Goal: Information Seeking & Learning: Compare options

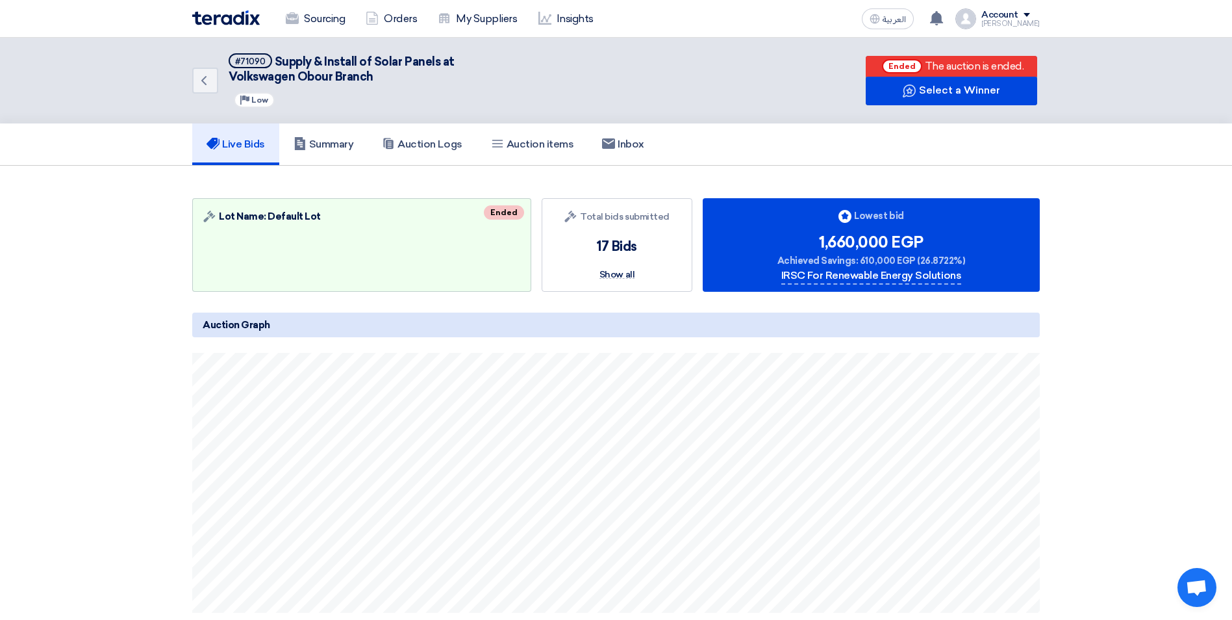
click at [1160, 388] on section "Auction Lot Lot Name: Default Lot Ended Bids submitted Total bids submitted 17 …" at bounding box center [616, 531] width 1232 height 731
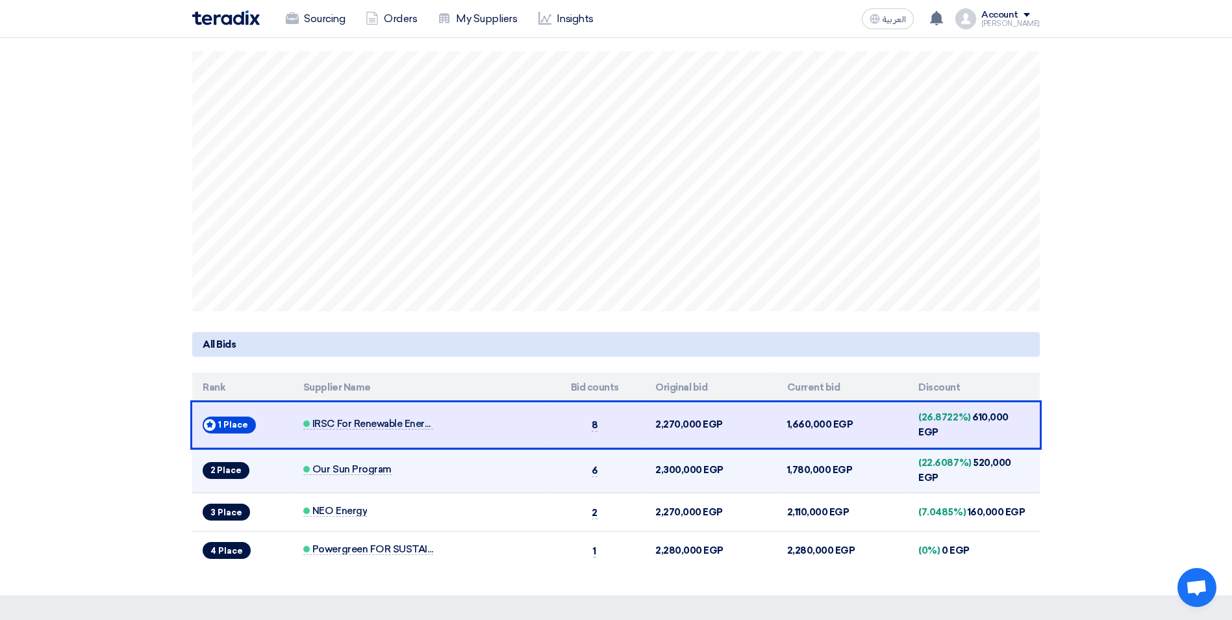
scroll to position [325, 0]
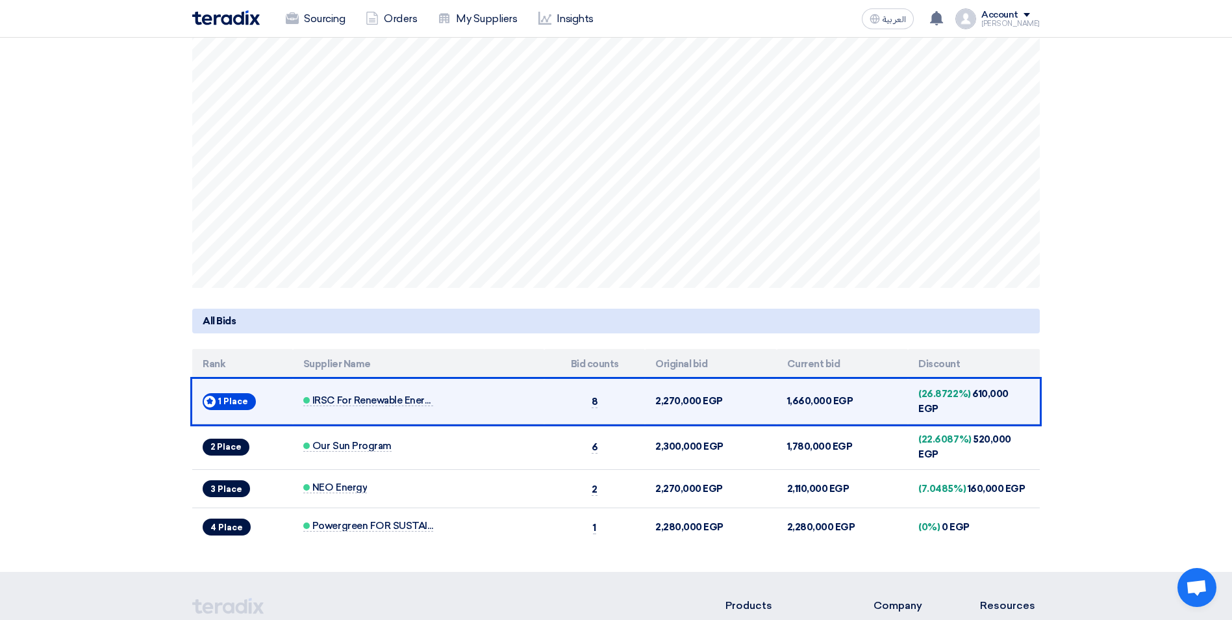
drag, startPoint x: 784, startPoint y: 398, endPoint x: 849, endPoint y: 398, distance: 65.6
click at [849, 398] on td "1,660,000 EGP" at bounding box center [843, 401] width 132 height 45
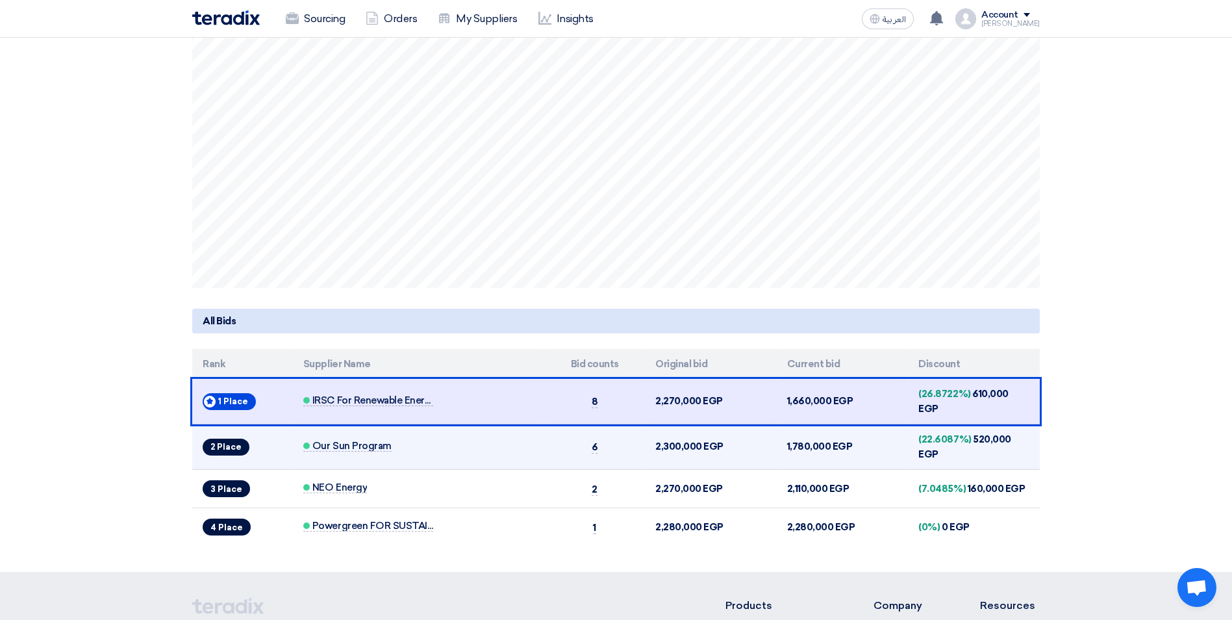
copy td "1,660,000 EGP"
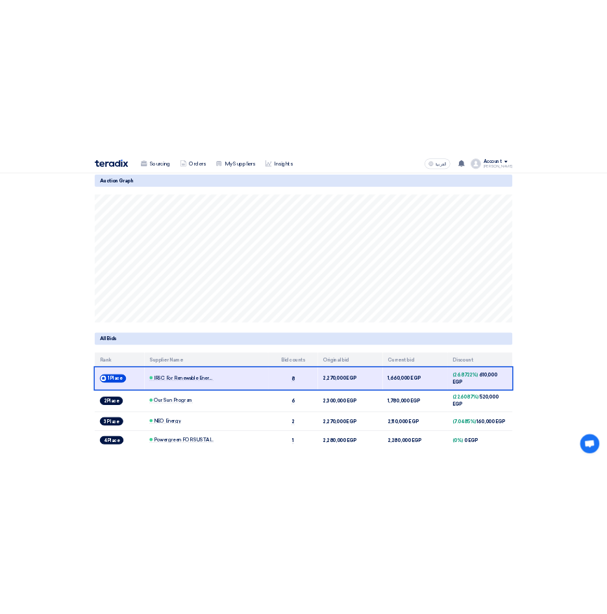
scroll to position [266, 0]
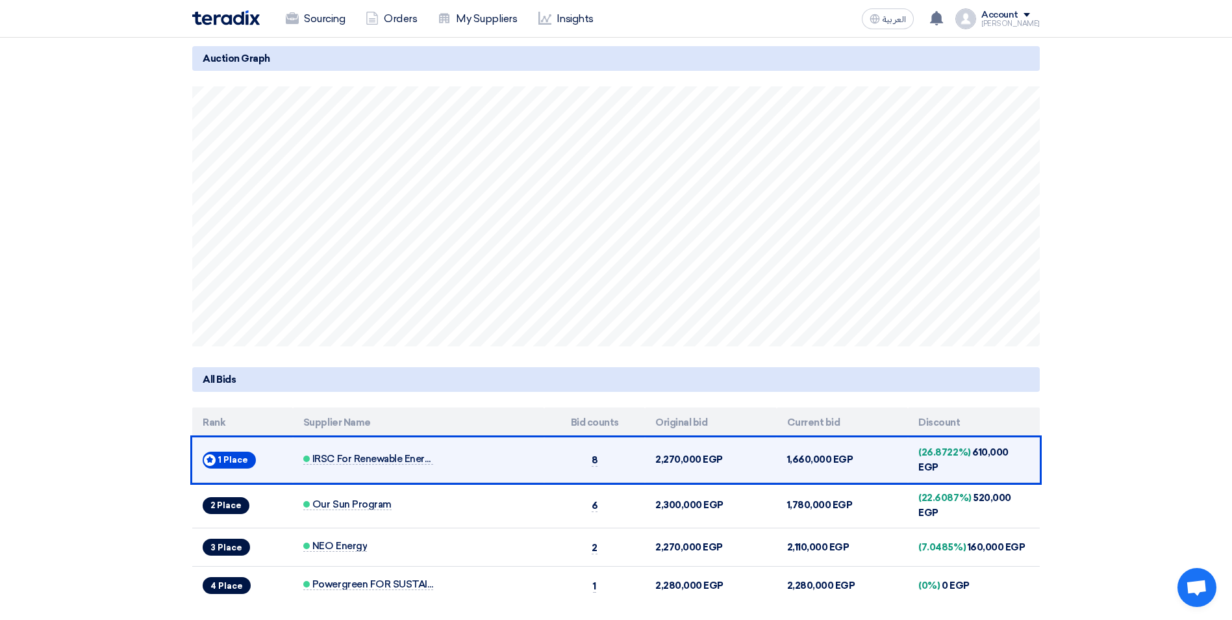
copy td "1,660,000 EGP"
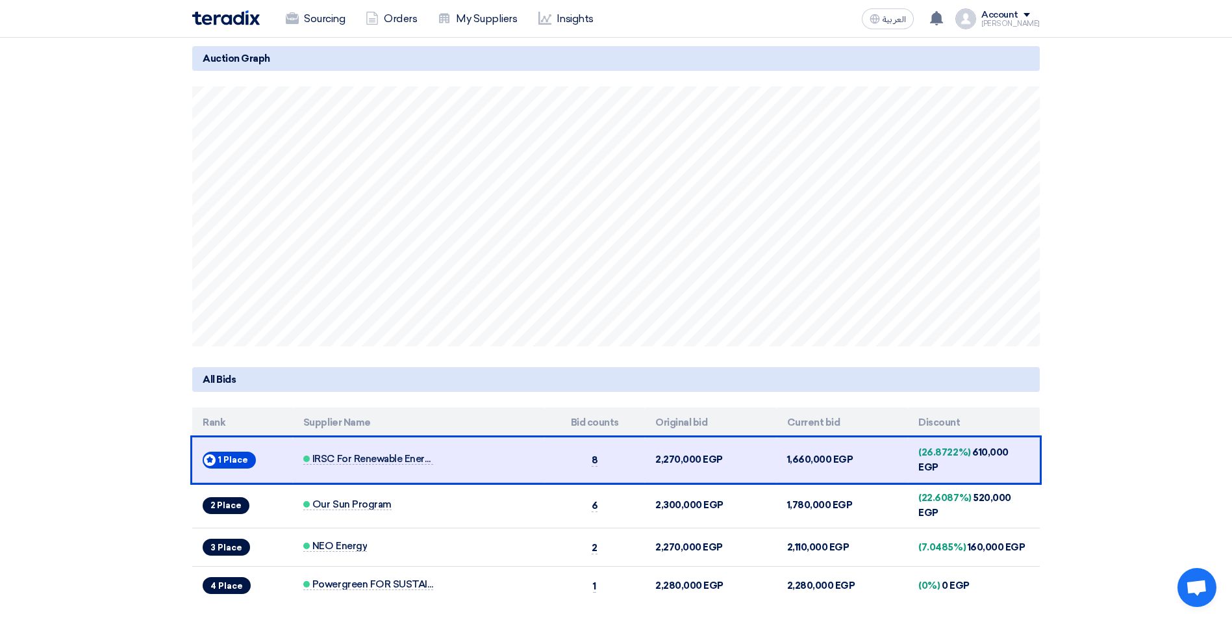
click at [1086, 435] on section "Auction Lot Lot Name: Default Lot Ended Bids submitted Total bids submitted 17 …" at bounding box center [616, 264] width 1232 height 731
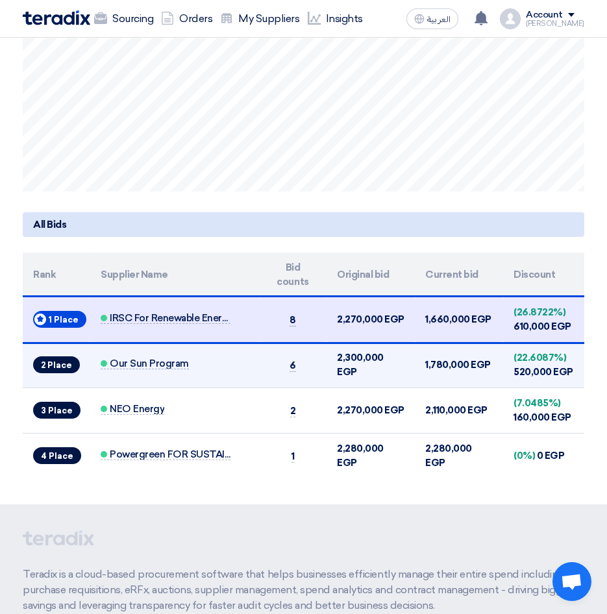
scroll to position [656, 0]
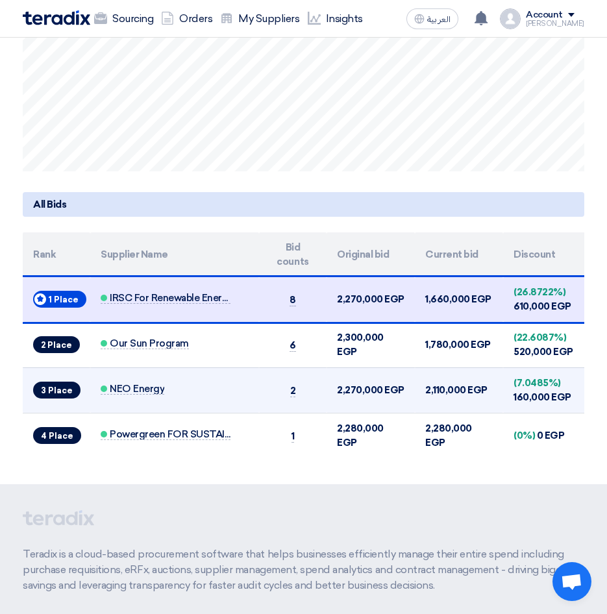
drag, startPoint x: 464, startPoint y: 390, endPoint x: 423, endPoint y: 394, distance: 41.7
click at [423, 394] on td "2,110,000 EGP" at bounding box center [459, 390] width 88 height 45
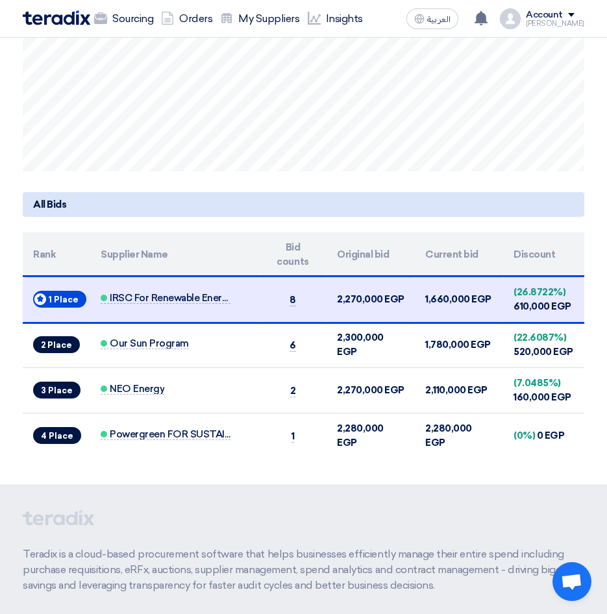
copy td "2,110,000"
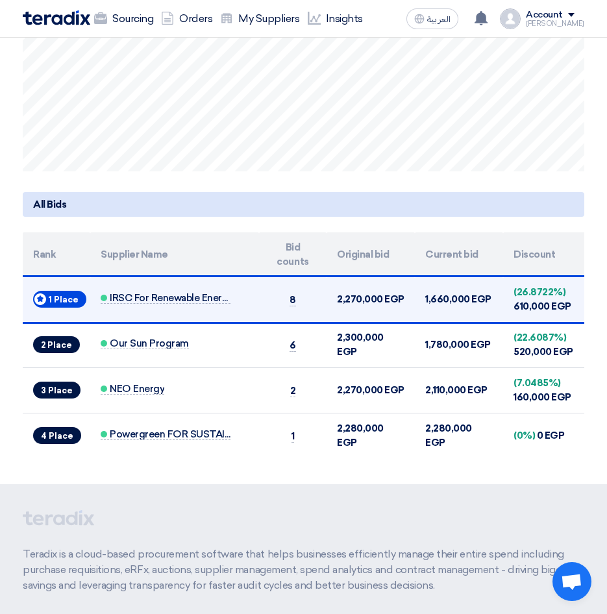
drag, startPoint x: 467, startPoint y: 297, endPoint x: 425, endPoint y: 301, distance: 41.7
click at [425, 301] on td "1,660,000 EGP" at bounding box center [459, 299] width 88 height 45
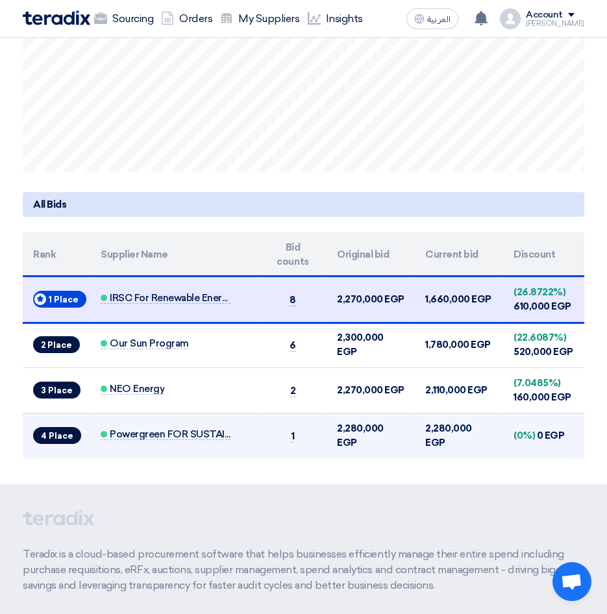
copy td "1,660,000"
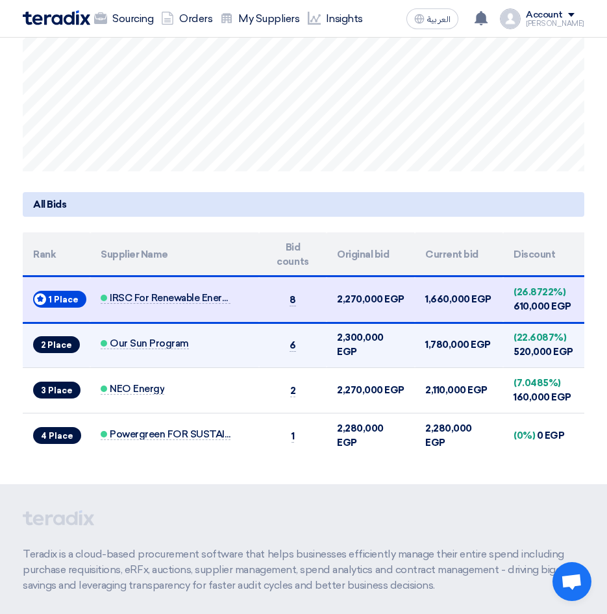
drag, startPoint x: 467, startPoint y: 344, endPoint x: 425, endPoint y: 347, distance: 42.3
click at [425, 347] on td "1,780,000 EGP" at bounding box center [459, 344] width 88 height 45
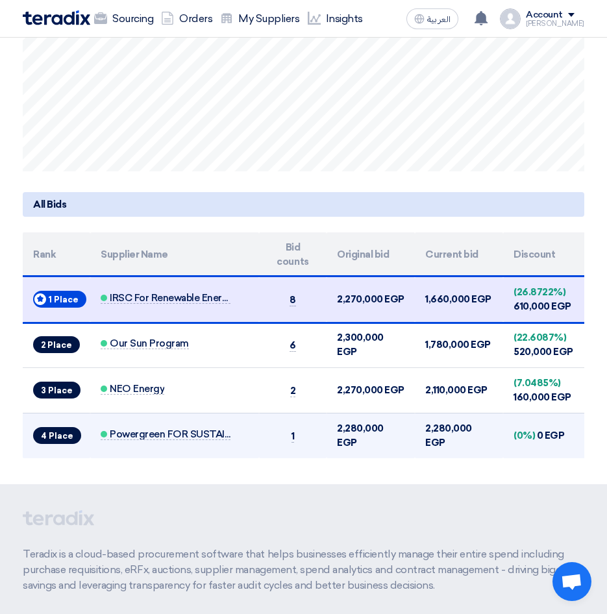
copy td "1,780,000"
drag, startPoint x: 470, startPoint y: 431, endPoint x: 427, endPoint y: 433, distance: 42.9
click at [427, 433] on td "2,280,000 EGP" at bounding box center [459, 435] width 88 height 45
copy td "2,280,000"
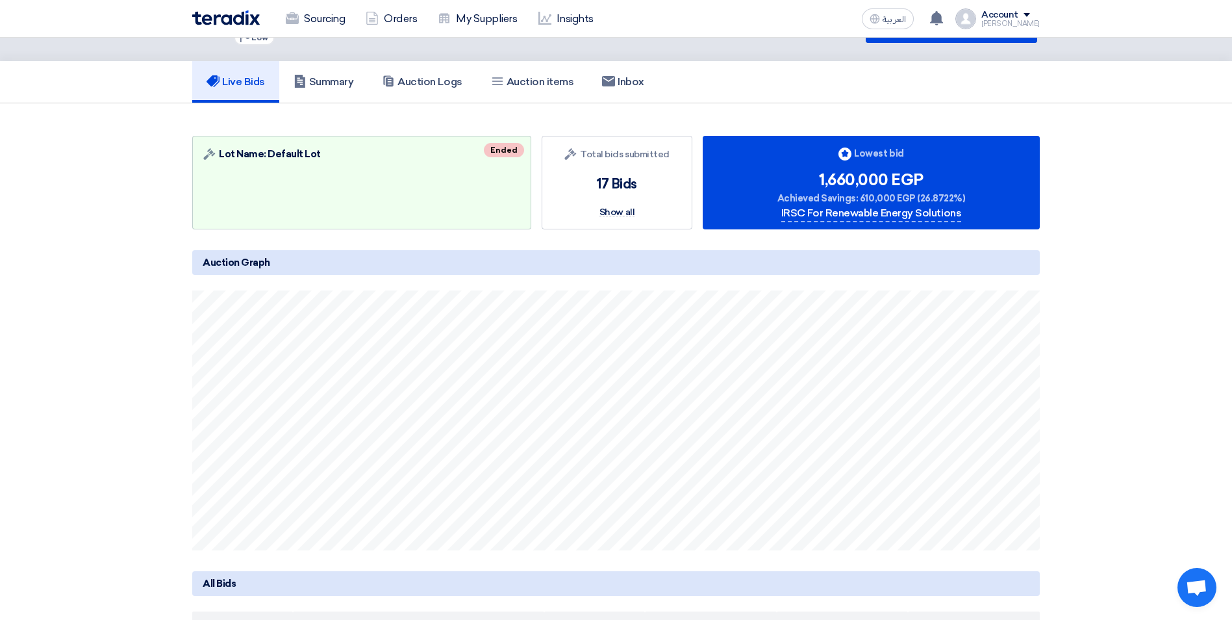
scroll to position [0, 0]
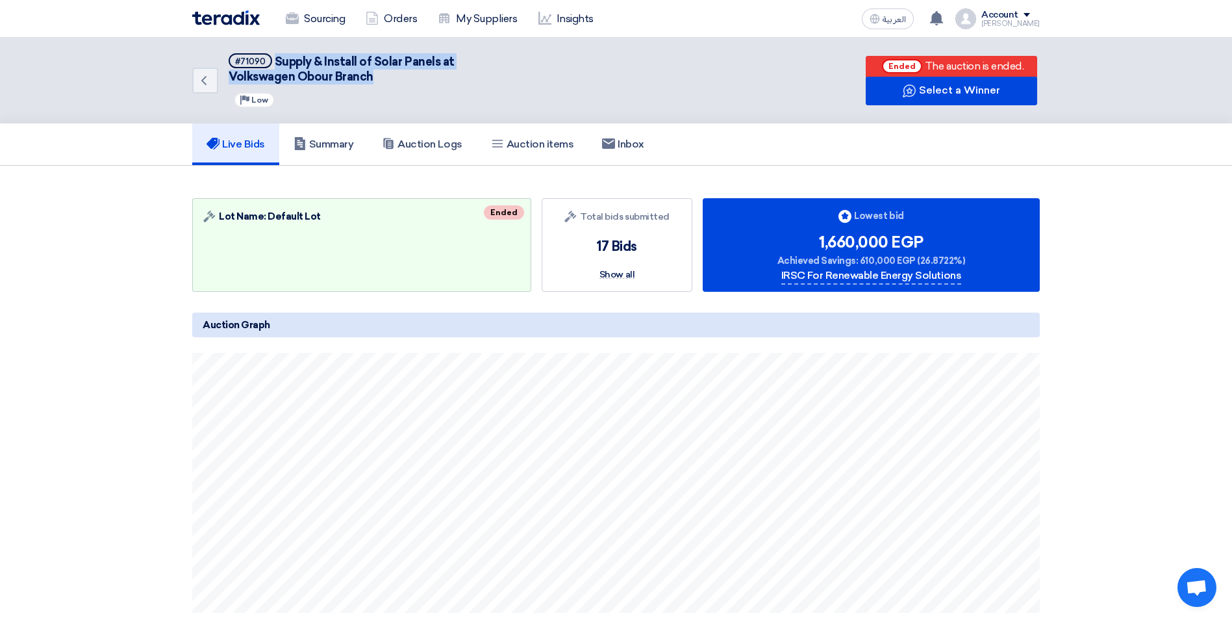
drag, startPoint x: 376, startPoint y: 76, endPoint x: 277, endPoint y: 61, distance: 100.5
click at [277, 61] on h5 "#71090 Supply & Install of Solar Panels at Volkswagen Obour Branch" at bounding box center [372, 69] width 286 height 32
copy span "Supply & Install of Solar Panels at Volkswagen Obour Branch"
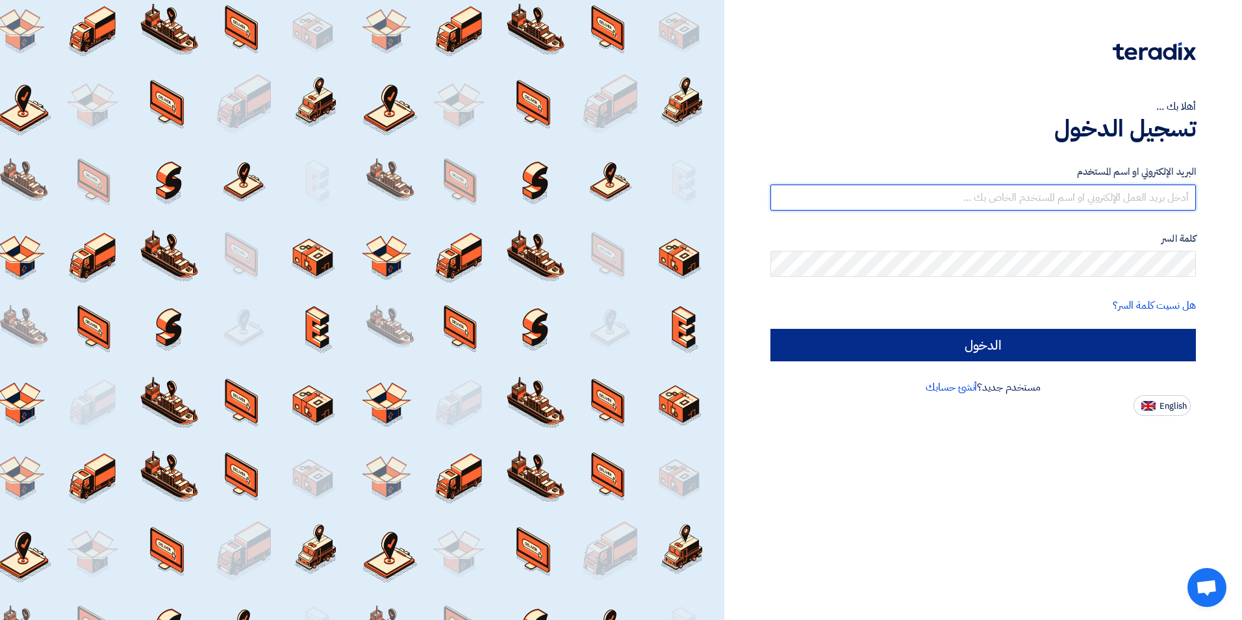
type input "[EMAIL_ADDRESS][DOMAIN_NAME]"
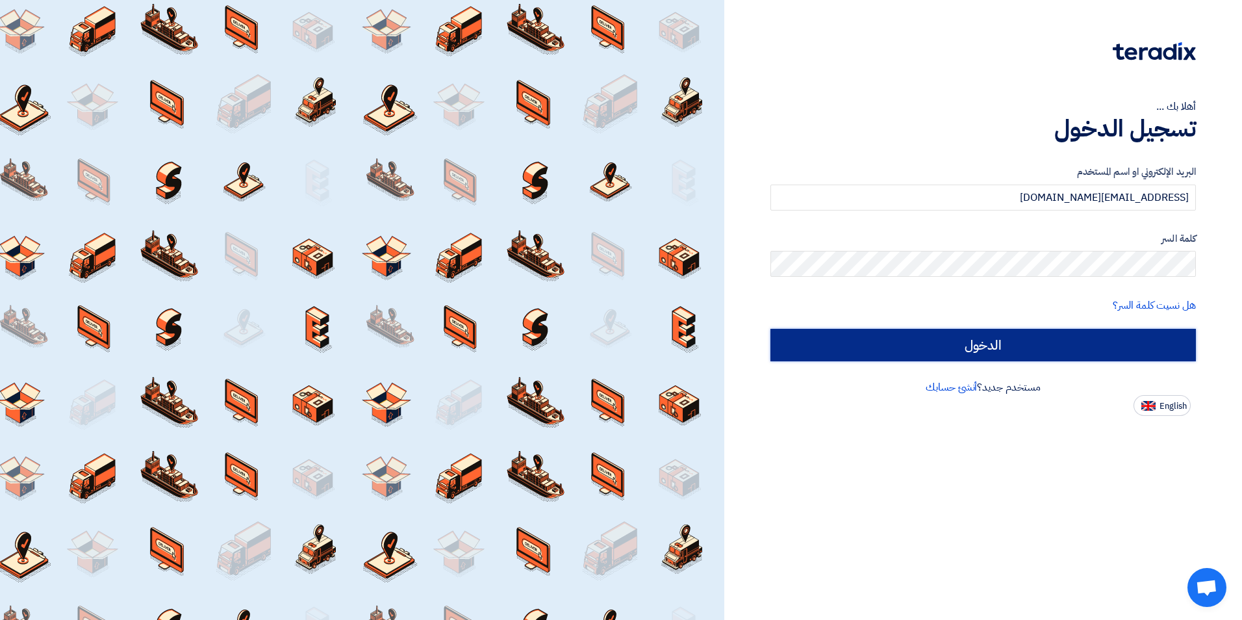
click at [978, 340] on input "الدخول" at bounding box center [982, 345] width 425 height 32
type input "Sign in"
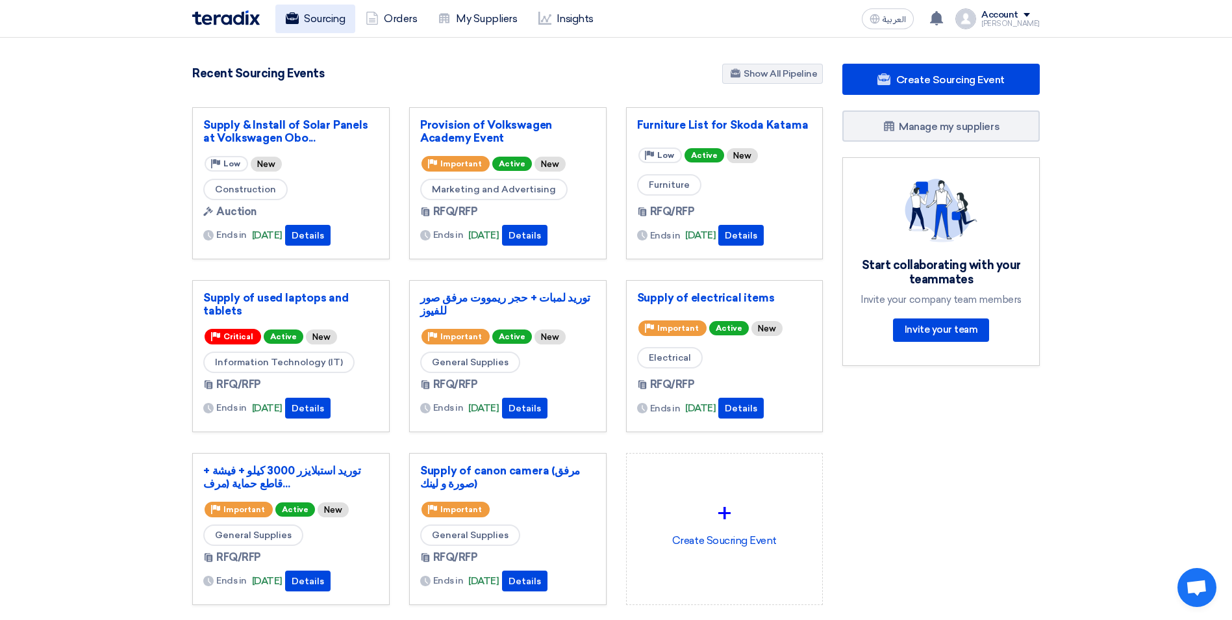
click at [310, 13] on link "Sourcing" at bounding box center [315, 19] width 80 height 29
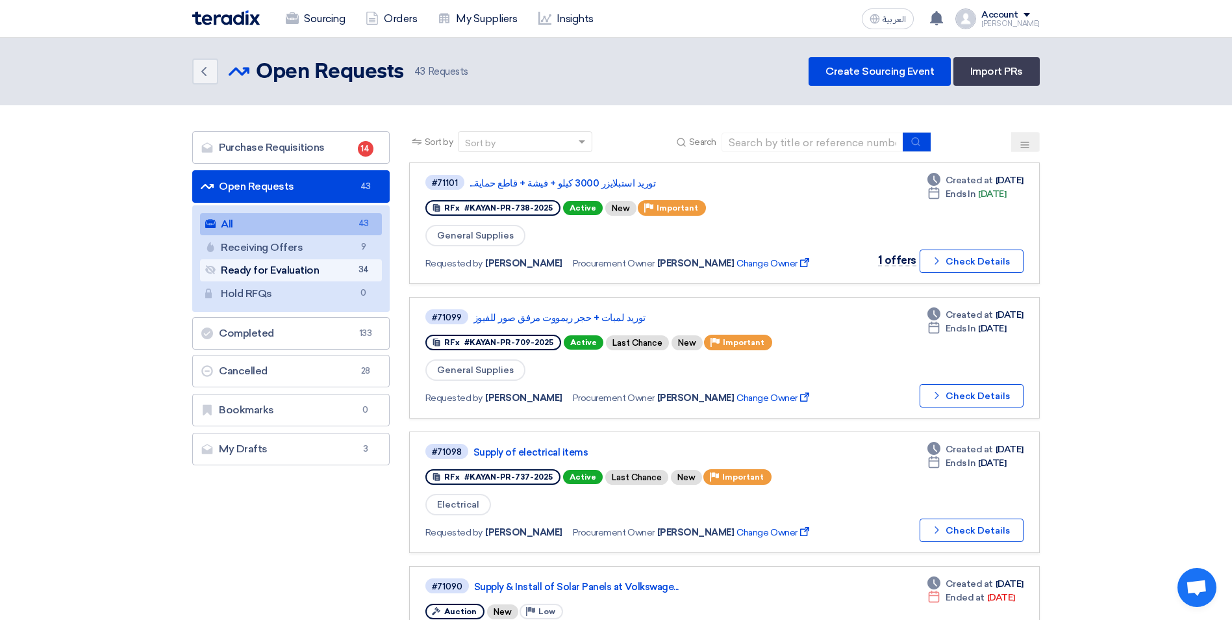
click at [299, 271] on link "Ready for Evaluation Ready for Evaluation 34" at bounding box center [291, 270] width 182 height 22
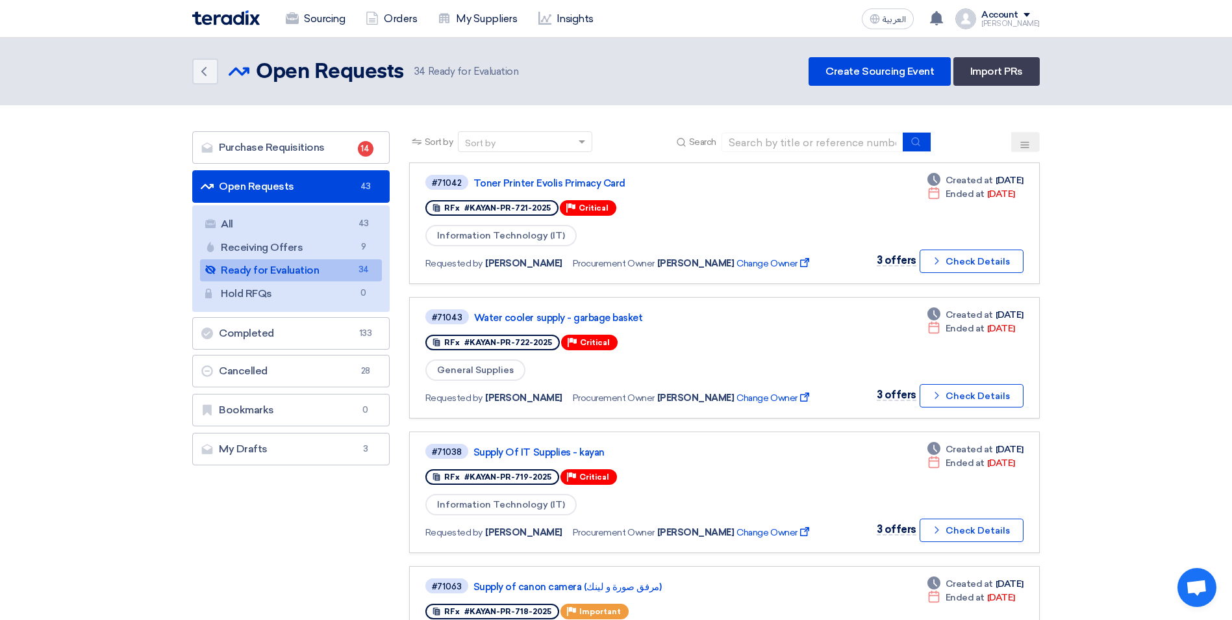
click at [1030, 142] on icon at bounding box center [1025, 145] width 10 height 10
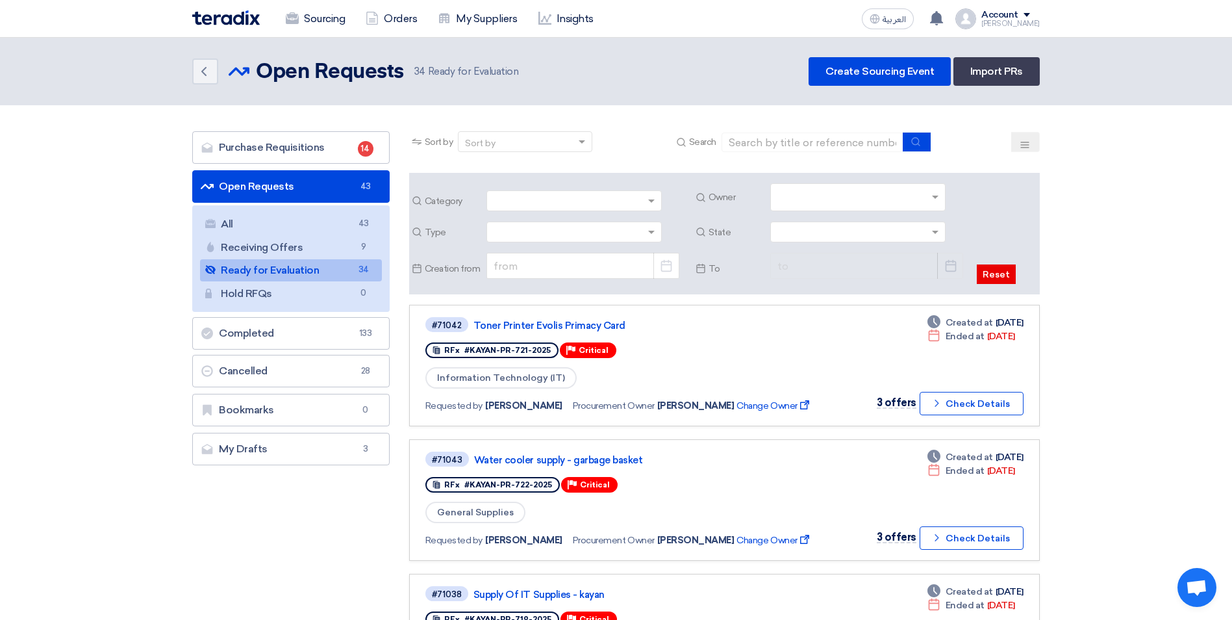
click at [883, 201] on input "text" at bounding box center [859, 198] width 164 height 21
type input "saudi"
click at [857, 213] on div "[PERSON_NAME]" at bounding box center [858, 223] width 174 height 24
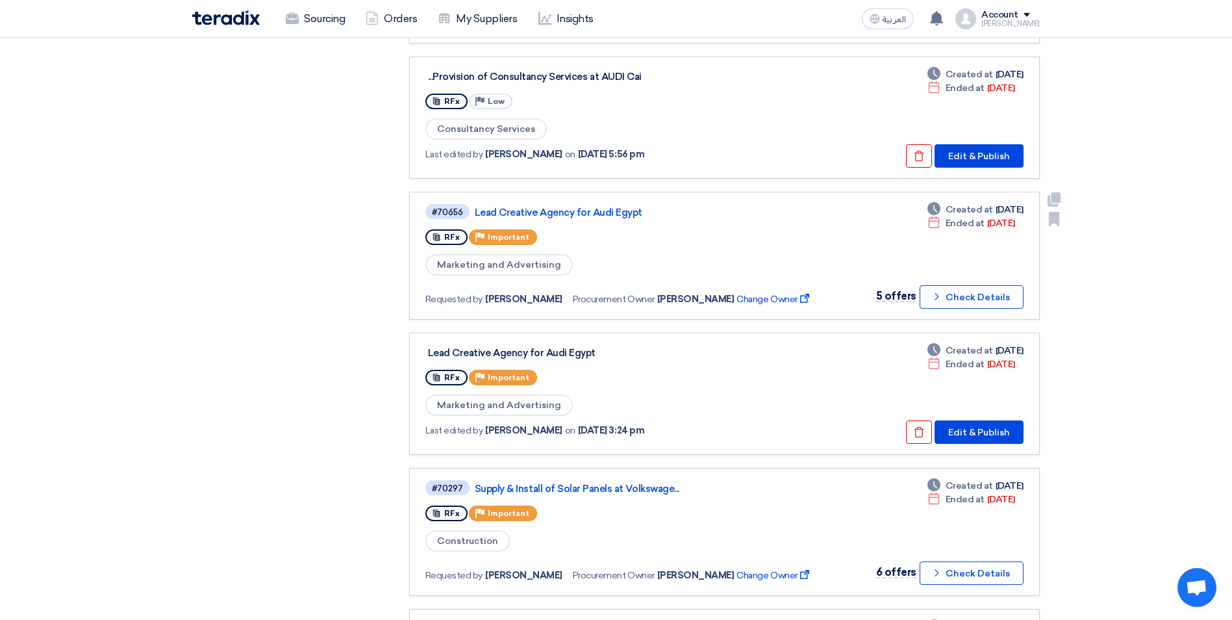
scroll to position [1039, 0]
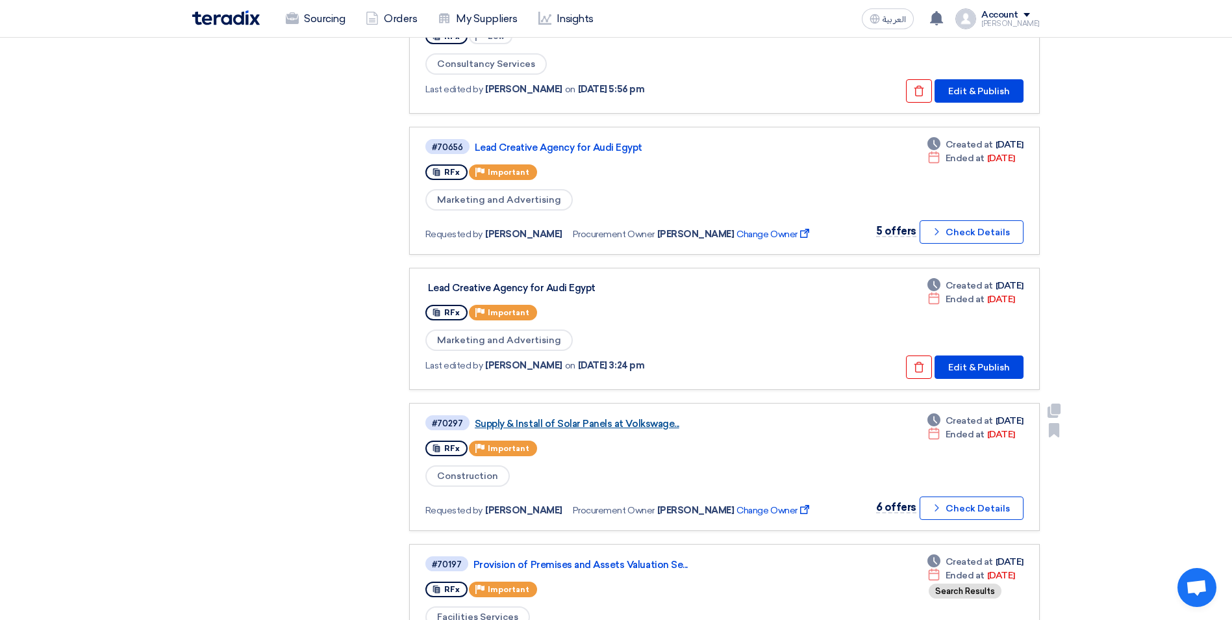
click at [612, 420] on link "Supply & Install of Solar Panels at Volkswage..." at bounding box center [637, 424] width 325 height 12
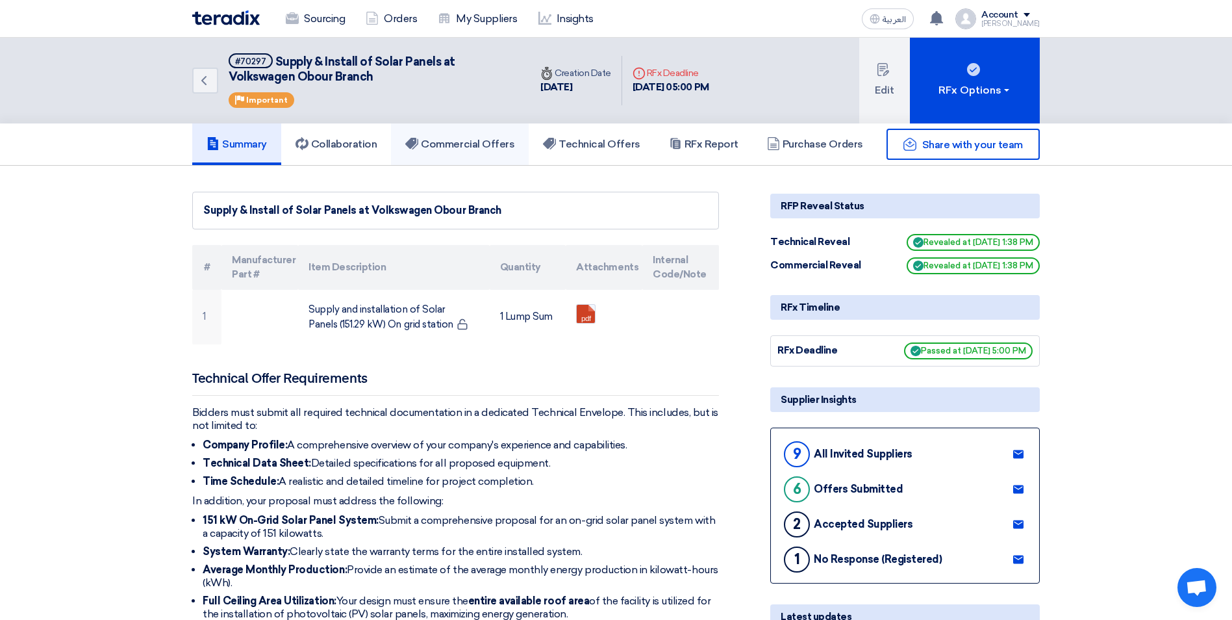
click at [482, 147] on h5 "Commercial Offers" at bounding box center [459, 144] width 109 height 13
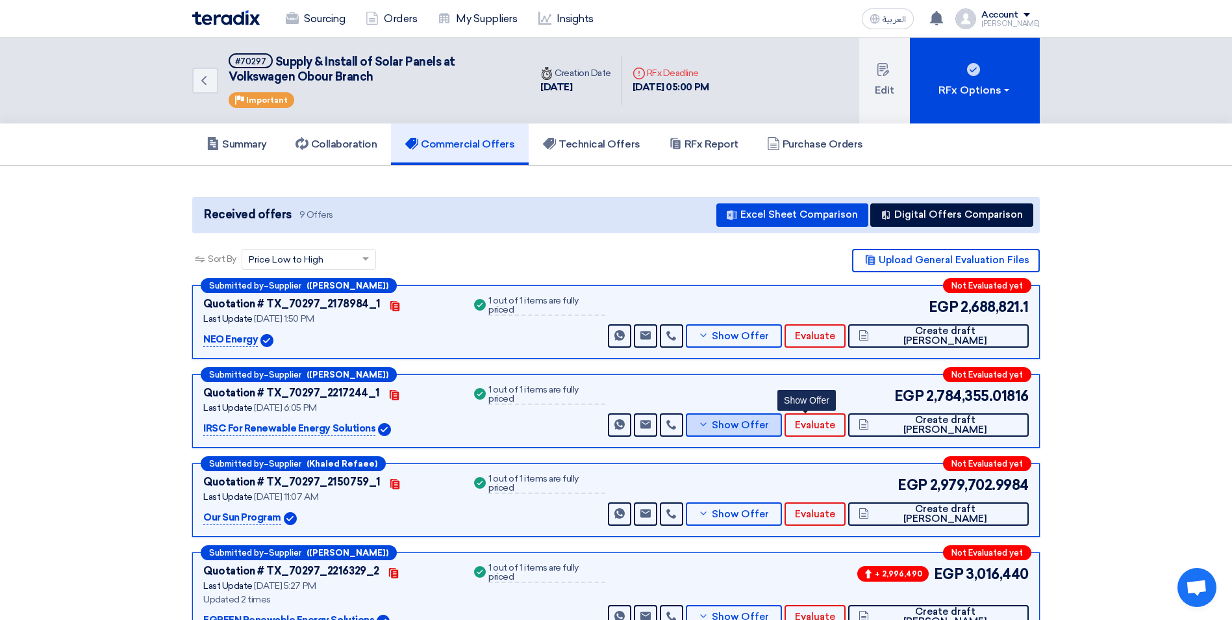
click at [769, 425] on span "Show Offer" at bounding box center [740, 425] width 57 height 10
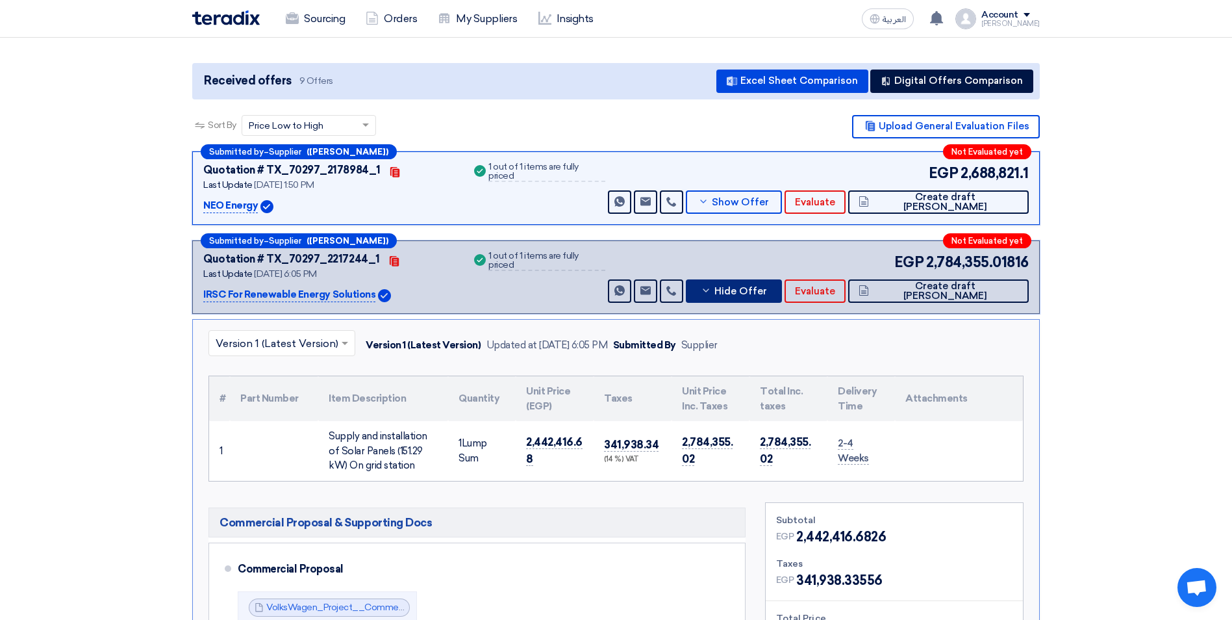
scroll to position [325, 0]
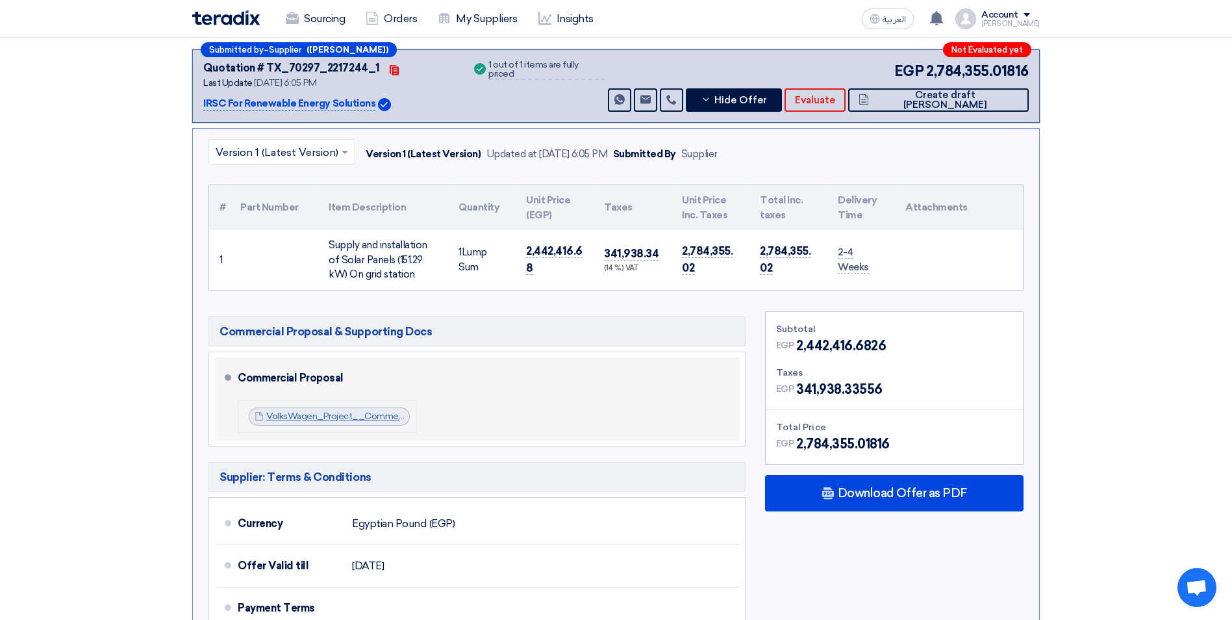
click at [320, 417] on link "VolksWagen_Project__Commercial_Offer_1753108013632.zip" at bounding box center [394, 415] width 256 height 11
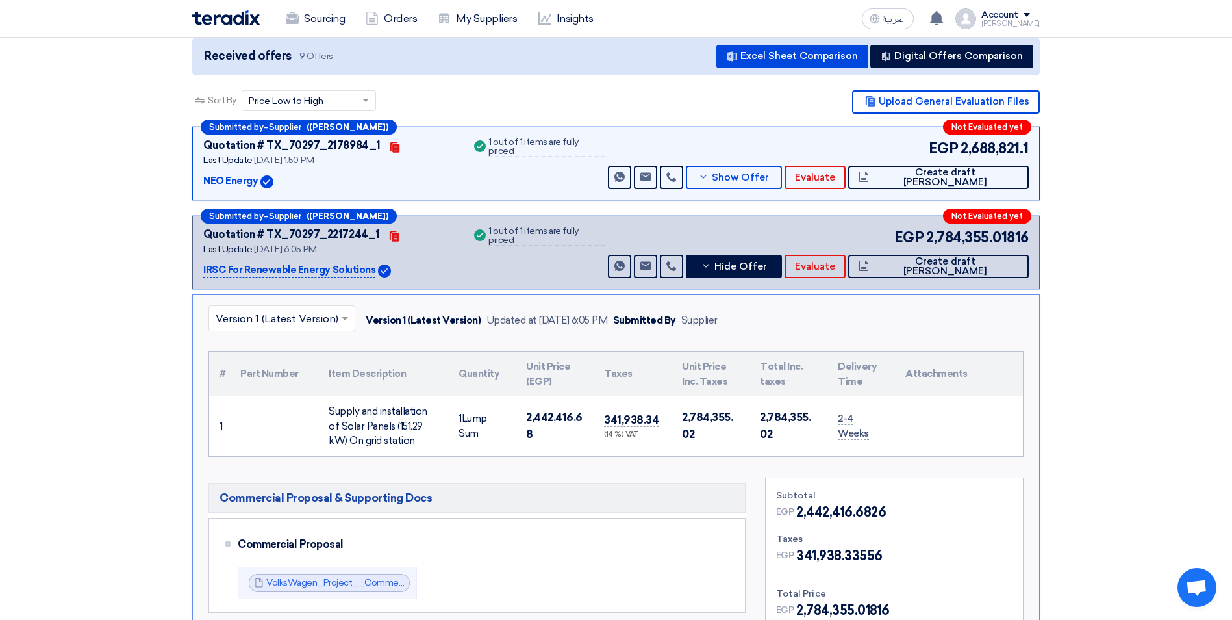
scroll to position [130, 0]
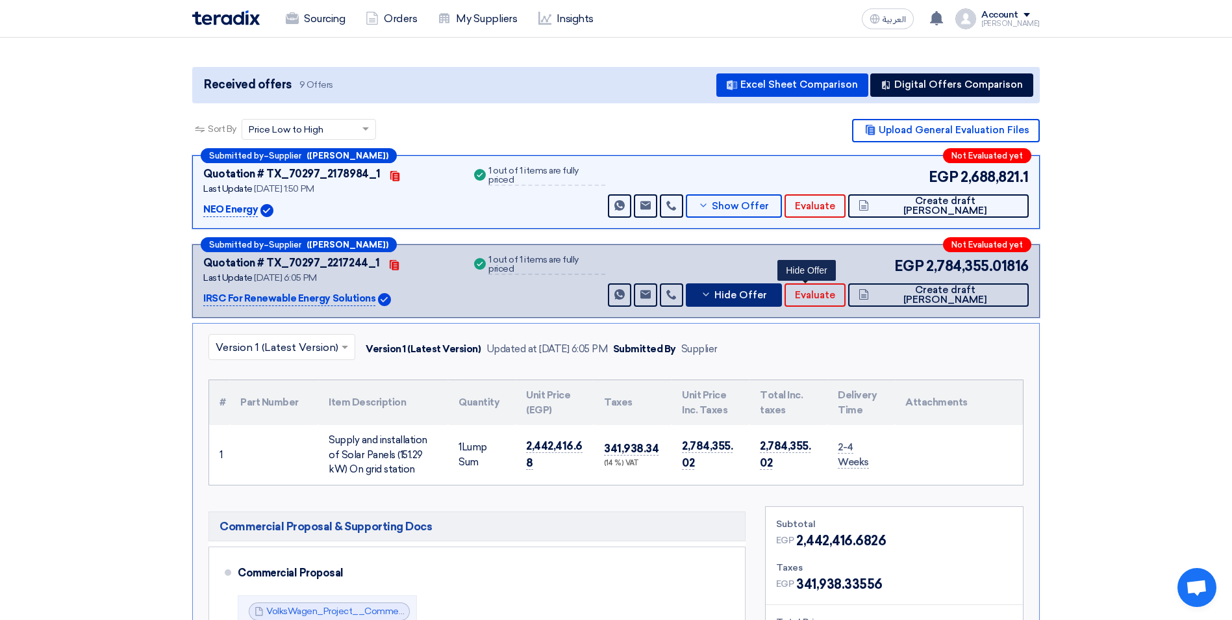
click at [767, 294] on span "Hide Offer" at bounding box center [740, 295] width 53 height 10
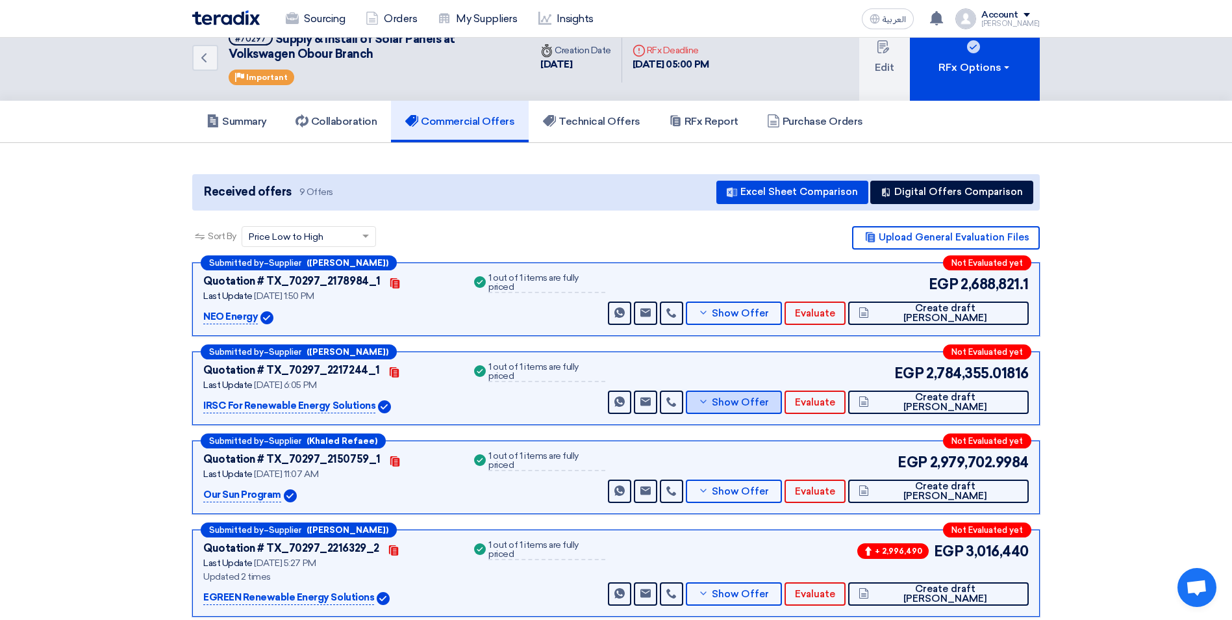
scroll to position [0, 0]
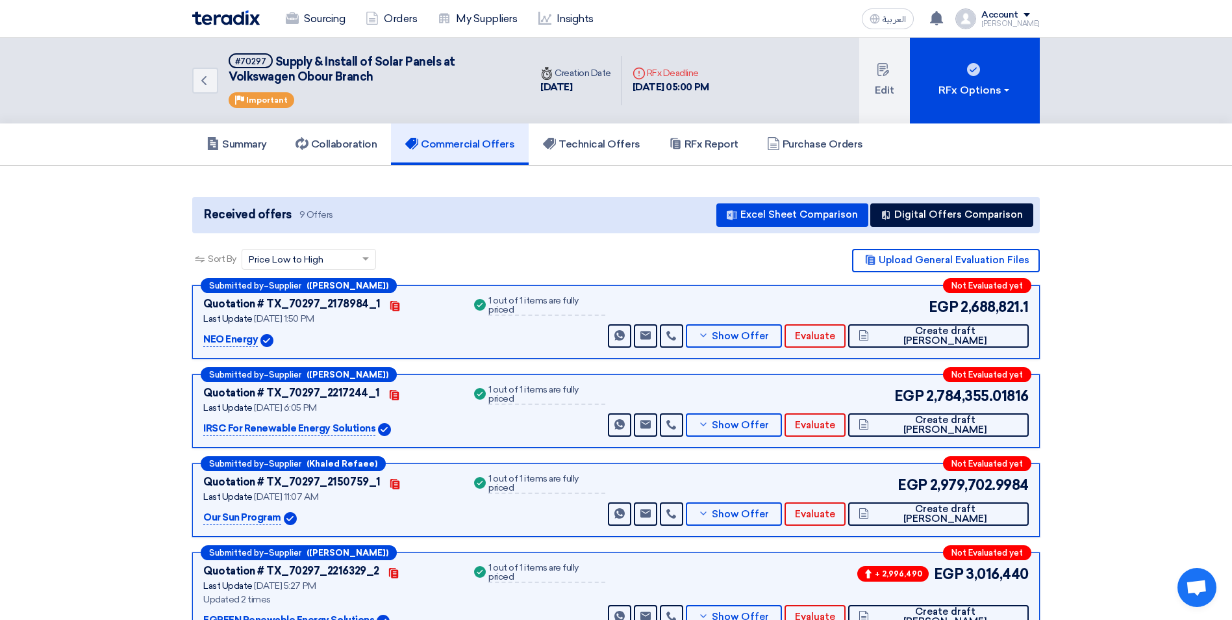
drag, startPoint x: 204, startPoint y: 338, endPoint x: 256, endPoint y: 339, distance: 52.0
click at [256, 339] on p "NEO Energy" at bounding box center [230, 340] width 55 height 16
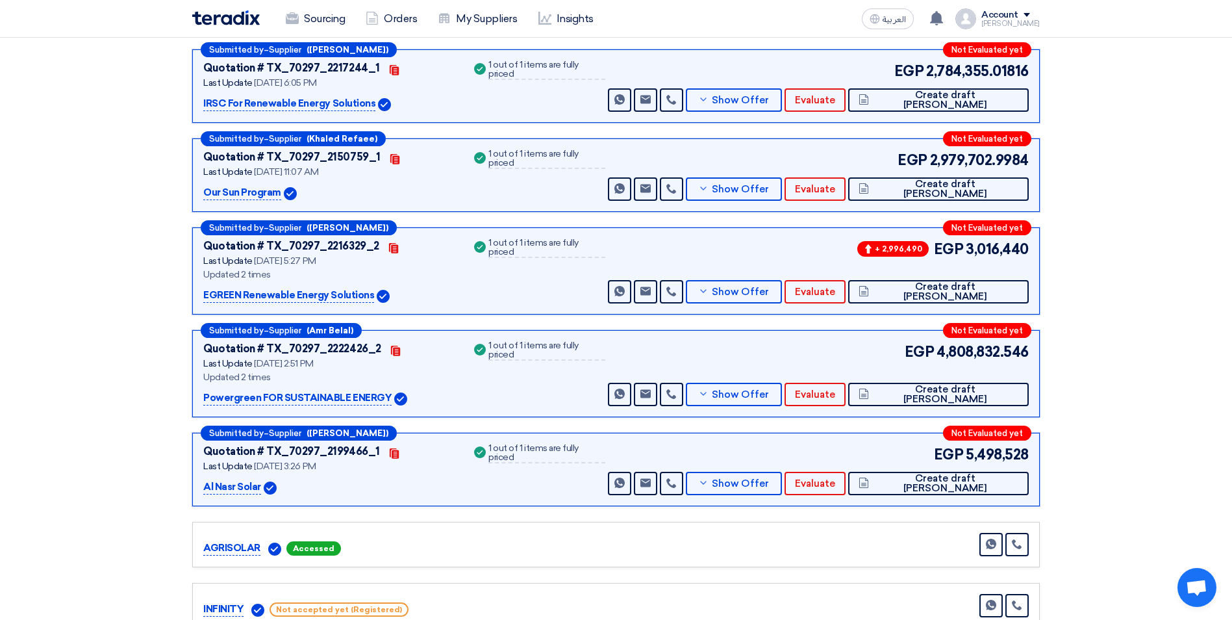
scroll to position [65, 0]
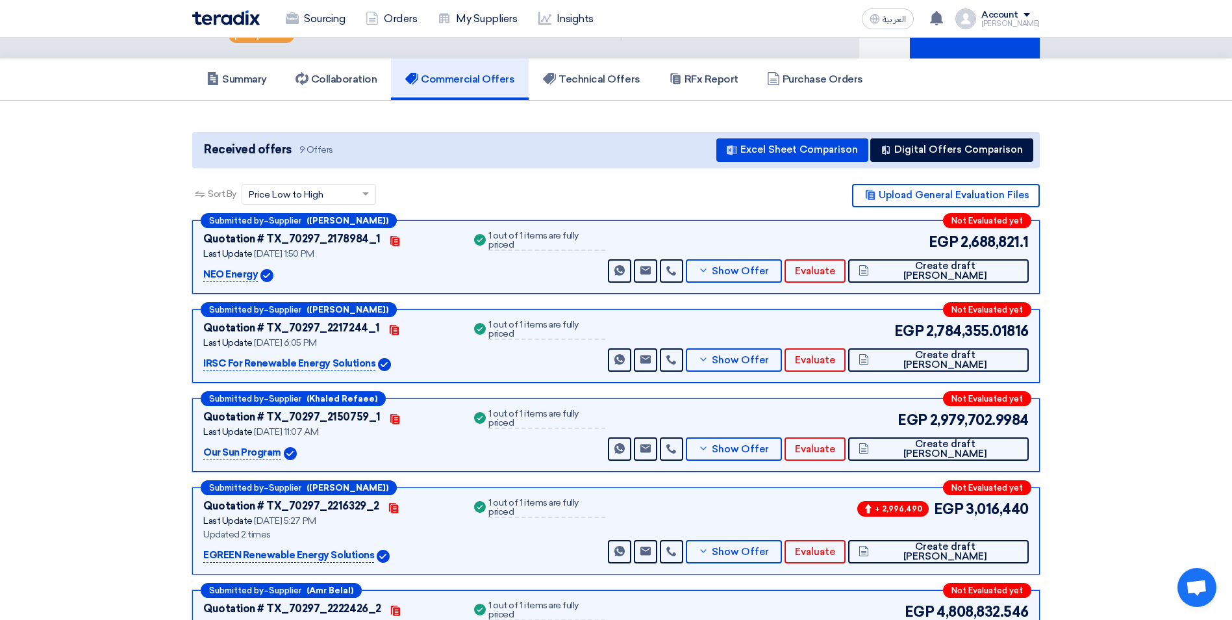
copy p "NEO Energy"
drag, startPoint x: 371, startPoint y: 362, endPoint x: 205, endPoint y: 357, distance: 167.0
click at [205, 357] on p "IRSC For Renewable Energy Solutions" at bounding box center [289, 364] width 172 height 16
copy p "IRSC For Renewable Energy Solutions"
drag, startPoint x: 280, startPoint y: 454, endPoint x: 206, endPoint y: 455, distance: 74.0
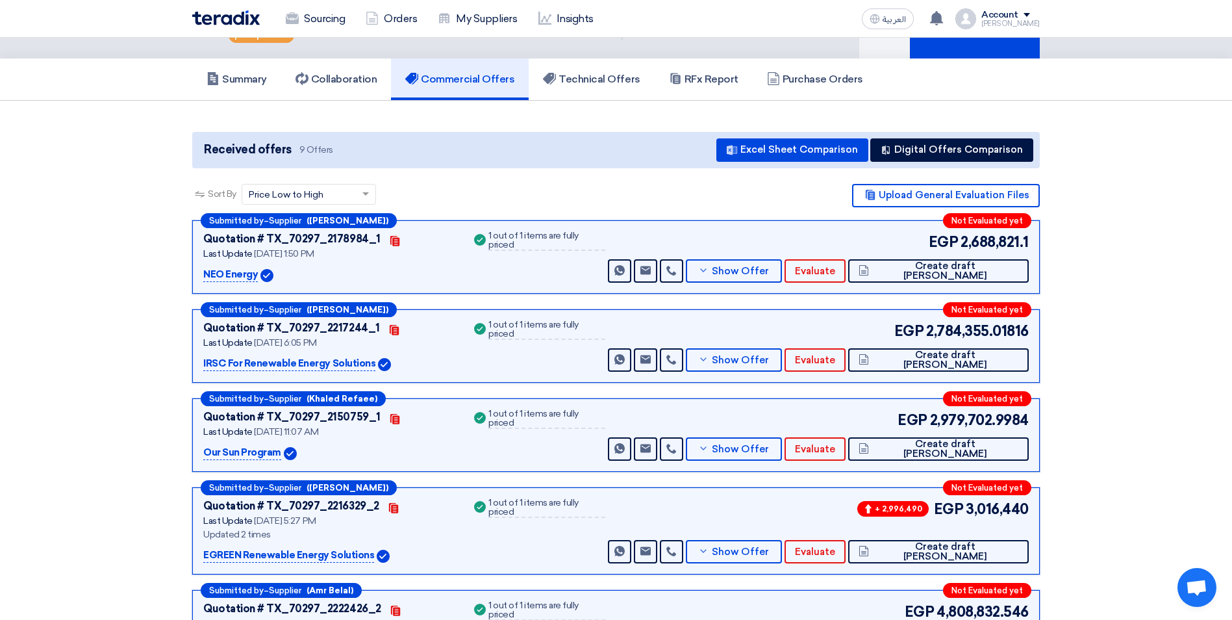
click at [206, 455] on p "Our Sun Program" at bounding box center [242, 453] width 78 height 16
copy p "Our Sun Program"
drag, startPoint x: 371, startPoint y: 556, endPoint x: 199, endPoint y: 548, distance: 172.3
click at [199, 548] on div "Submitted by – Supplier ([PERSON_NAME]) Not Evaluated yet Quotation # TX_70297_…" at bounding box center [615, 530] width 847 height 87
copy p "EGREEN Renewable Energy Solutions"
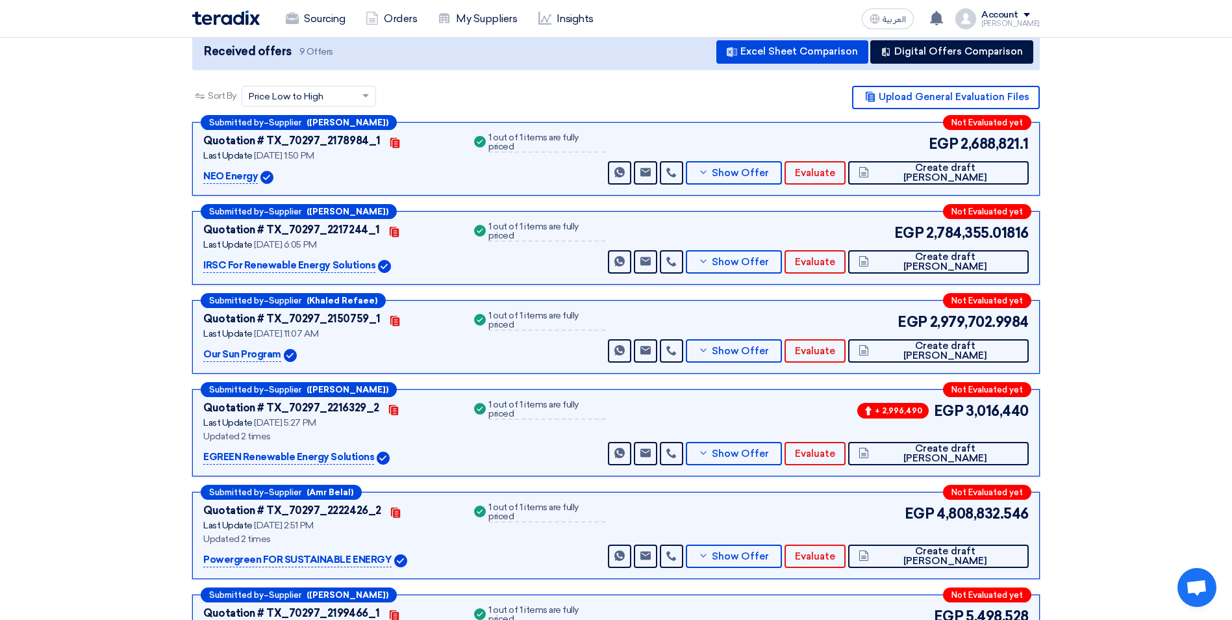
scroll to position [260, 0]
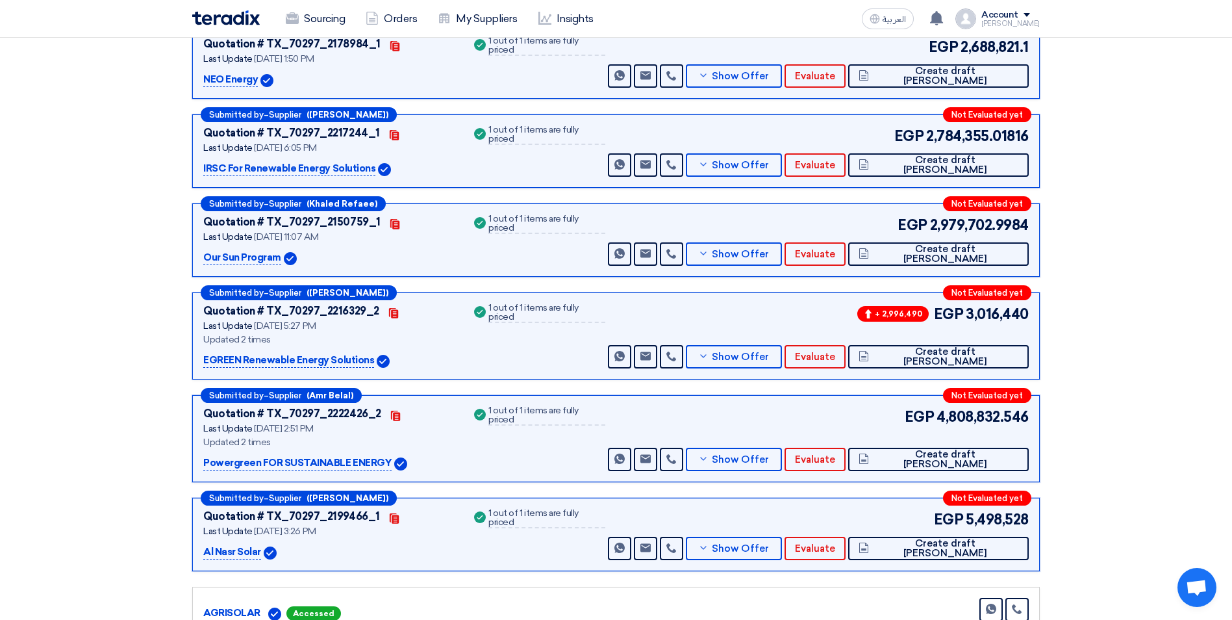
drag, startPoint x: 388, startPoint y: 461, endPoint x: 204, endPoint y: 463, distance: 183.8
click at [204, 463] on p "Powergreen FOR SUSTAINABLE ENERGY" at bounding box center [297, 463] width 188 height 16
copy p "Powergreen FOR SUSTAINABLE ENERGY"
drag, startPoint x: 261, startPoint y: 549, endPoint x: 190, endPoint y: 549, distance: 71.4
click at [190, 549] on div "Submitted by – Supplier ([PERSON_NAME]) Not Evaluated yet Quotation # TX_70297_…" at bounding box center [615, 392] width 867 height 734
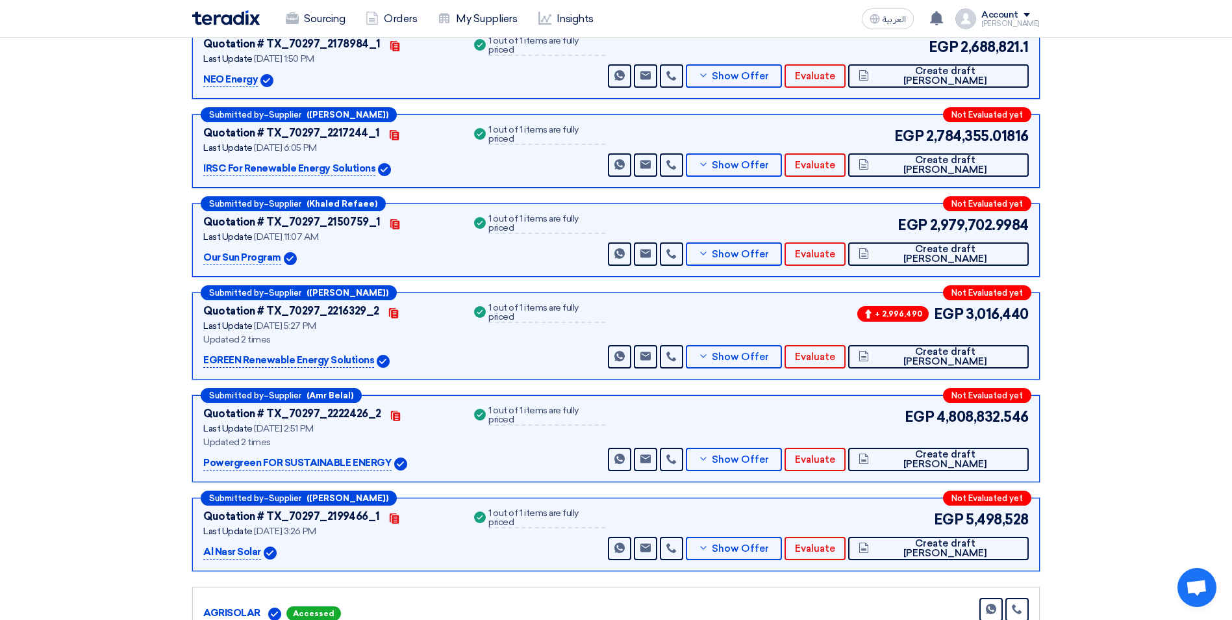
copy p "Al Nasr Solar"
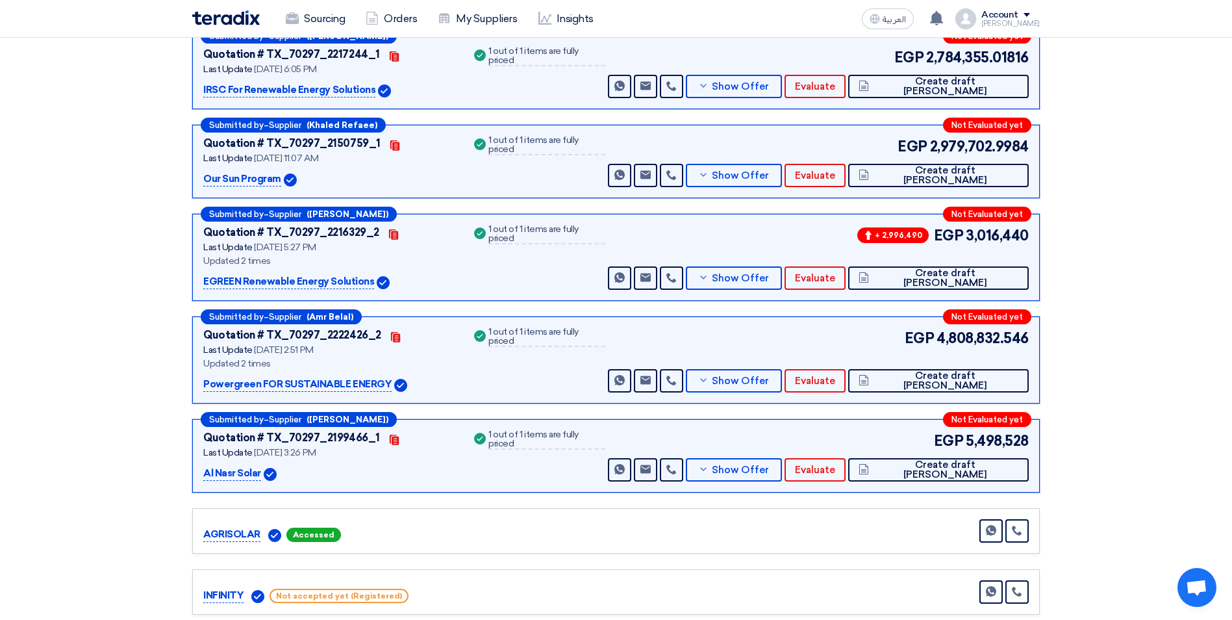
scroll to position [455, 0]
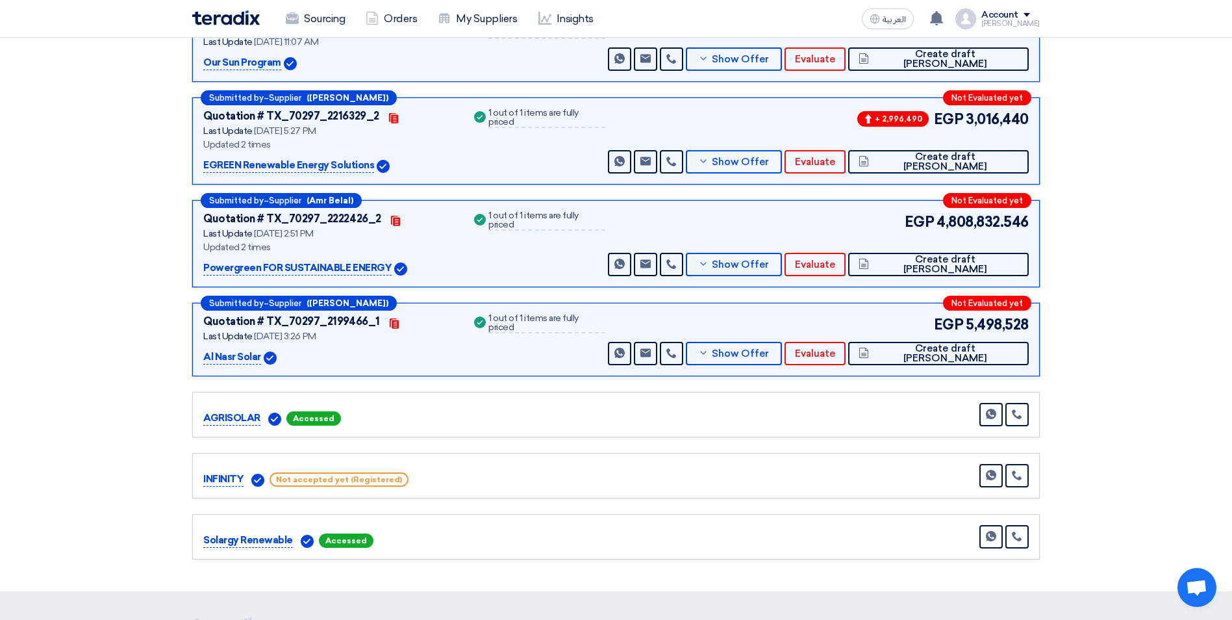
click at [236, 418] on p "AGRISOLAR" at bounding box center [231, 418] width 57 height 16
copy p "AGRISOLAR"
click at [218, 483] on p "INFINITY" at bounding box center [223, 479] width 40 height 16
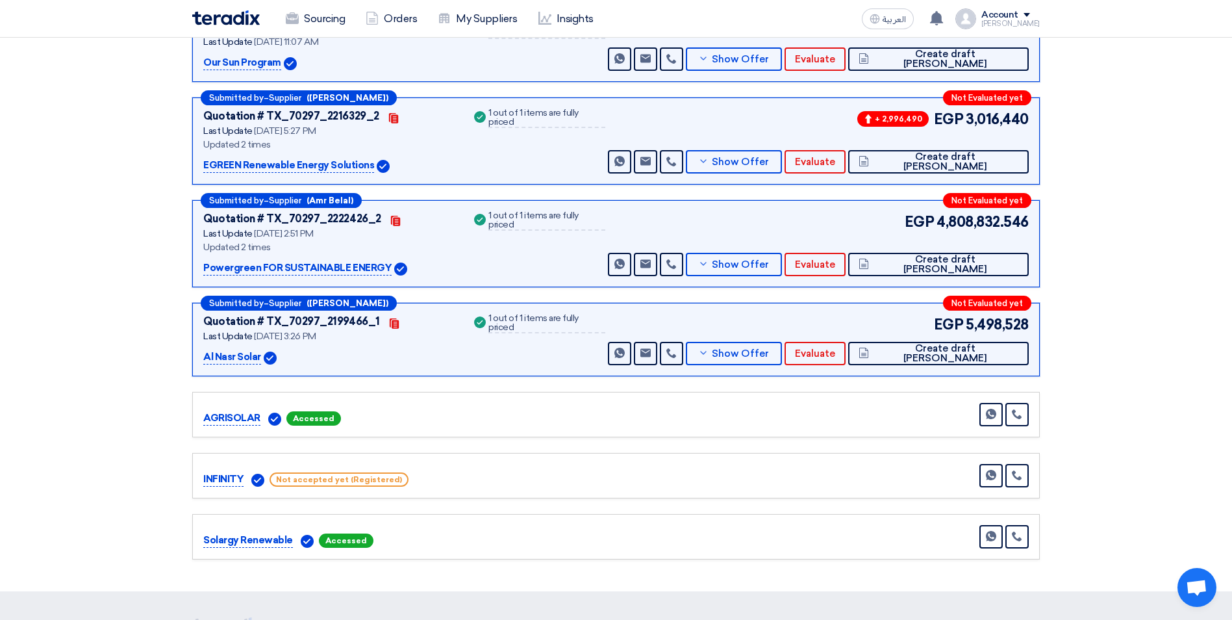
copy p "INFINITY"
drag, startPoint x: 289, startPoint y: 542, endPoint x: 205, endPoint y: 545, distance: 83.8
click at [205, 545] on p "Solargy Renewable" at bounding box center [248, 541] width 90 height 16
copy p "Solargy Renewable"
click at [84, 331] on section "Received offers 9 Offers Excel Sheet Comparison Digital Offers Comparison Sort …" at bounding box center [616, 151] width 1232 height 880
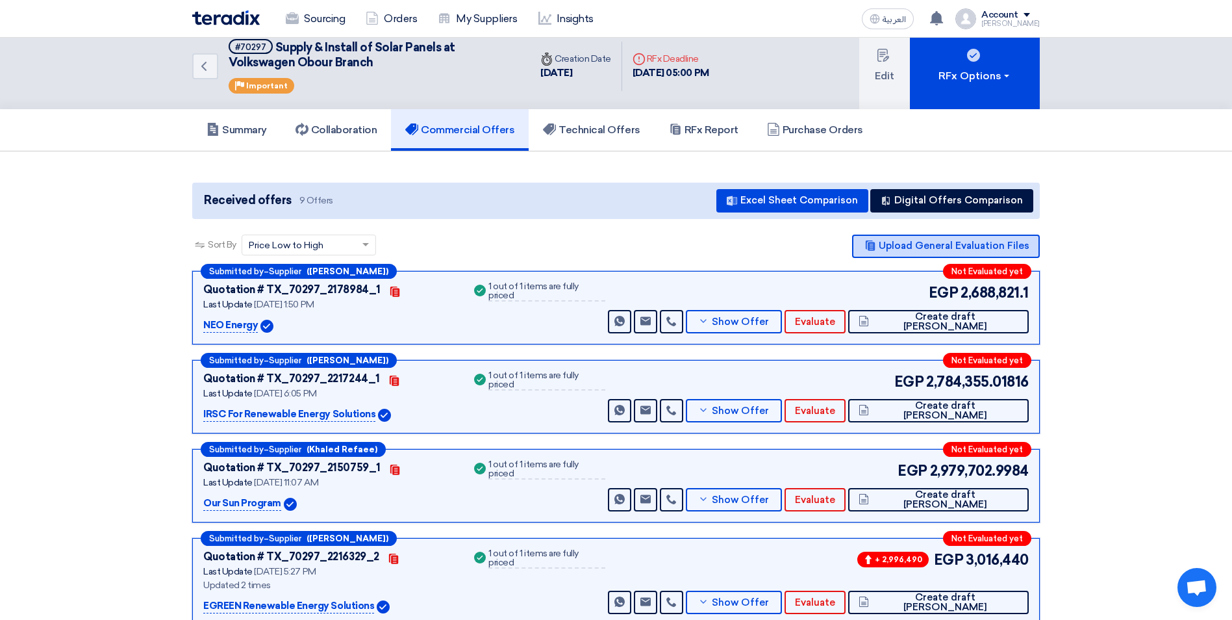
scroll to position [0, 0]
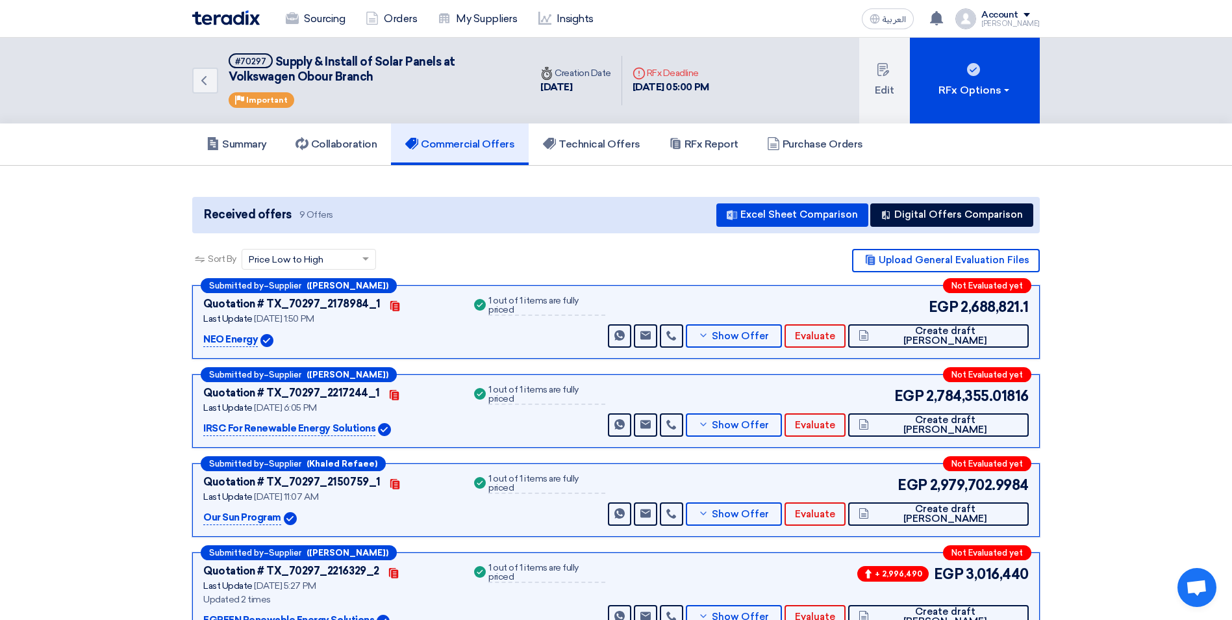
drag, startPoint x: 962, startPoint y: 305, endPoint x: 1031, endPoint y: 311, distance: 69.1
click at [1031, 311] on div "Submitted by – Supplier ([PERSON_NAME]) Not Evaluated yet Quotation # TX_70297_…" at bounding box center [615, 321] width 847 height 73
copy span "2,688,821.1"
click at [769, 333] on span "Show Offer" at bounding box center [740, 336] width 57 height 10
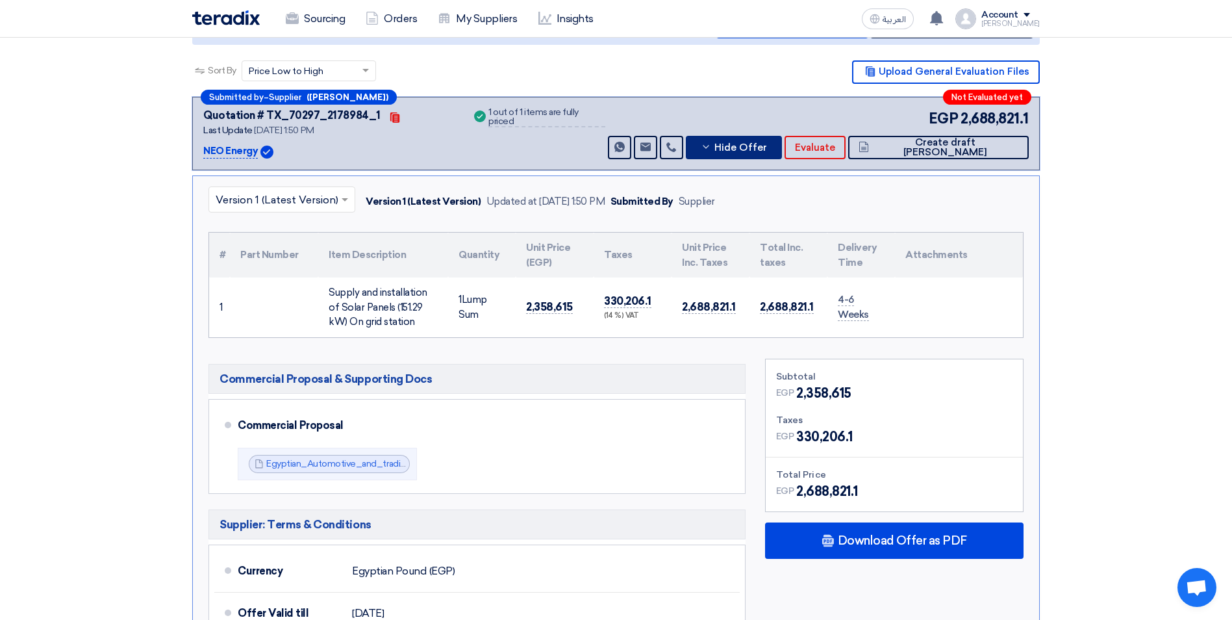
scroll to position [195, 0]
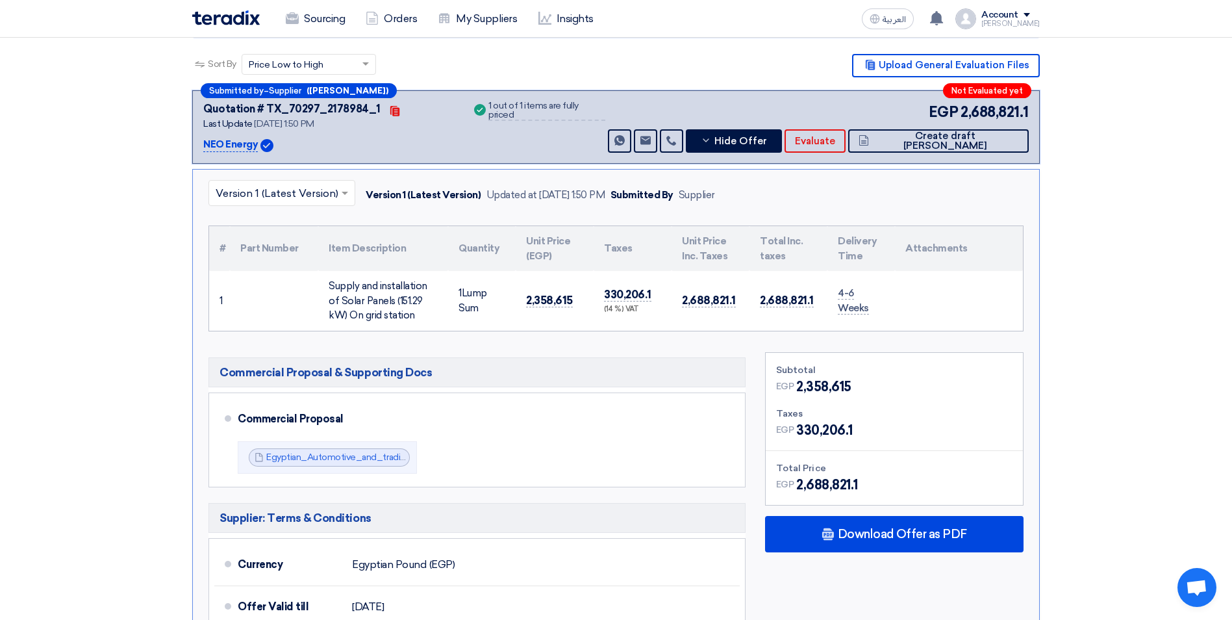
drag, startPoint x: 855, startPoint y: 384, endPoint x: 797, endPoint y: 388, distance: 57.3
click at [797, 388] on div "EGP 2,358,615" at bounding box center [894, 386] width 236 height 19
click at [767, 140] on span "Hide Offer" at bounding box center [740, 141] width 53 height 10
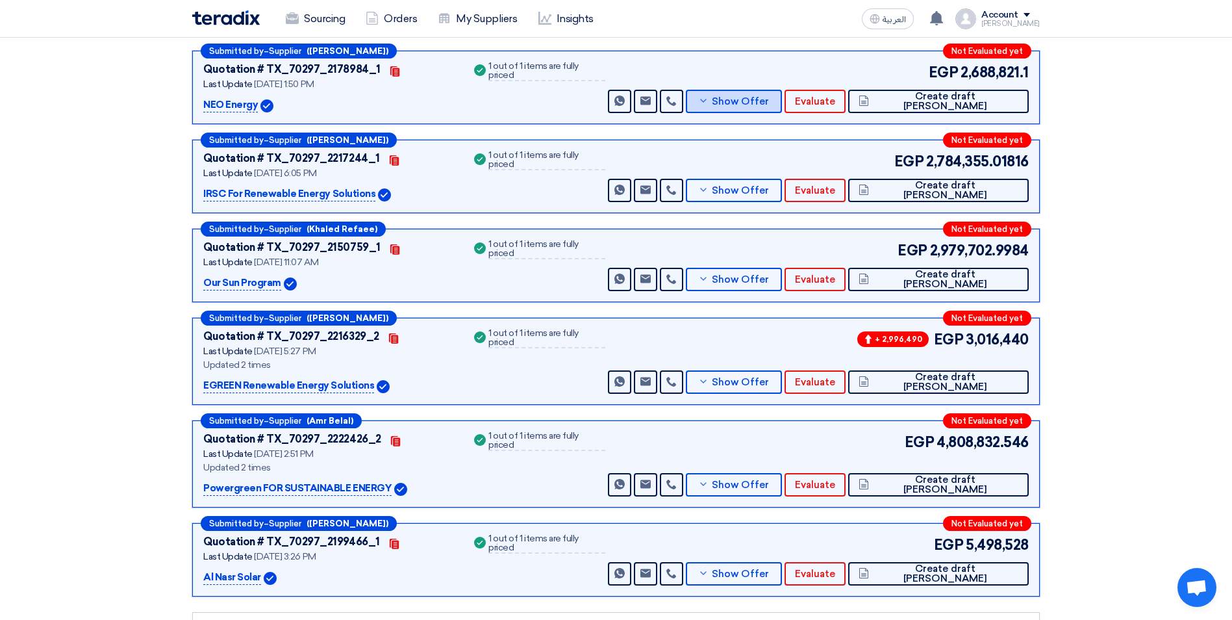
scroll to position [236, 0]
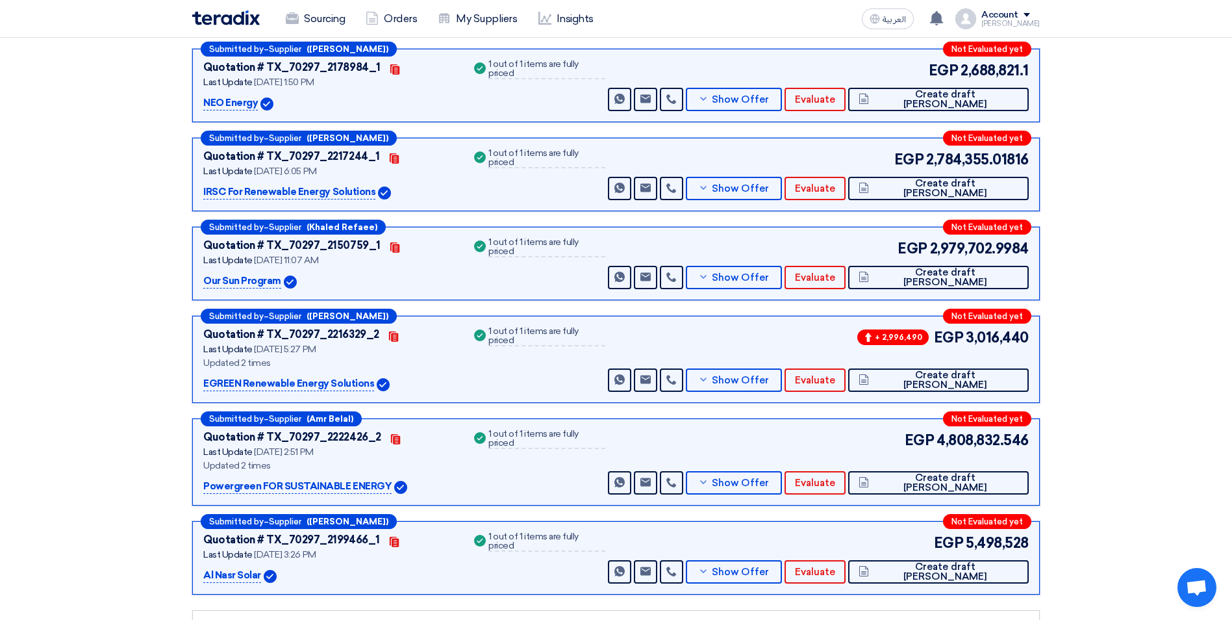
click at [1128, 173] on section "Received offers 9 Offers Excel Sheet Comparison Digital Offers Comparison Sort …" at bounding box center [616, 369] width 1232 height 880
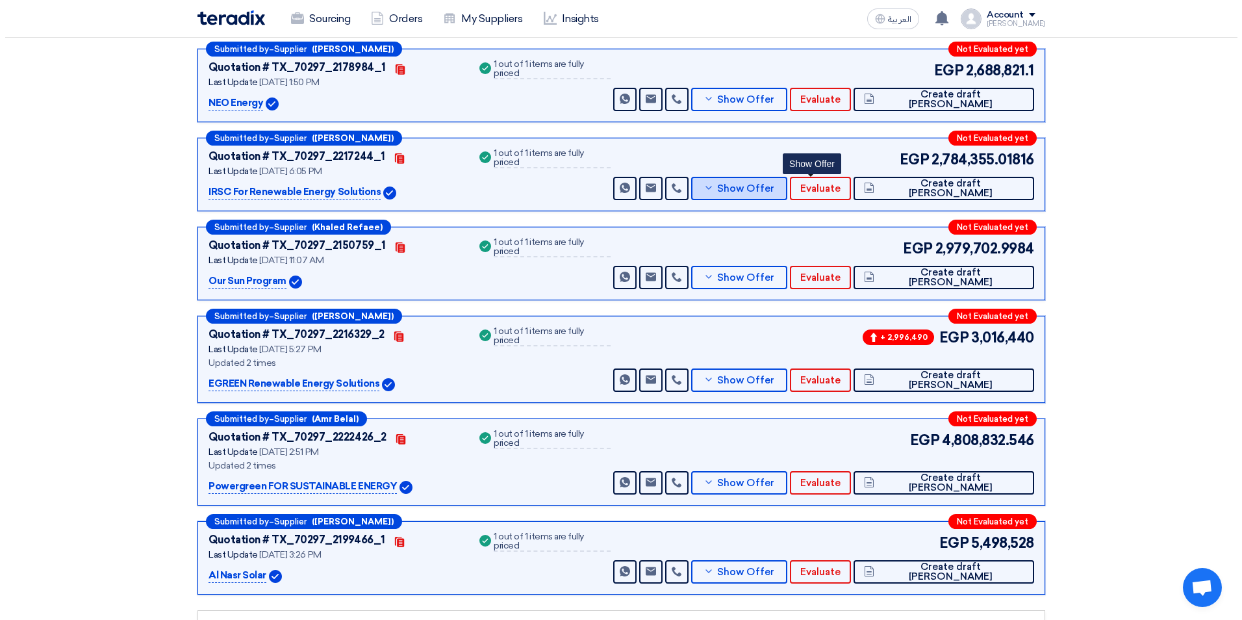
scroll to position [42, 0]
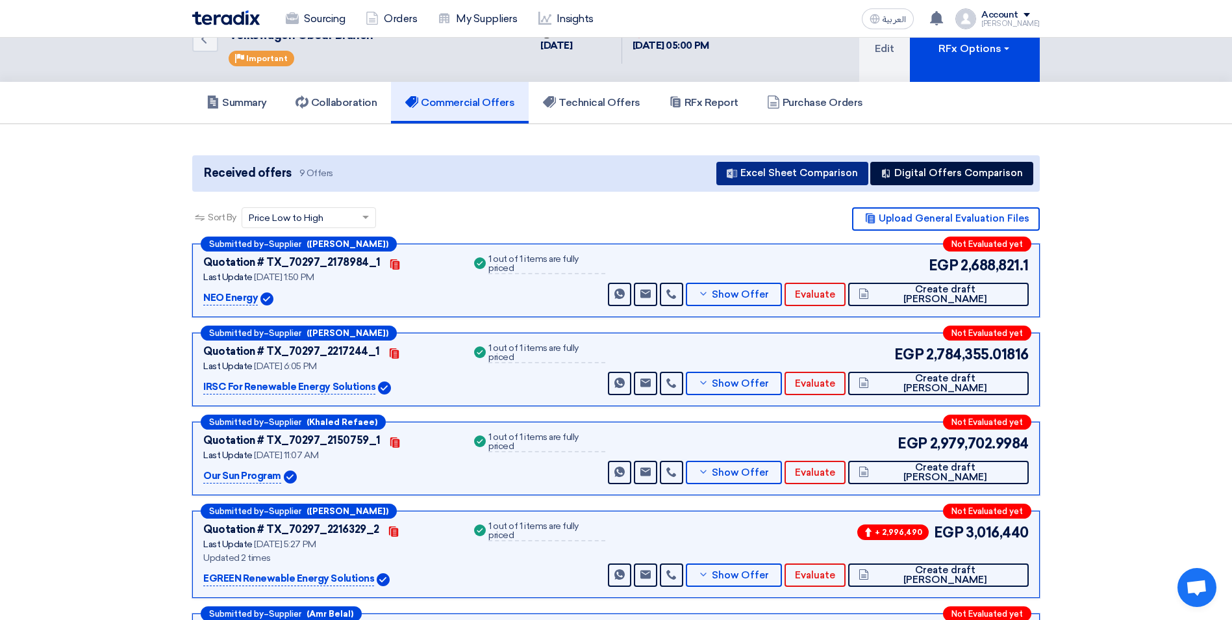
click at [815, 177] on button "Excel Sheet Comparison" at bounding box center [792, 173] width 152 height 23
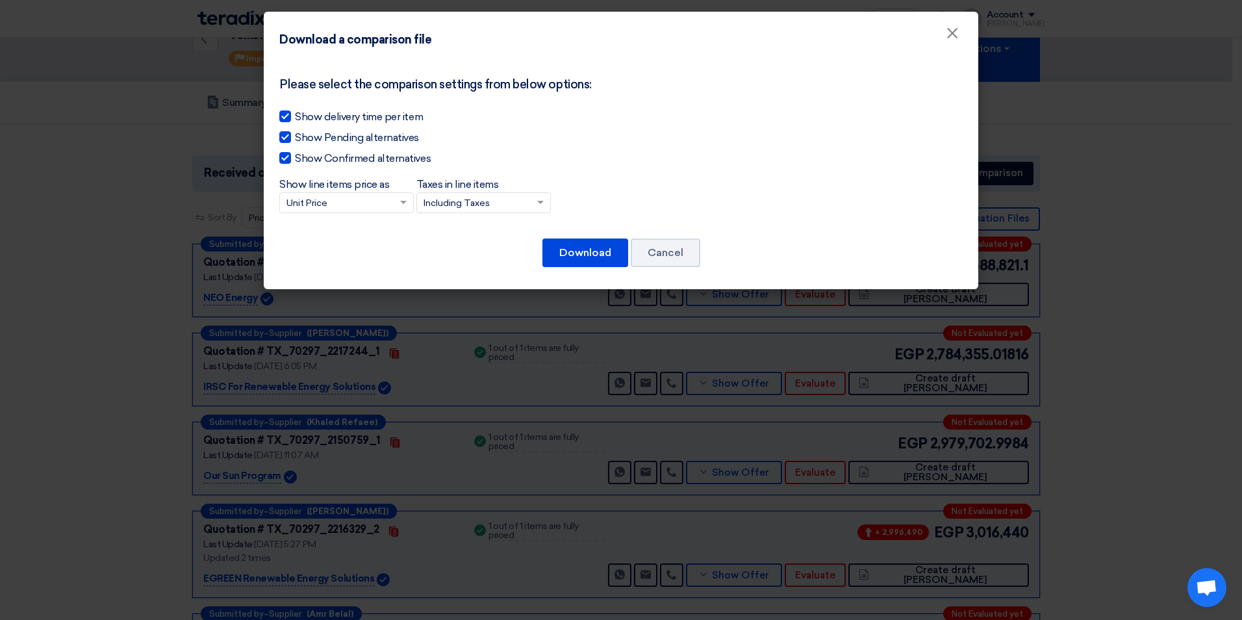
click at [347, 142] on span "Show Pending alternatives" at bounding box center [357, 138] width 124 height 16
click at [303, 138] on input "Show Pending alternatives" at bounding box center [299, 134] width 8 height 8
checkbox input "false"
click at [377, 159] on span "Show Confirmed alternatives" at bounding box center [363, 159] width 136 height 16
click at [303, 159] on input "Show Confirmed alternatives" at bounding box center [299, 155] width 8 height 8
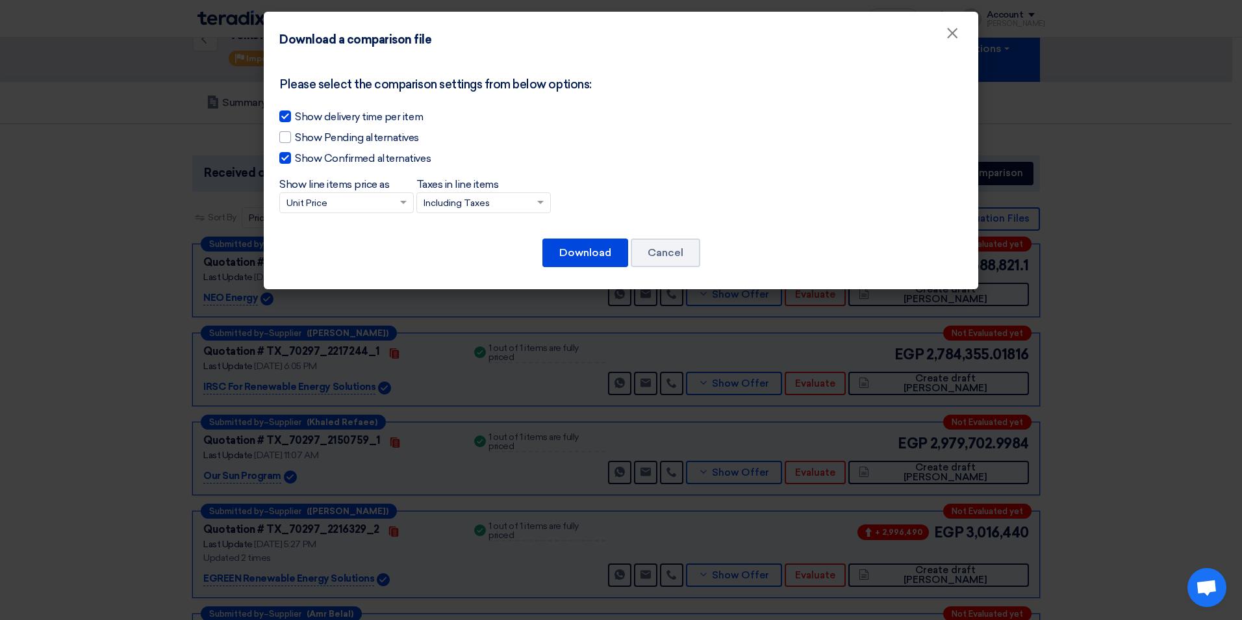
checkbox input "false"
click at [491, 200] on input "Taxes in line items × Including Taxes Including Taxes Excluding Taxes" at bounding box center [476, 203] width 107 height 21
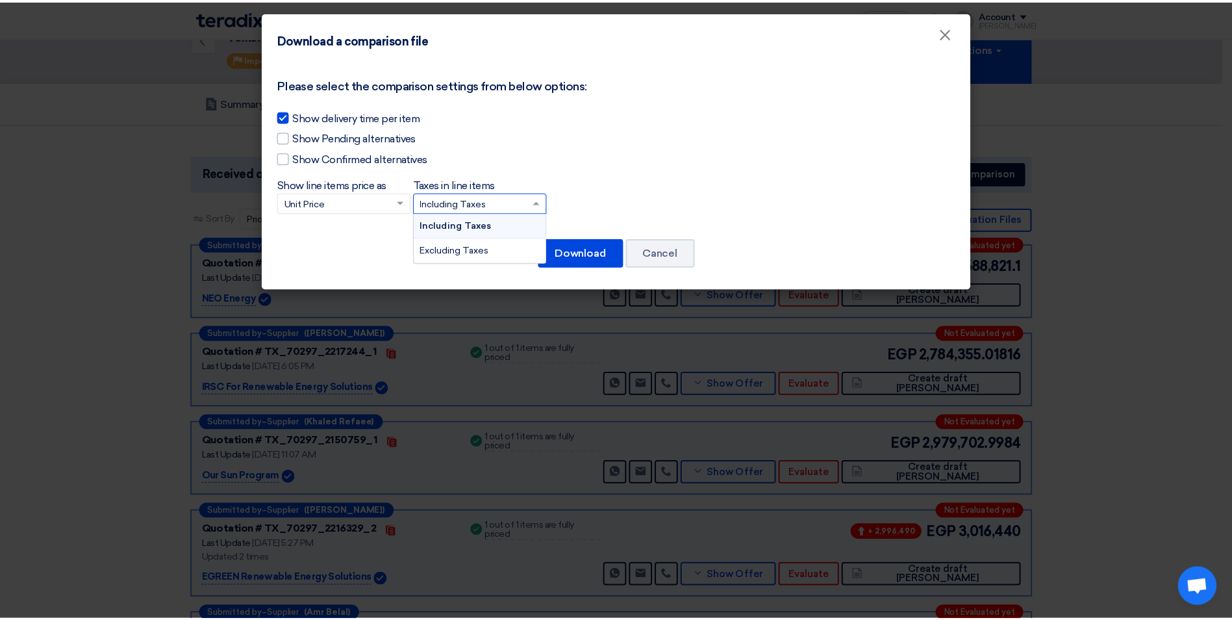
scroll to position [1, 0]
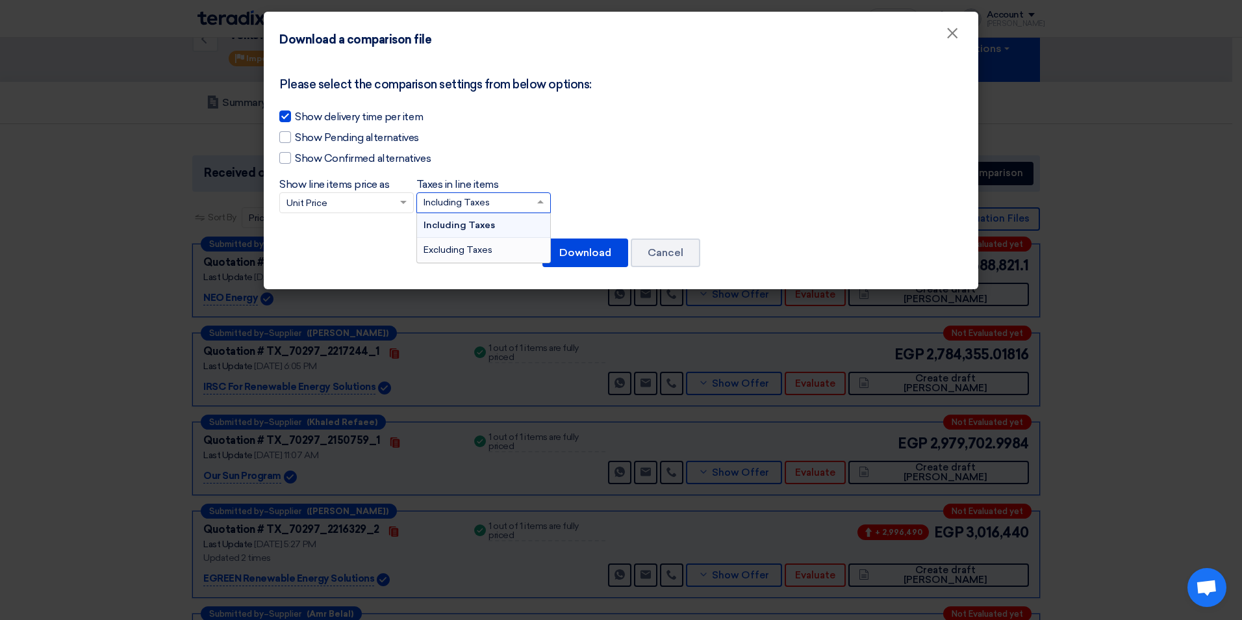
click at [473, 243] on div "Excluding Taxes" at bounding box center [483, 250] width 133 height 24
click at [473, 214] on input "Taxes in line items × Including Taxes Including Taxes Excluding Taxes" at bounding box center [476, 202] width 107 height 21
click at [583, 251] on button "Download" at bounding box center [585, 252] width 86 height 29
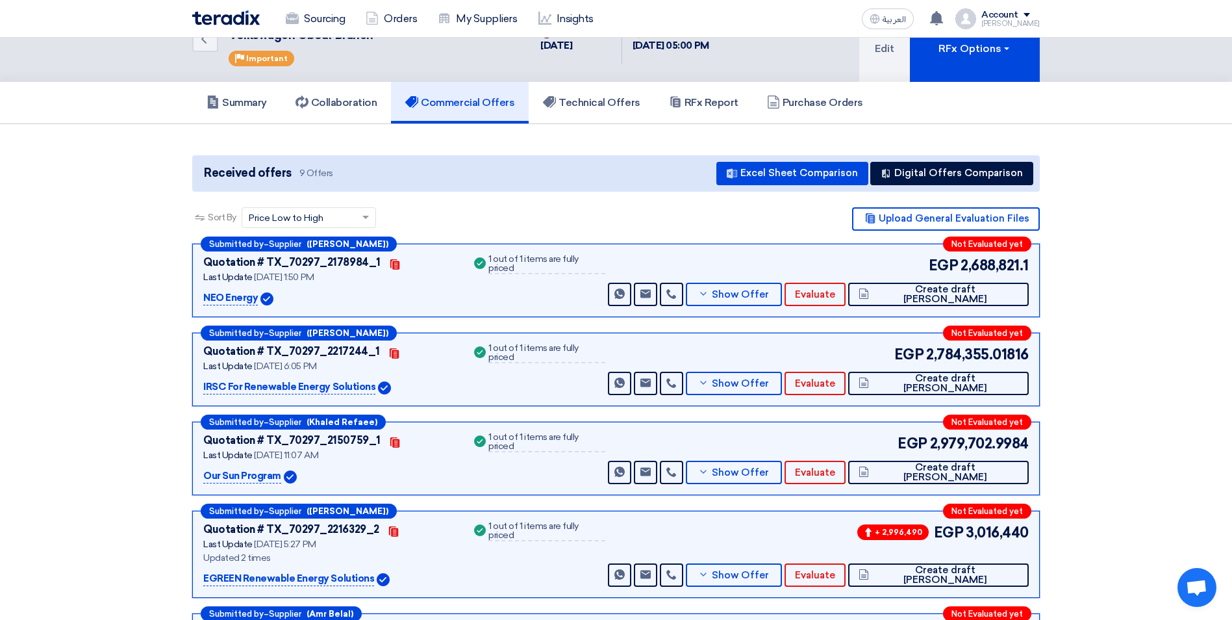
click at [1117, 428] on section "Received offers 9 Offers Excel Sheet Comparison Digital Offers Comparison Sort …" at bounding box center [616, 564] width 1232 height 880
click at [610, 107] on h5 "Technical Offers" at bounding box center [591, 102] width 97 height 13
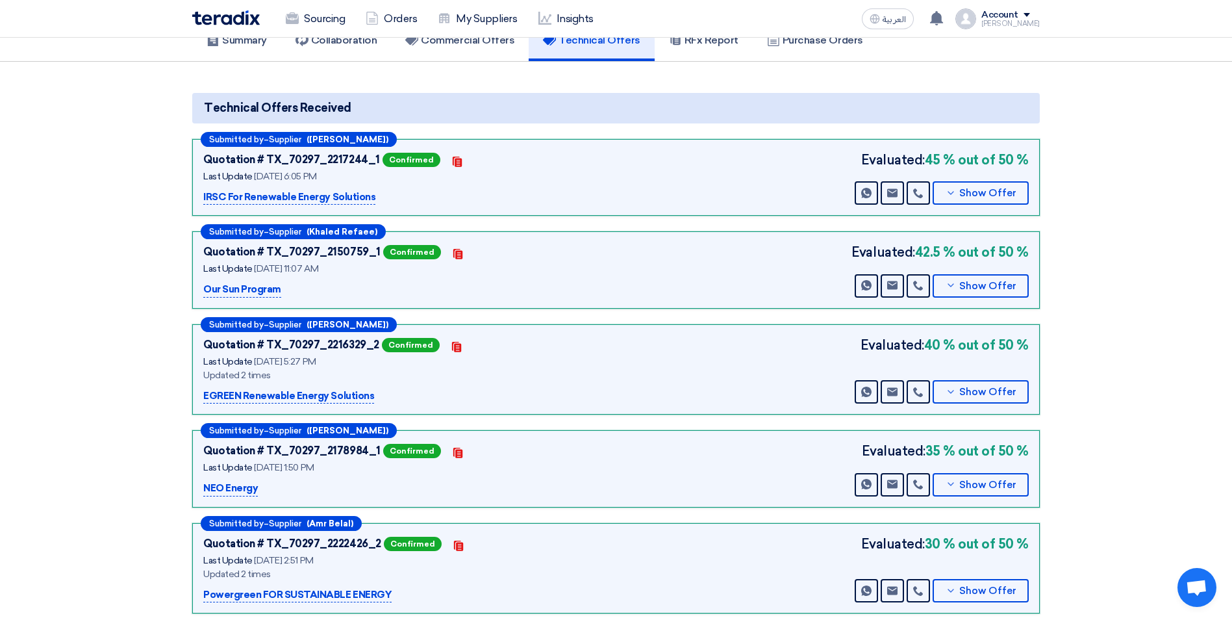
scroll to position [103, 0]
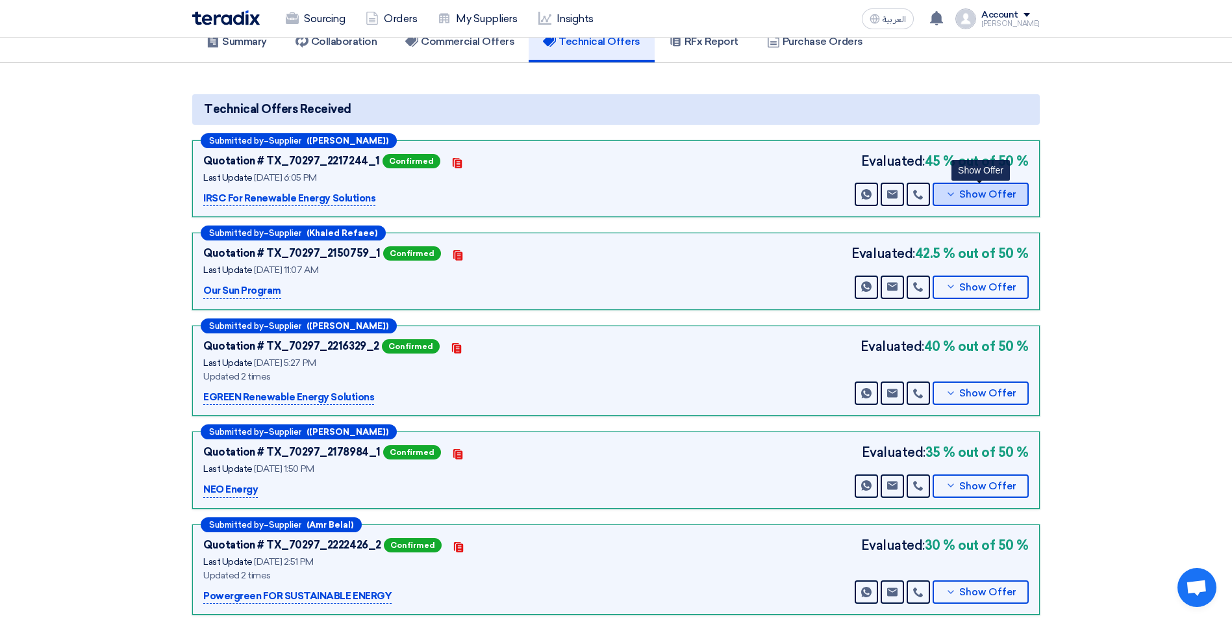
click at [980, 200] on button "Show Offer" at bounding box center [981, 193] width 96 height 23
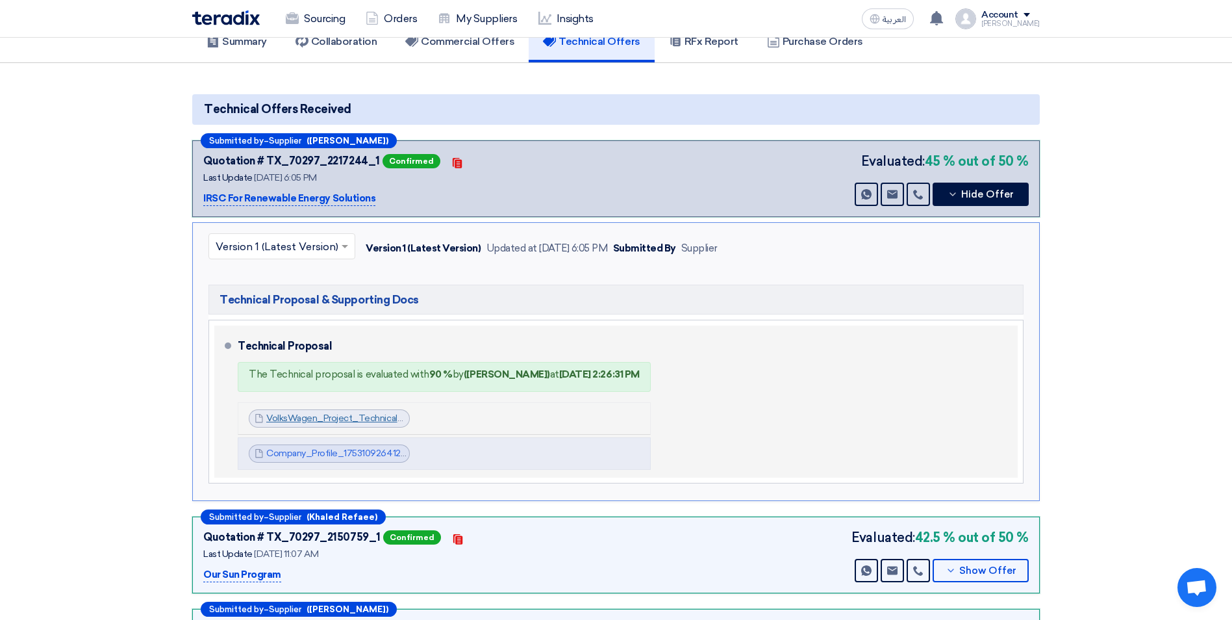
click at [352, 417] on link "VolksWagen_Project_Technical_Envelope_1753109152018.zip" at bounding box center [392, 417] width 253 height 11
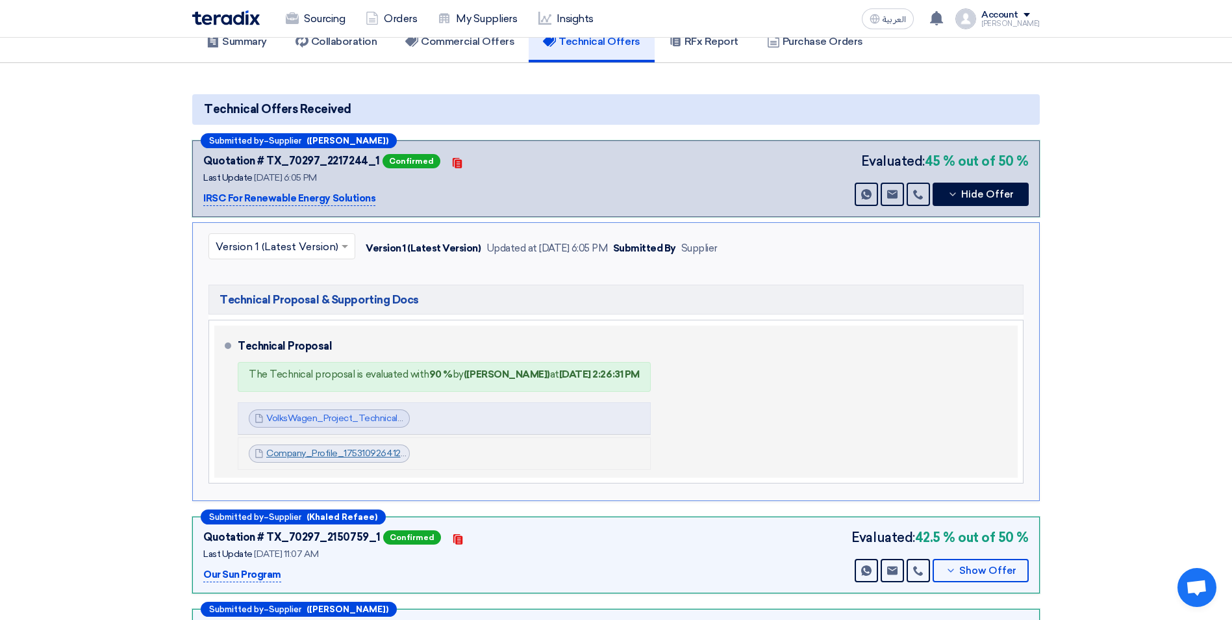
click at [352, 452] on link "Company_Profile_1753109264123.zip" at bounding box center [342, 452] width 152 height 11
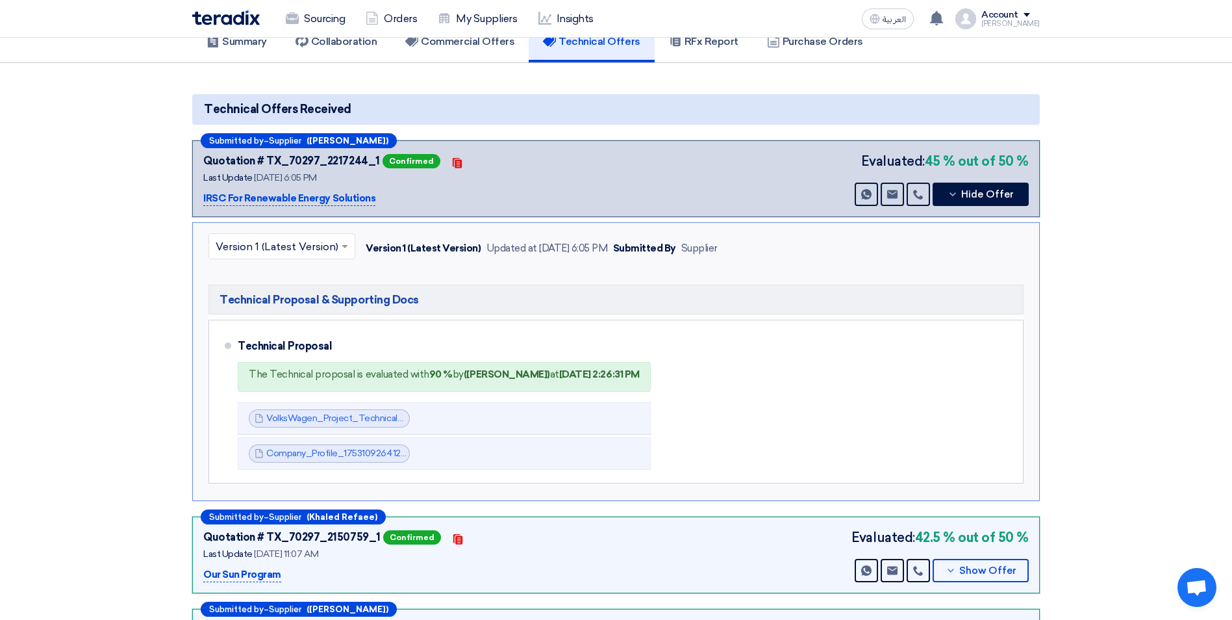
drag, startPoint x: 375, startPoint y: 199, endPoint x: 201, endPoint y: 200, distance: 173.4
click at [201, 200] on div "Submitted by – Supplier ([PERSON_NAME]) Quotation # TX_70297_2217244_1 Confirme…" at bounding box center [615, 178] width 847 height 77
click at [985, 199] on span "Hide Offer" at bounding box center [987, 195] width 53 height 10
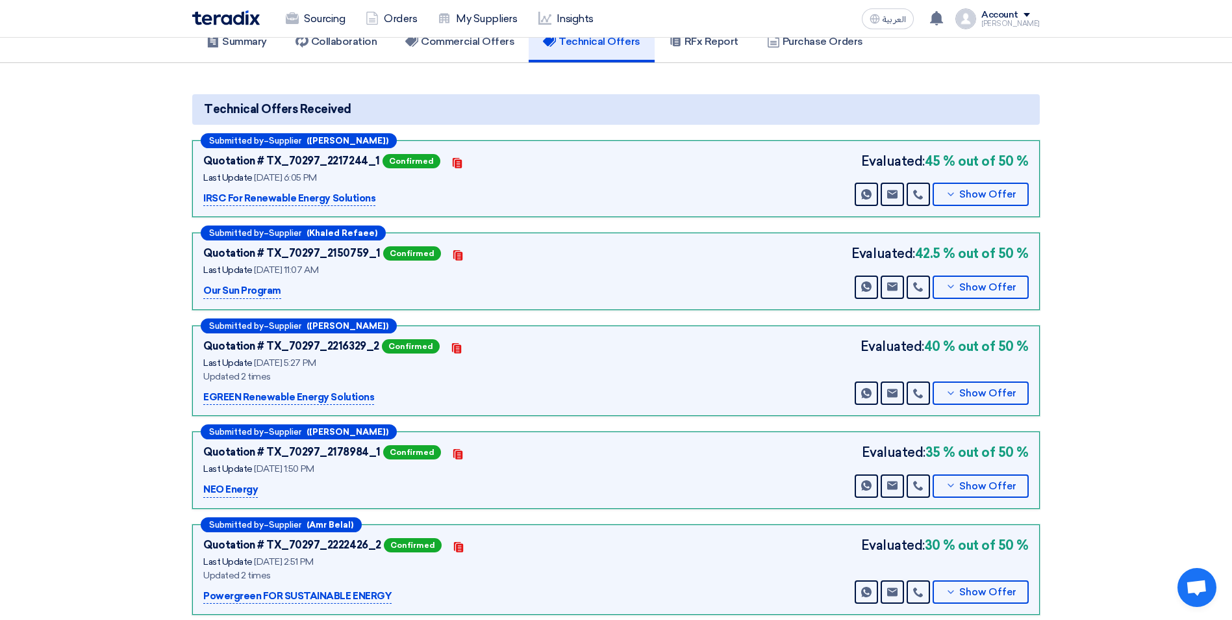
drag, startPoint x: 284, startPoint y: 290, endPoint x: 201, endPoint y: 290, distance: 83.1
click at [201, 290] on div "Submitted by – Supplier (Khaled Refaee) Quotation # TX_70297_2150759_1 Confirme…" at bounding box center [615, 270] width 847 height 77
click at [977, 283] on span "Show Offer" at bounding box center [987, 287] width 57 height 10
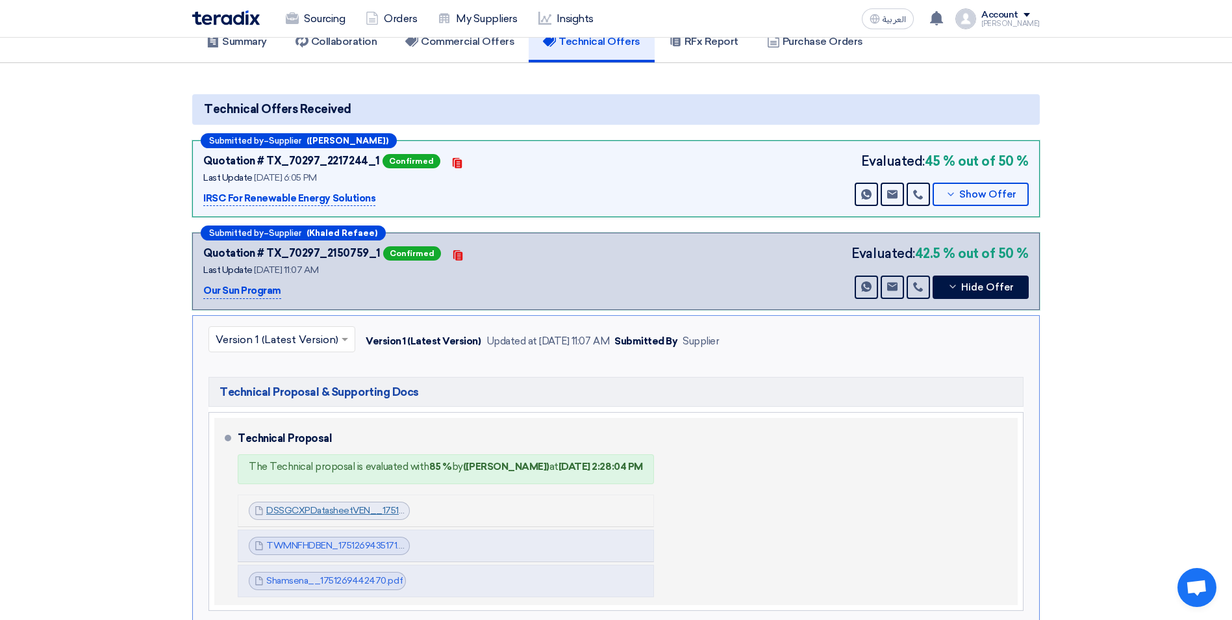
click at [323, 512] on link "DSSGCXPDatasheetVEN__1751269404358.pdf" at bounding box center [364, 510] width 197 height 11
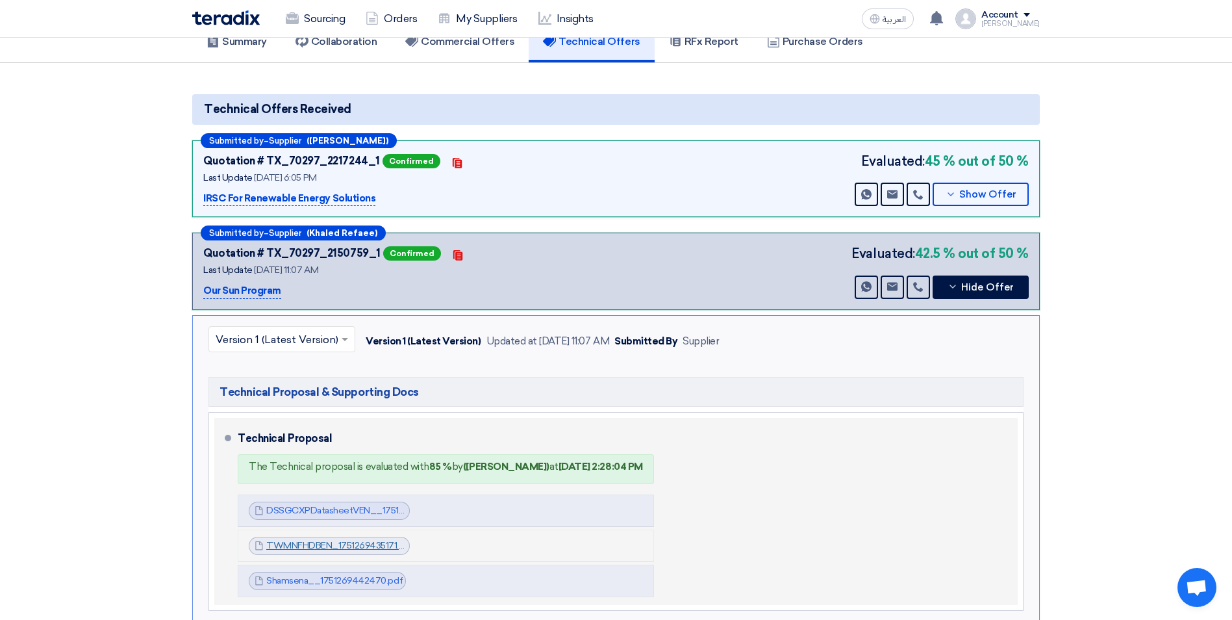
click at [312, 541] on link "TWMNFHDBEN_1751269435171.pdf" at bounding box center [339, 545] width 147 height 11
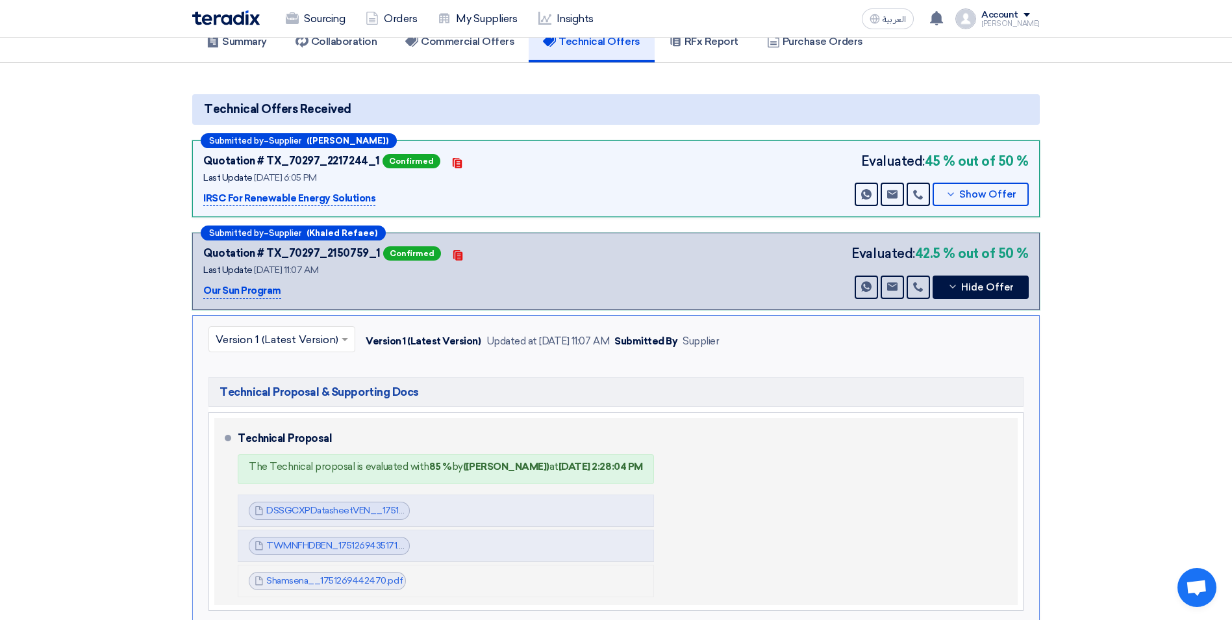
click at [333, 574] on span "Shamsena__1751269442470.pdf" at bounding box center [334, 580] width 136 height 13
click at [332, 579] on link "Shamsena__1751269442470.pdf" at bounding box center [334, 580] width 136 height 11
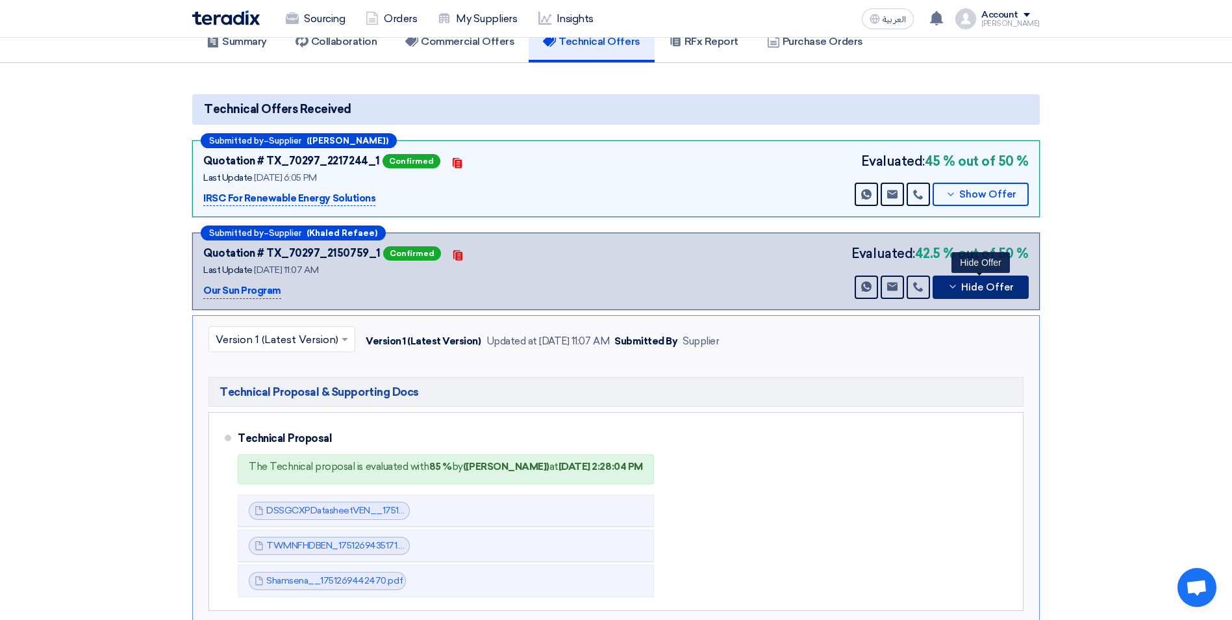
click at [975, 293] on button "Hide Offer" at bounding box center [981, 286] width 96 height 23
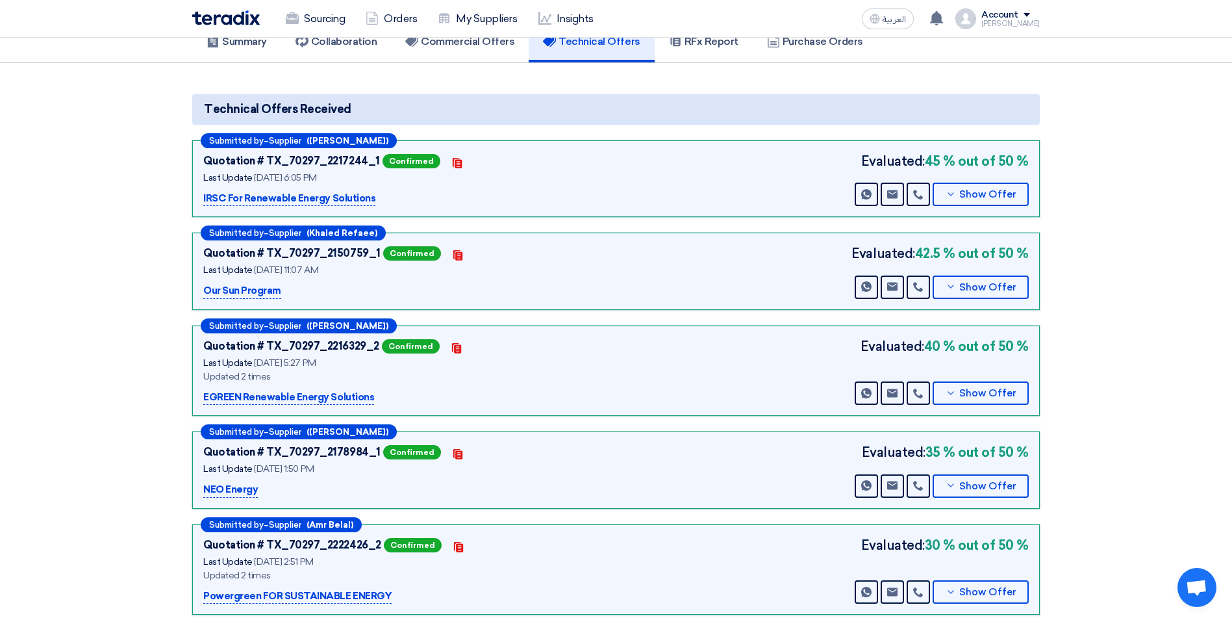
drag, startPoint x: 372, startPoint y: 396, endPoint x: 190, endPoint y: 399, distance: 181.9
click at [190, 399] on div "Submitted by – Supplier ([PERSON_NAME]) Quotation # TX_70297_2217244_1 Confirme…" at bounding box center [615, 426] width 867 height 572
click at [978, 402] on button "Show Offer" at bounding box center [981, 392] width 96 height 23
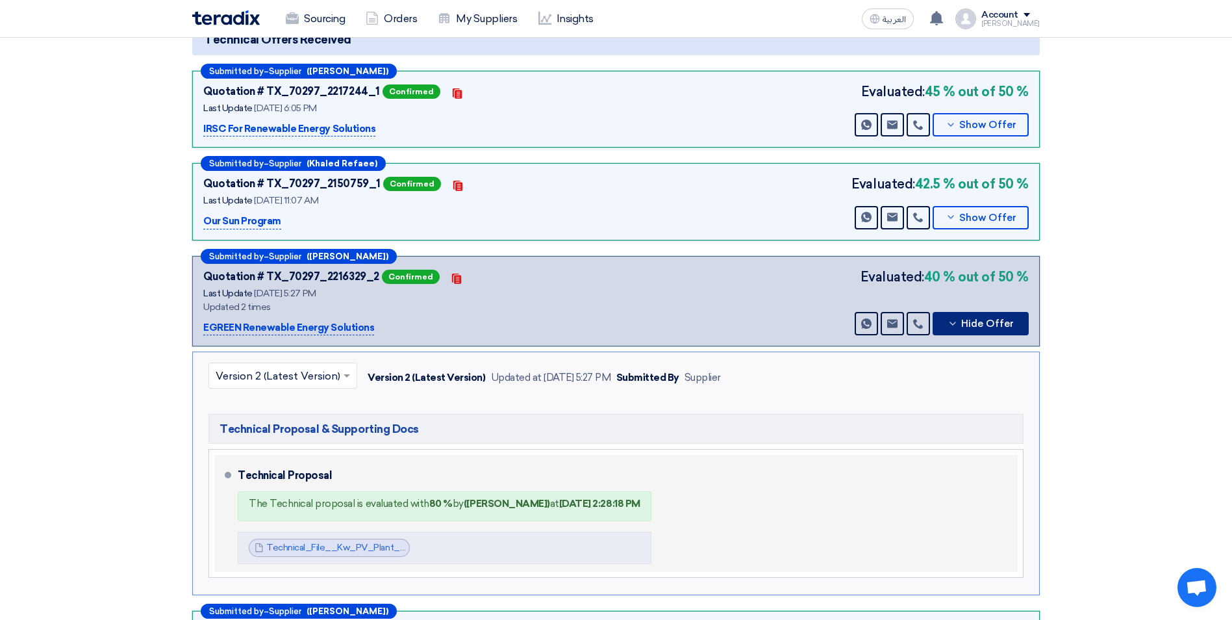
scroll to position [297, 0]
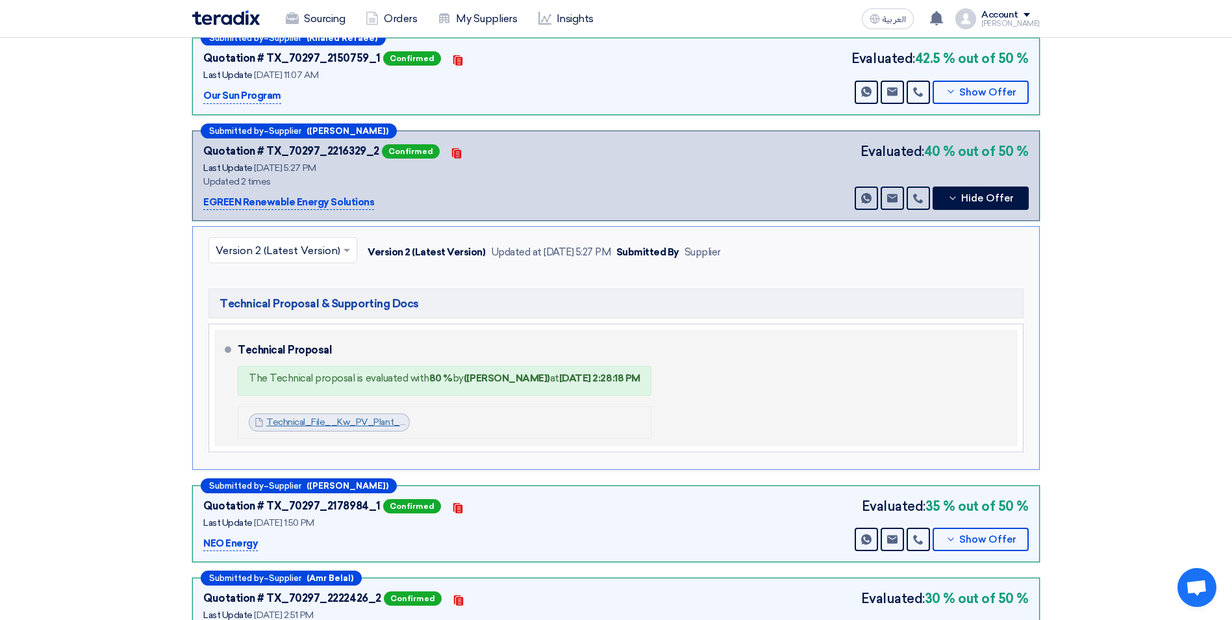
click at [366, 417] on link "Technical_File__Kw_PV_Plant__Volkswagen_Obour_Branch__Kayan_Group_compressed_17…" at bounding box center [498, 421] width 464 height 11
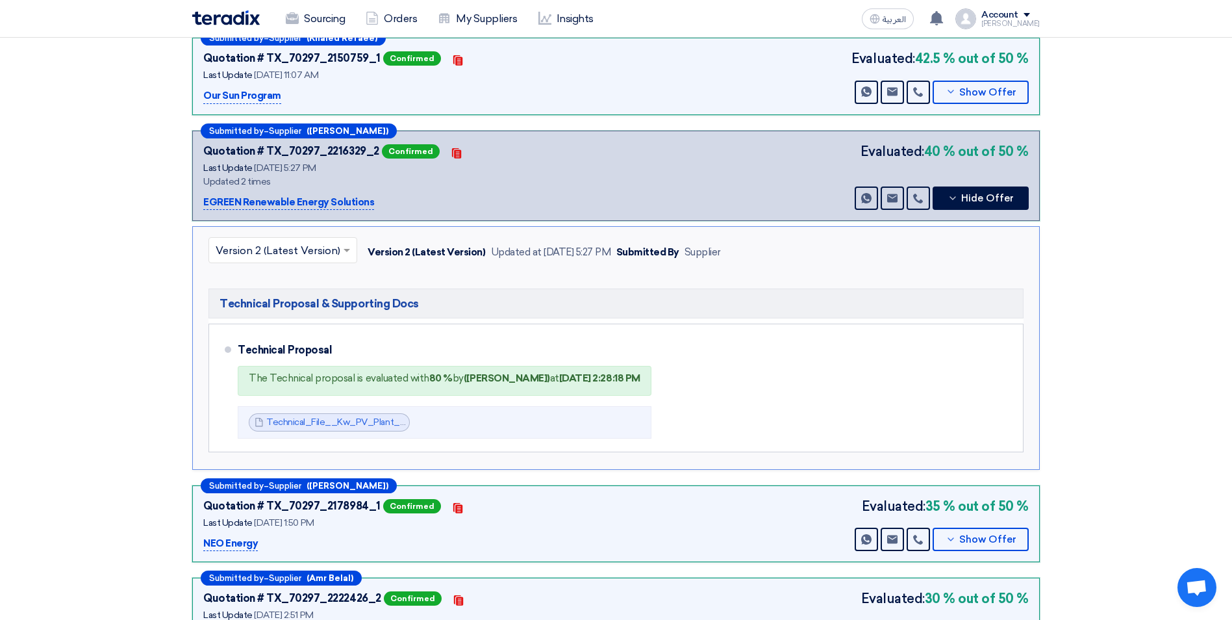
drag, startPoint x: 258, startPoint y: 544, endPoint x: 201, endPoint y: 542, distance: 57.8
click at [201, 542] on div "Submitted by – Supplier ([PERSON_NAME]) Quotation # TX_70297_2178984_1 Confirme…" at bounding box center [615, 523] width 847 height 77
click at [984, 547] on button "Show Offer" at bounding box center [981, 538] width 96 height 23
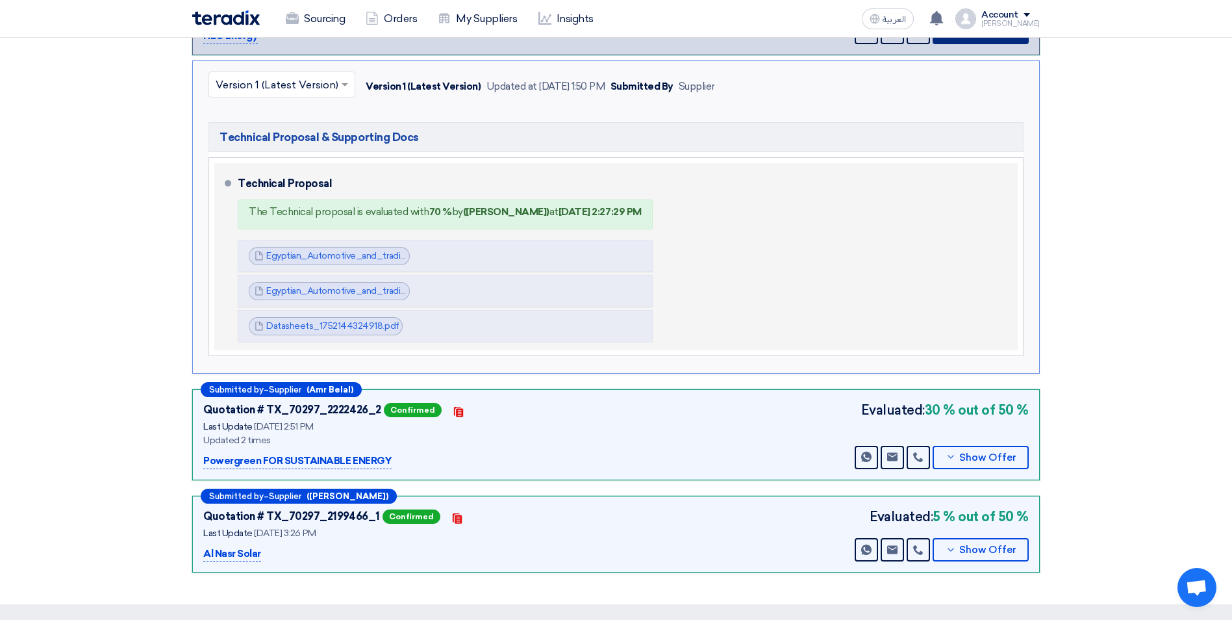
scroll to position [557, 0]
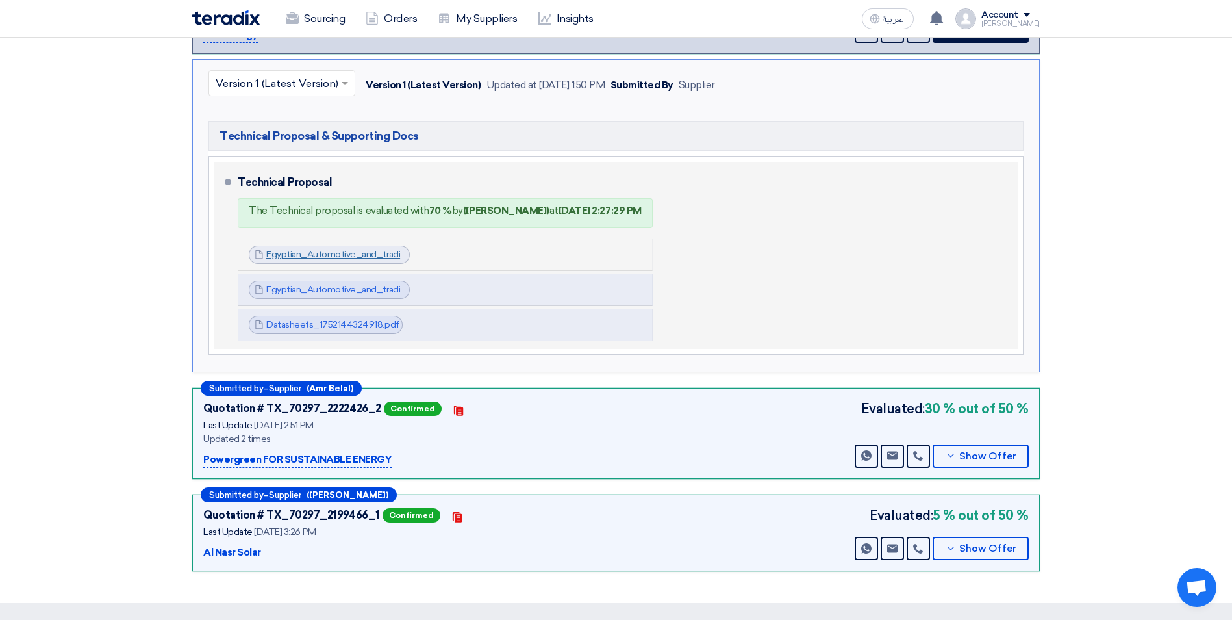
click at [351, 255] on link "Egyptian_Automotive_and_trading_company__Technical_Offer_1752144266820.pdf" at bounding box center [443, 254] width 355 height 11
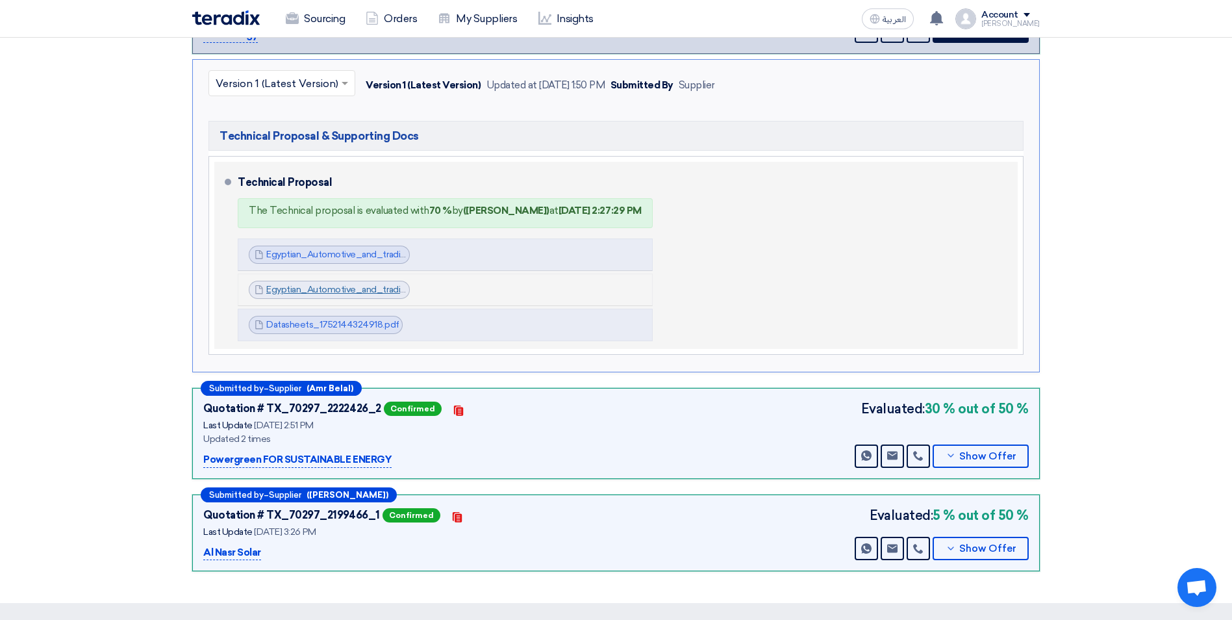
click at [350, 289] on link "Egyptian_Automotive_and_trading_company__PV_Syst_Report_1752144324395.pdf" at bounding box center [444, 289] width 357 height 11
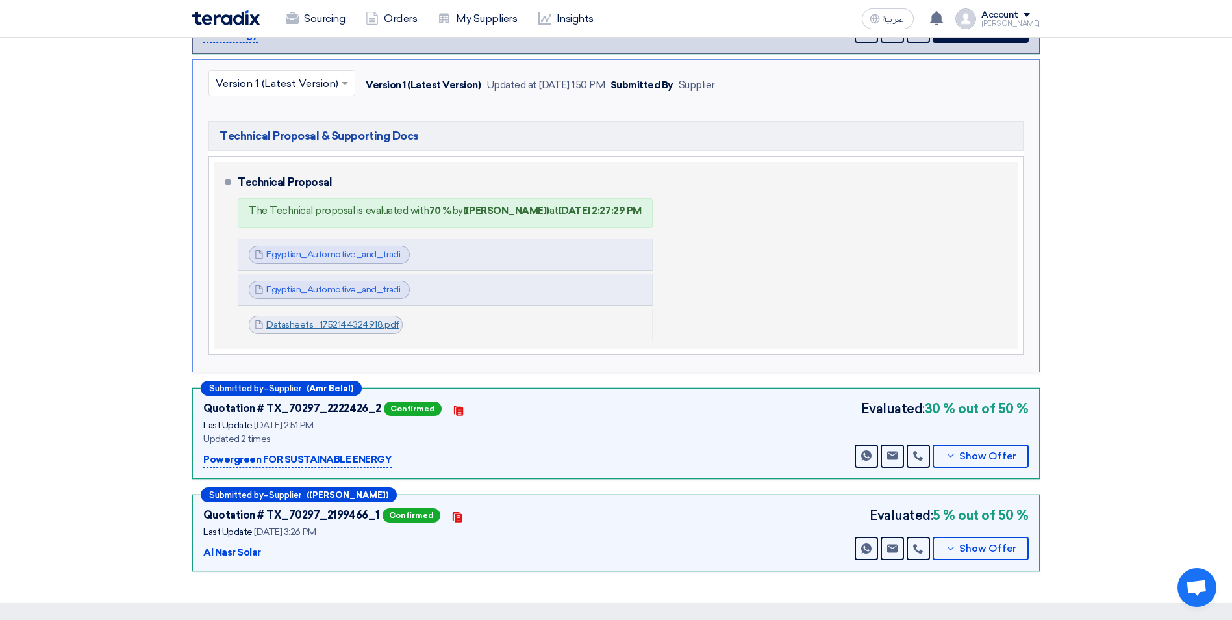
click at [344, 324] on link "Datasheets_1752144324918.pdf" at bounding box center [332, 324] width 133 height 11
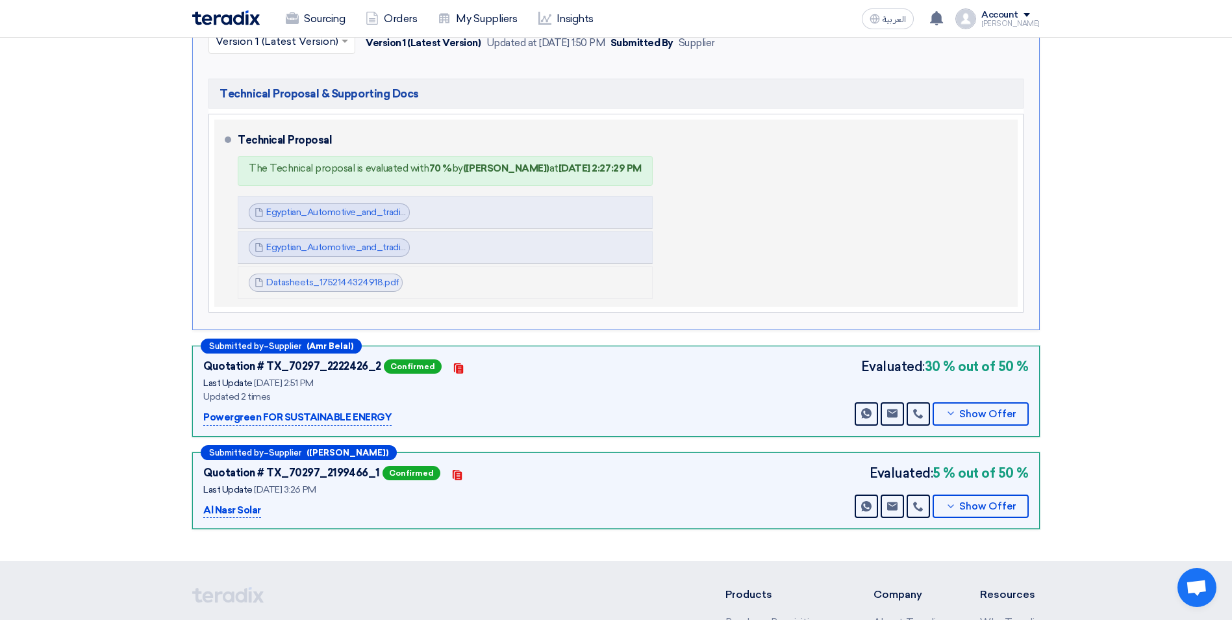
scroll to position [622, 0]
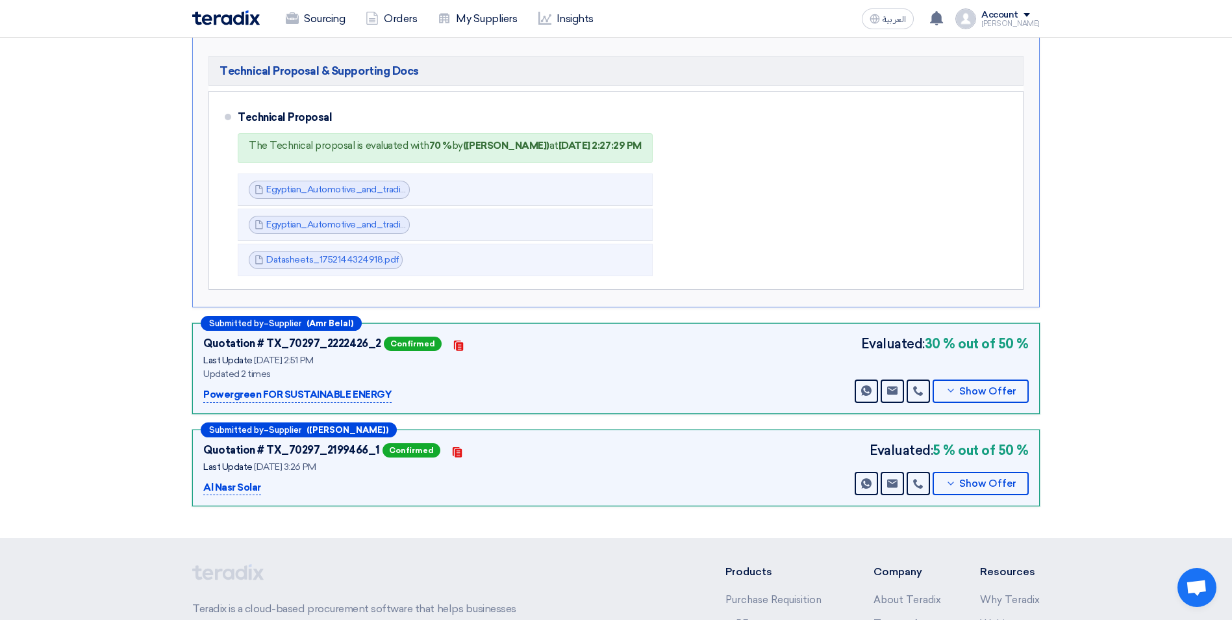
drag, startPoint x: 397, startPoint y: 395, endPoint x: 204, endPoint y: 393, distance: 192.9
click at [204, 393] on div "Powergreen FOR SUSTAINABLE ENERGY" at bounding box center [365, 395] width 325 height 16
click at [996, 384] on button "Show Offer" at bounding box center [981, 390] width 96 height 23
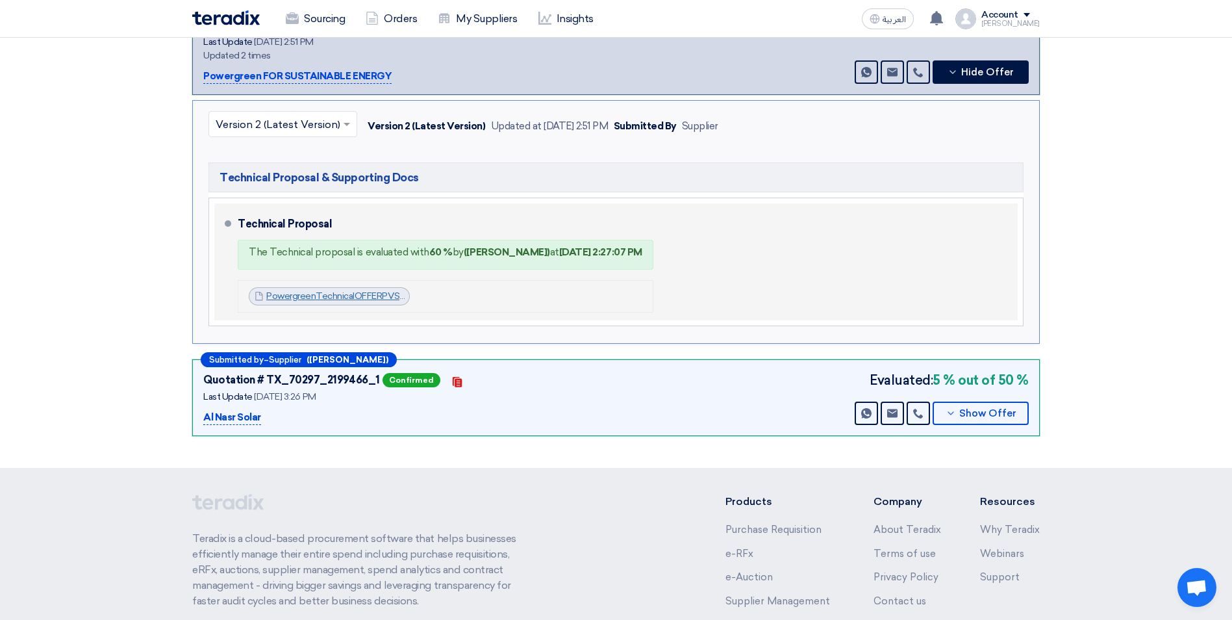
click at [353, 290] on link "PowergreenTechnicalOFFERPVSystemKAYANJULY_1753183770919.pdf" at bounding box center [411, 295] width 291 height 11
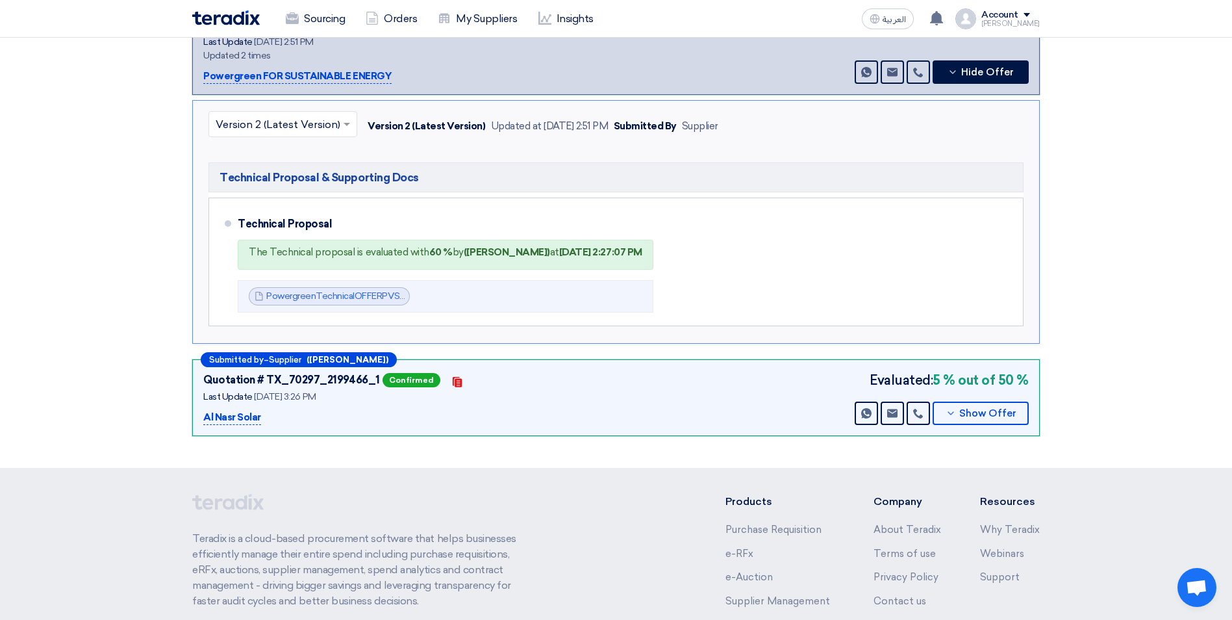
drag, startPoint x: 278, startPoint y: 417, endPoint x: 192, endPoint y: 421, distance: 86.5
click at [192, 421] on div "Submitted by – Supplier ([PERSON_NAME]) Quotation # TX_70297_2217244_1 Confirme…" at bounding box center [615, 31] width 867 height 821
click at [983, 417] on span "Show Offer" at bounding box center [987, 413] width 57 height 10
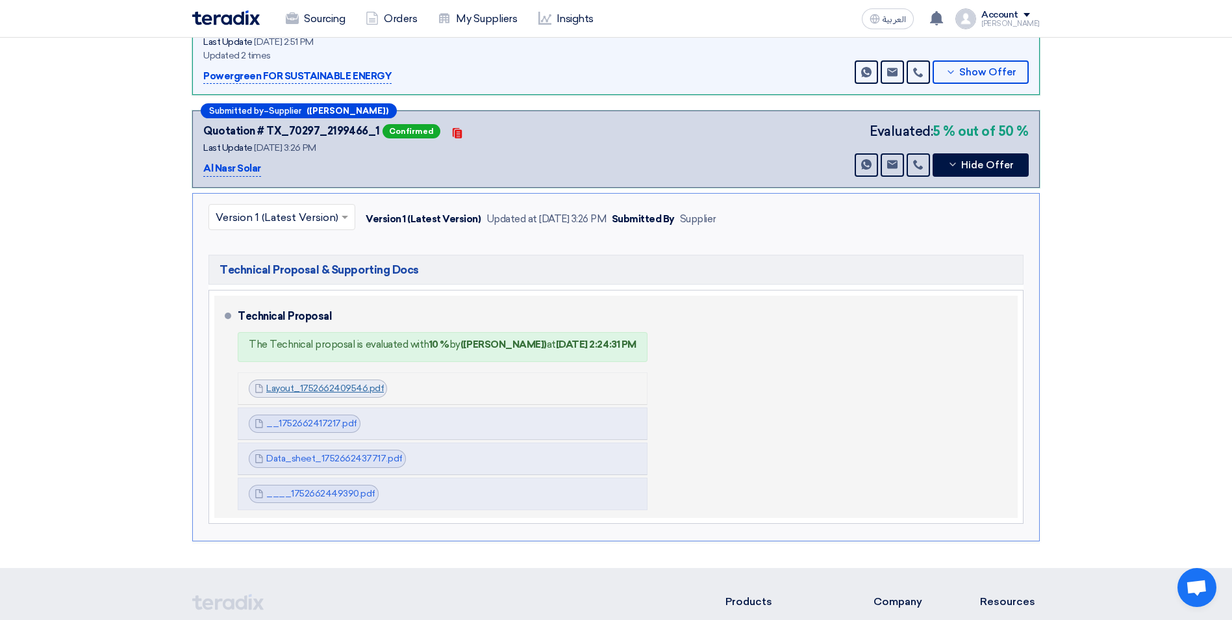
click at [319, 388] on link "Layout_1752662409546.pdf" at bounding box center [325, 387] width 118 height 11
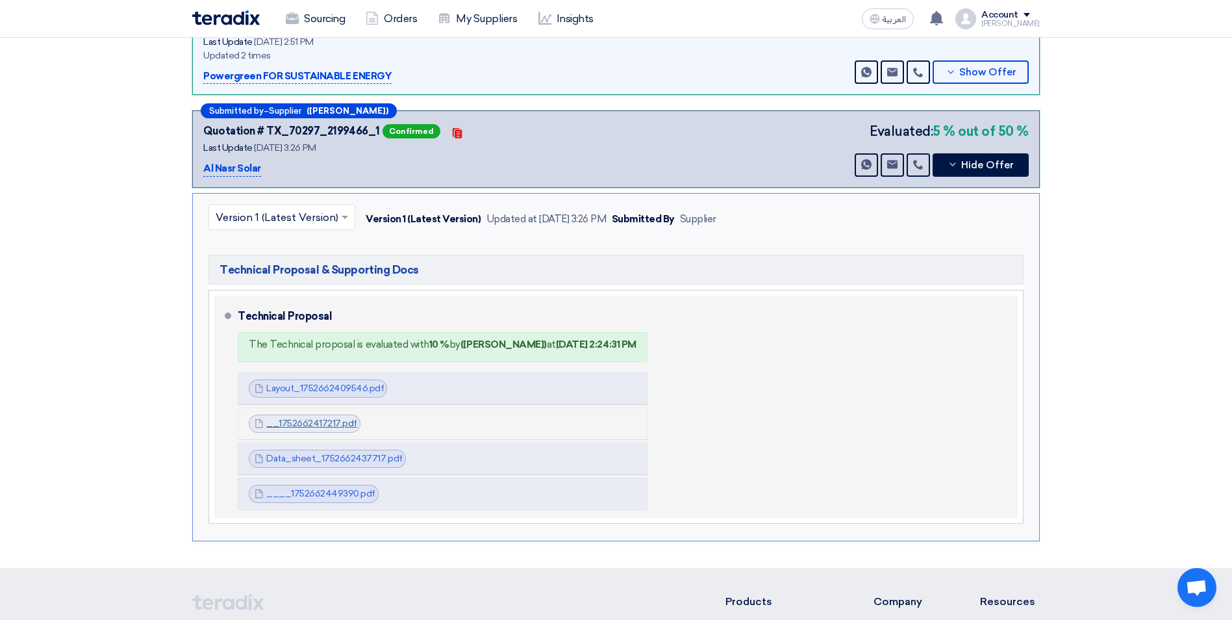
click at [305, 421] on link "__1752662417217.pdf" at bounding box center [311, 423] width 91 height 11
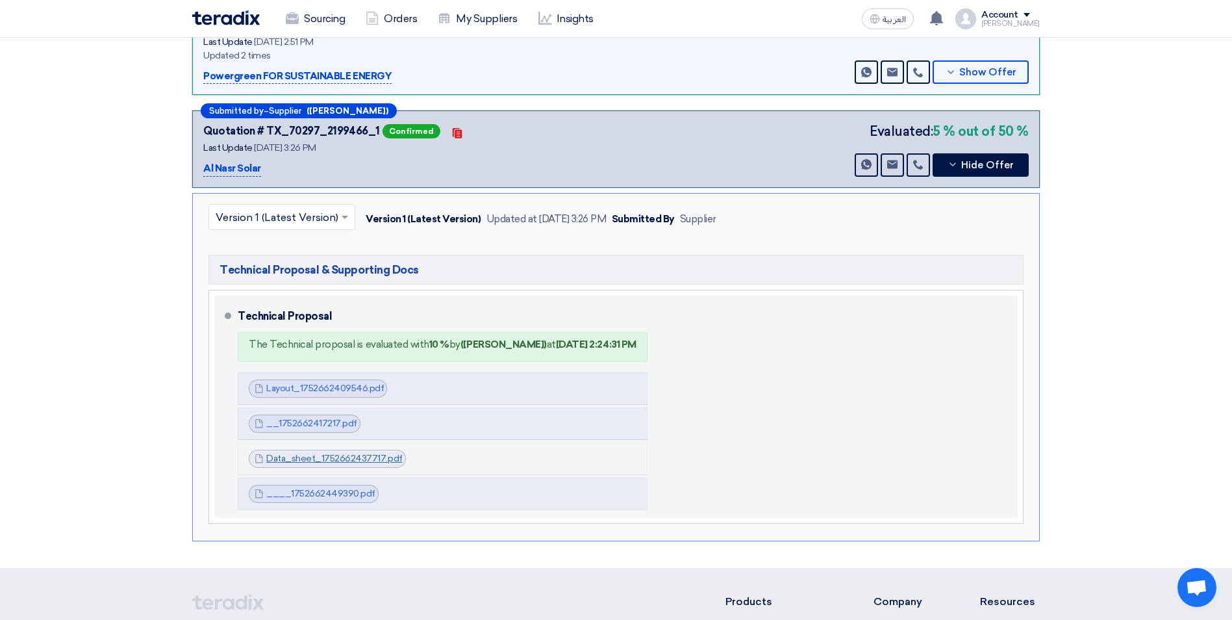
click at [314, 458] on link "Data_sheet_1752662437717.pdf" at bounding box center [334, 458] width 136 height 11
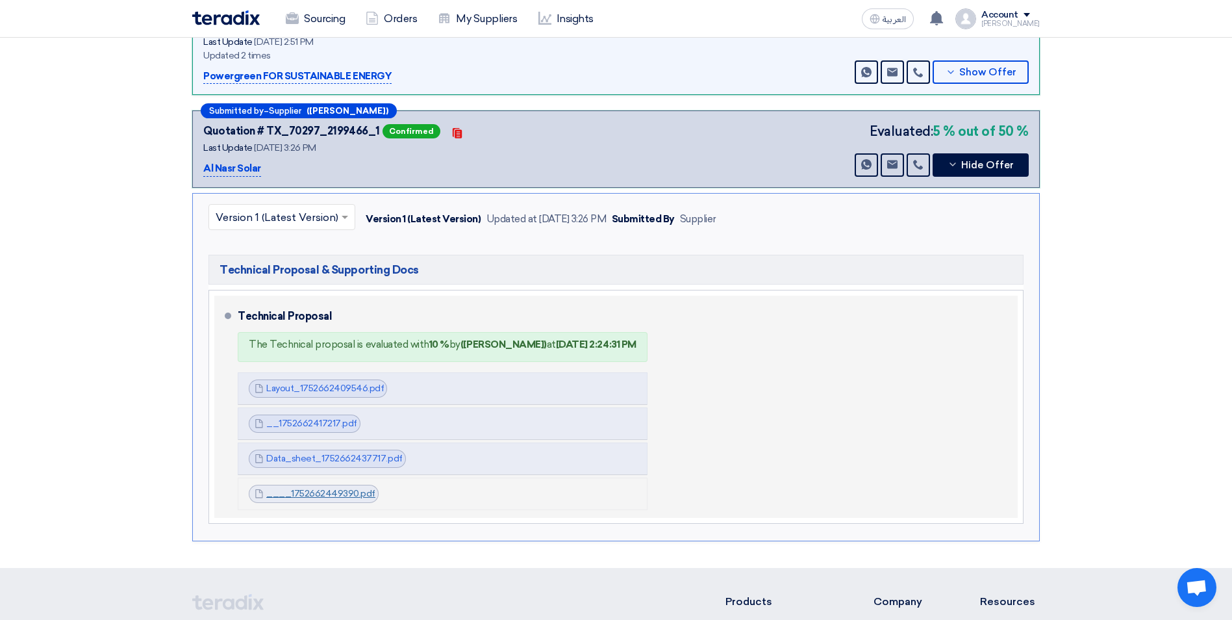
click at [308, 492] on link "____1752662449390.pdf" at bounding box center [320, 493] width 109 height 11
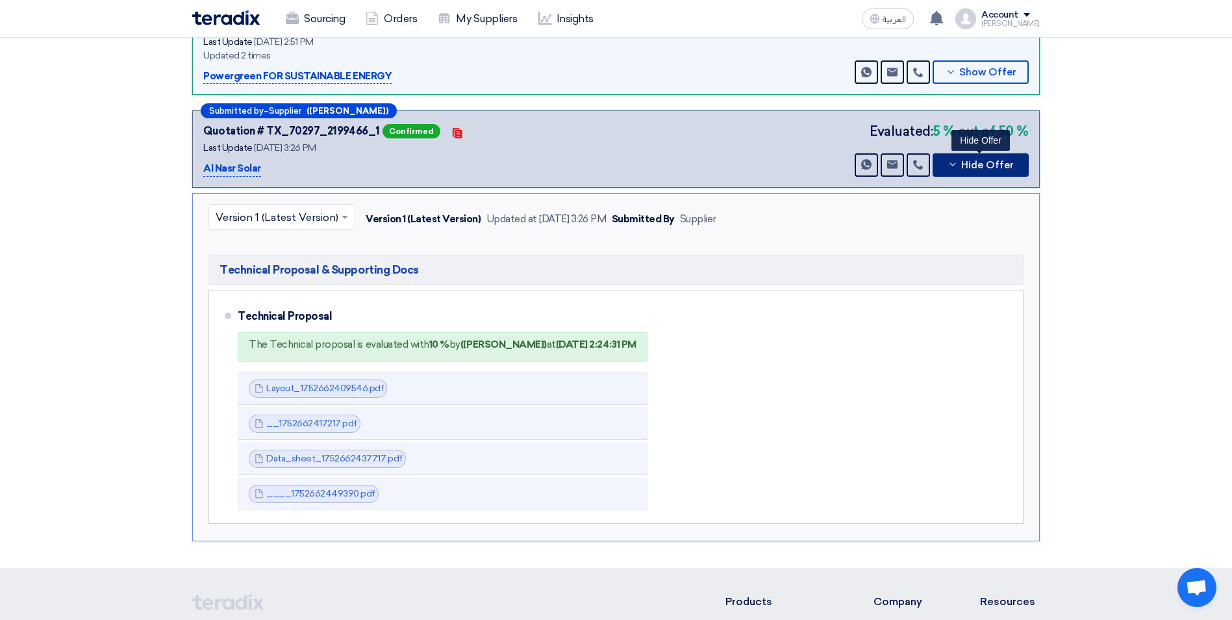
click at [991, 160] on span "Hide Offer" at bounding box center [987, 165] width 53 height 10
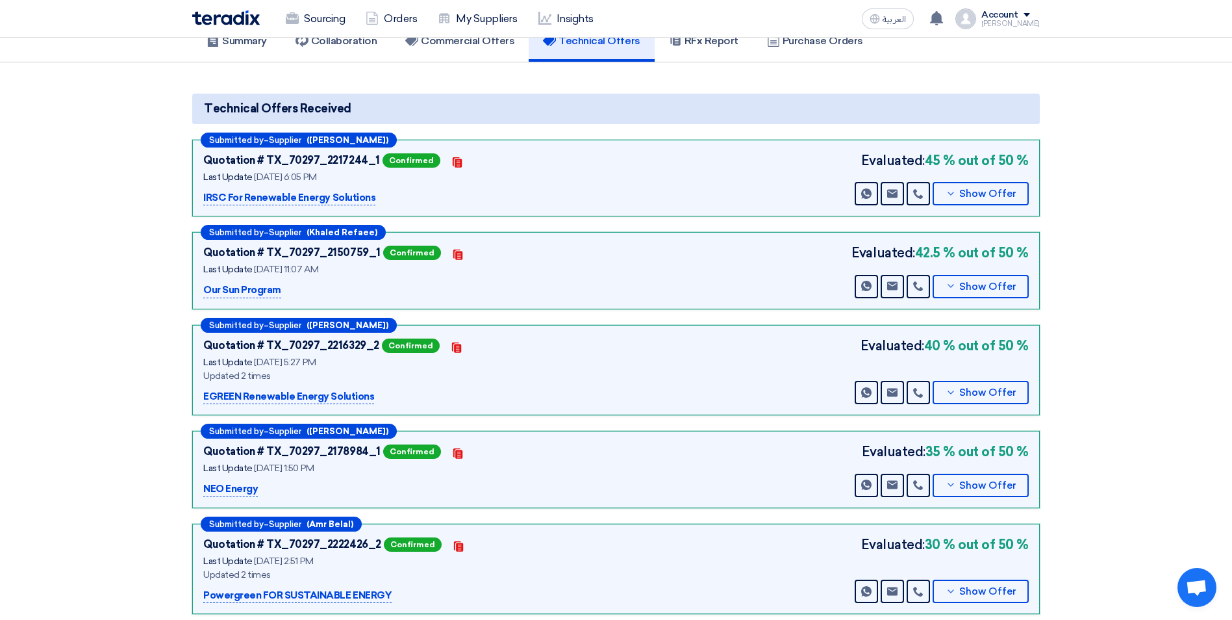
scroll to position [0, 0]
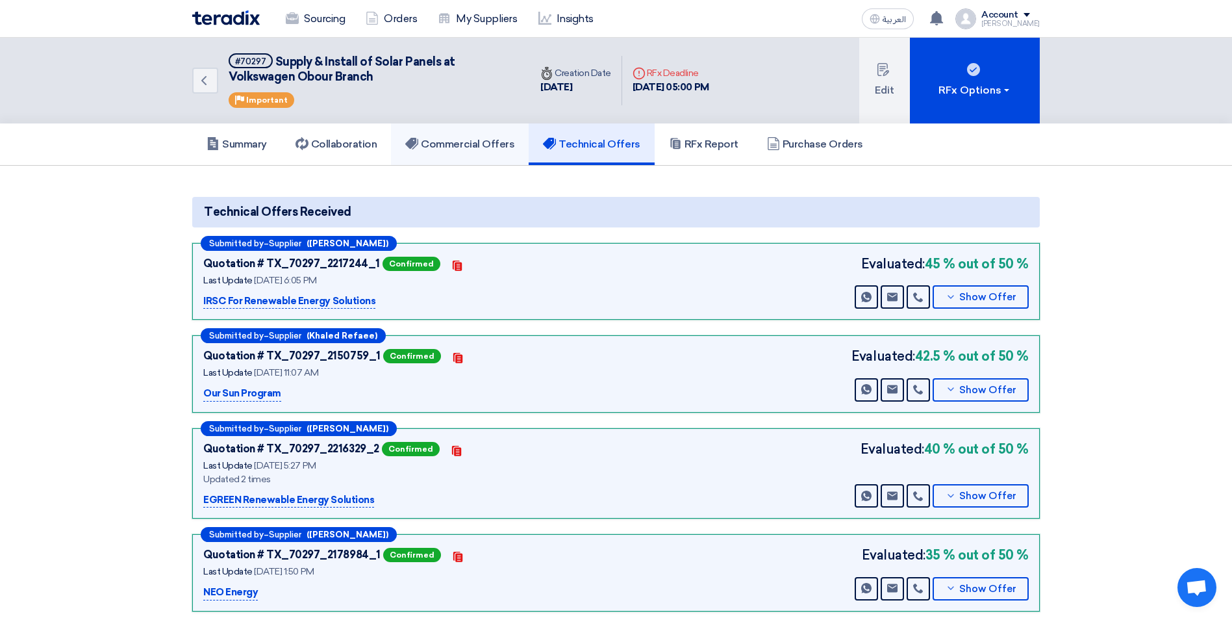
click at [488, 148] on h5 "Commercial Offers" at bounding box center [459, 144] width 109 height 13
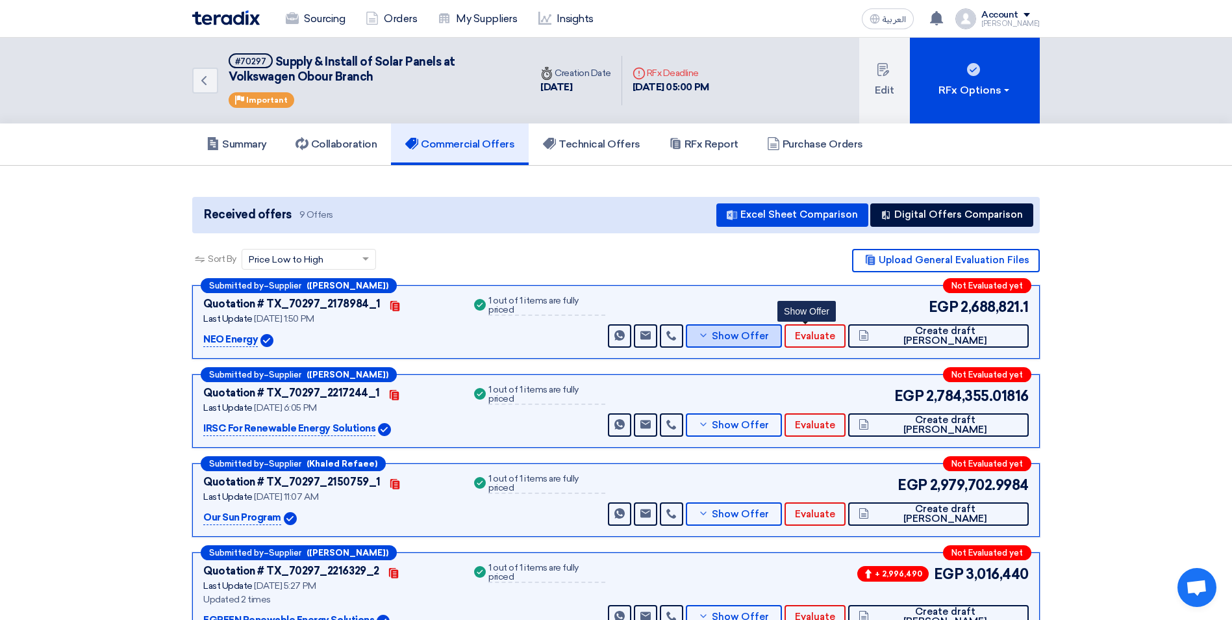
click at [769, 336] on span "Show Offer" at bounding box center [740, 336] width 57 height 10
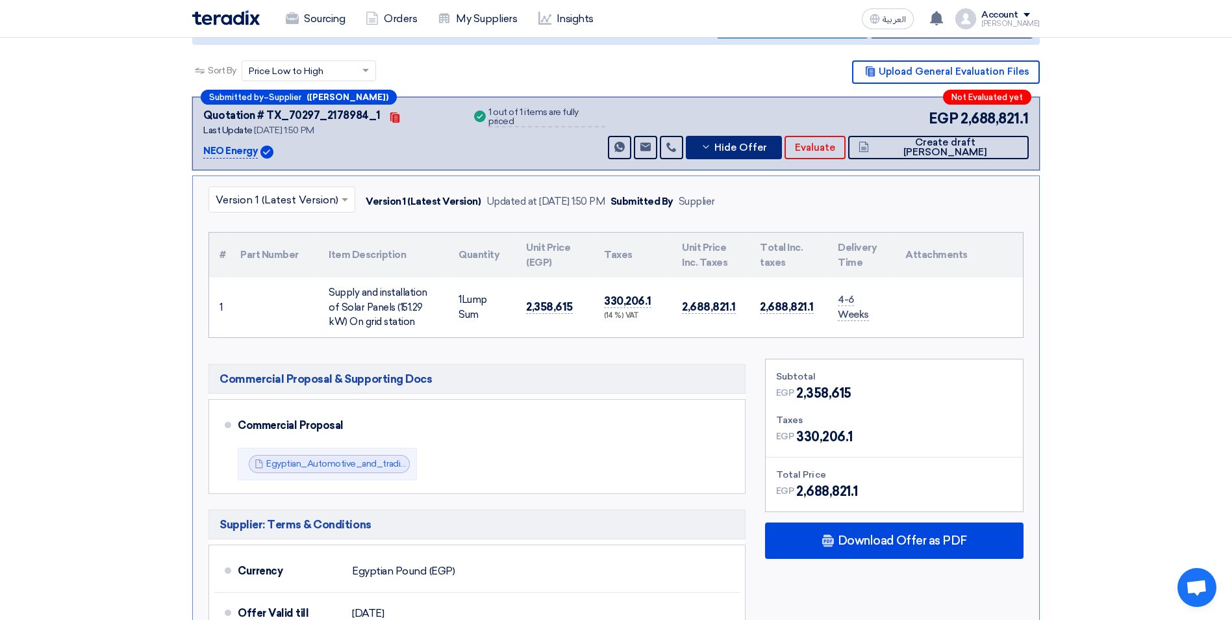
scroll to position [195, 0]
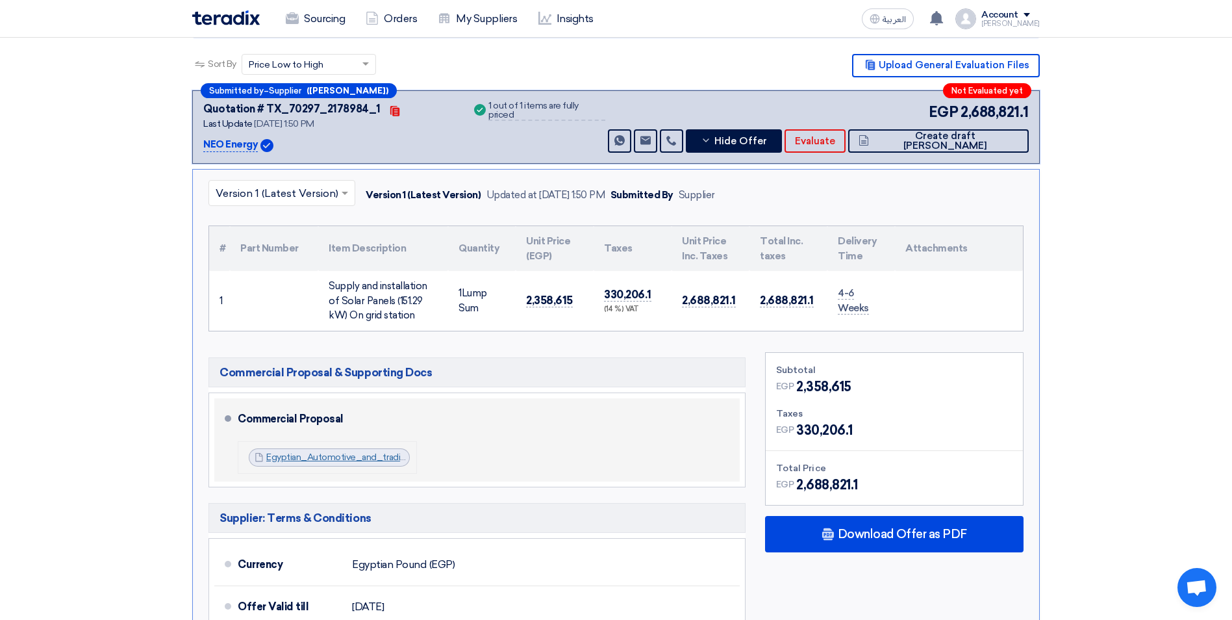
click at [313, 457] on link "Egyptian_Automotive_and_trading_company__Financial_Offer_1752144254451.pdf" at bounding box center [439, 456] width 347 height 11
click at [375, 462] on link "Egyptian_Automotive_and_trading_company__Financial_Offer_1752144254451.pdf" at bounding box center [439, 456] width 347 height 11
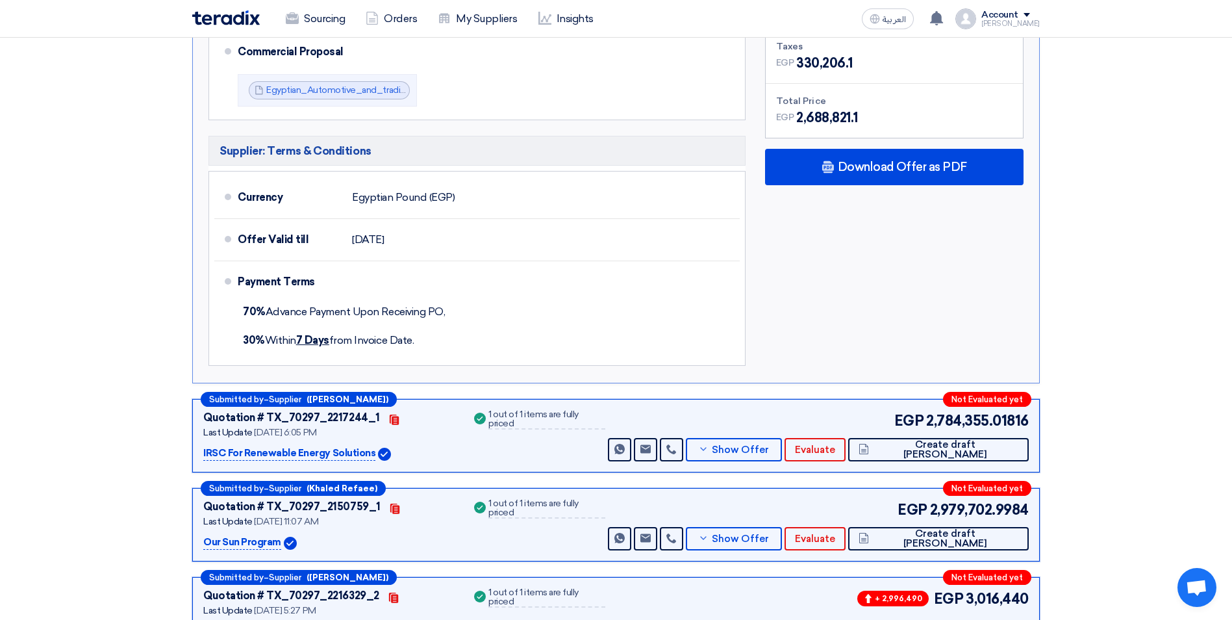
scroll to position [584, 0]
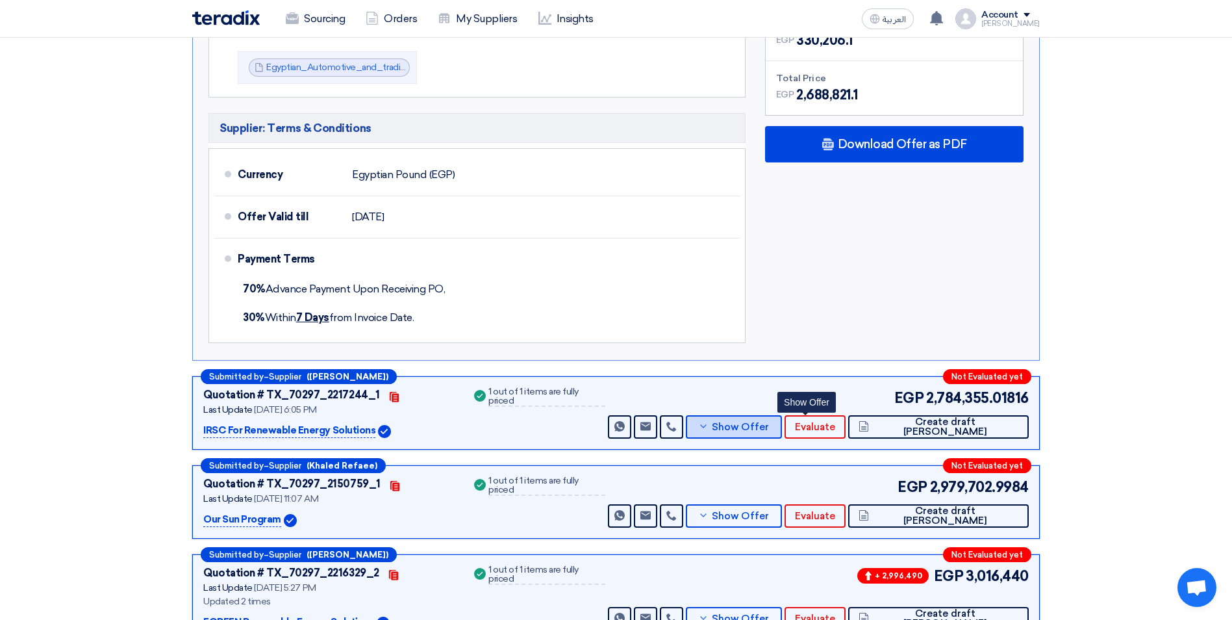
click at [769, 429] on span "Show Offer" at bounding box center [740, 427] width 57 height 10
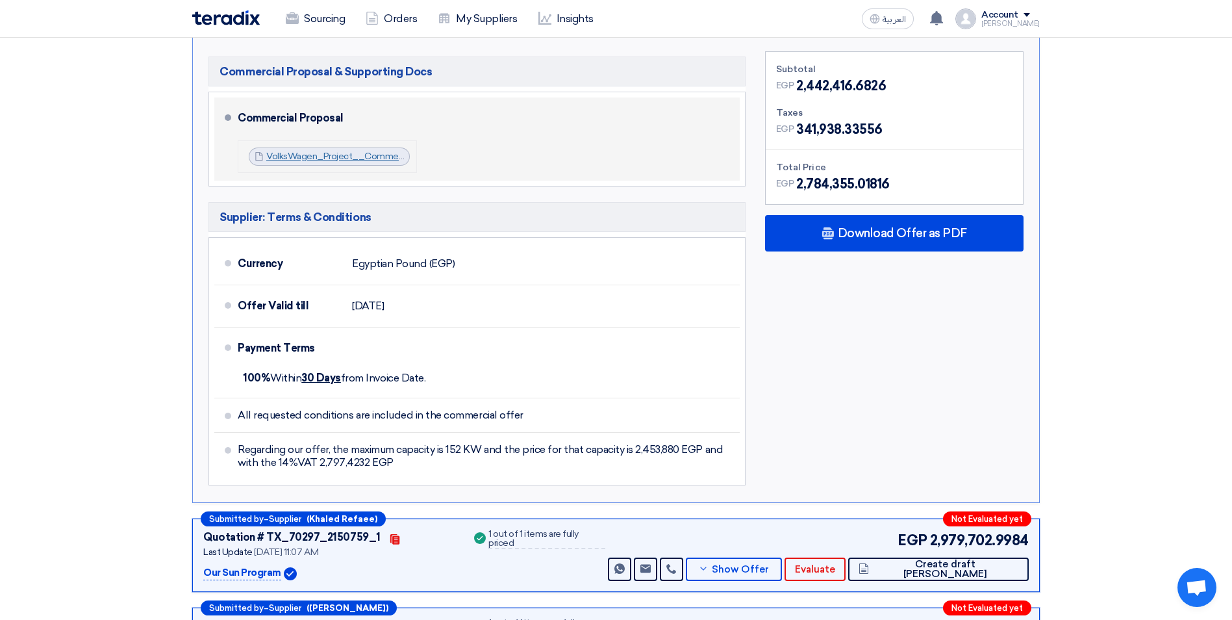
click at [288, 158] on link "VolksWagen_Project__Commercial_Offer_1753108013632.zip" at bounding box center [394, 156] width 256 height 11
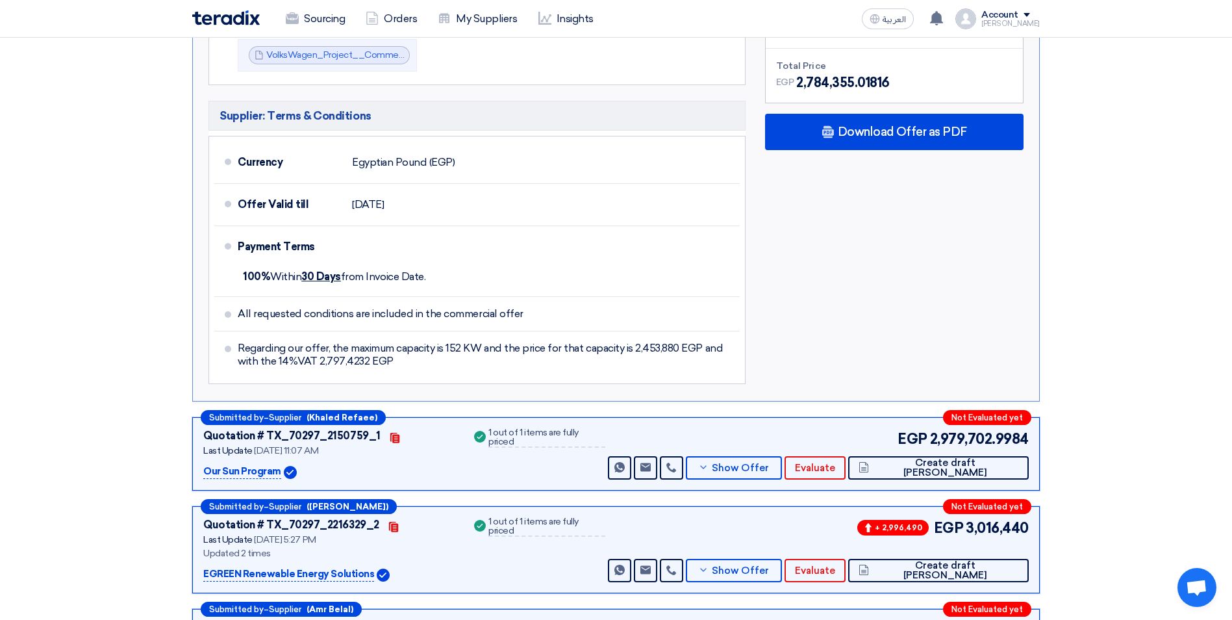
scroll to position [844, 0]
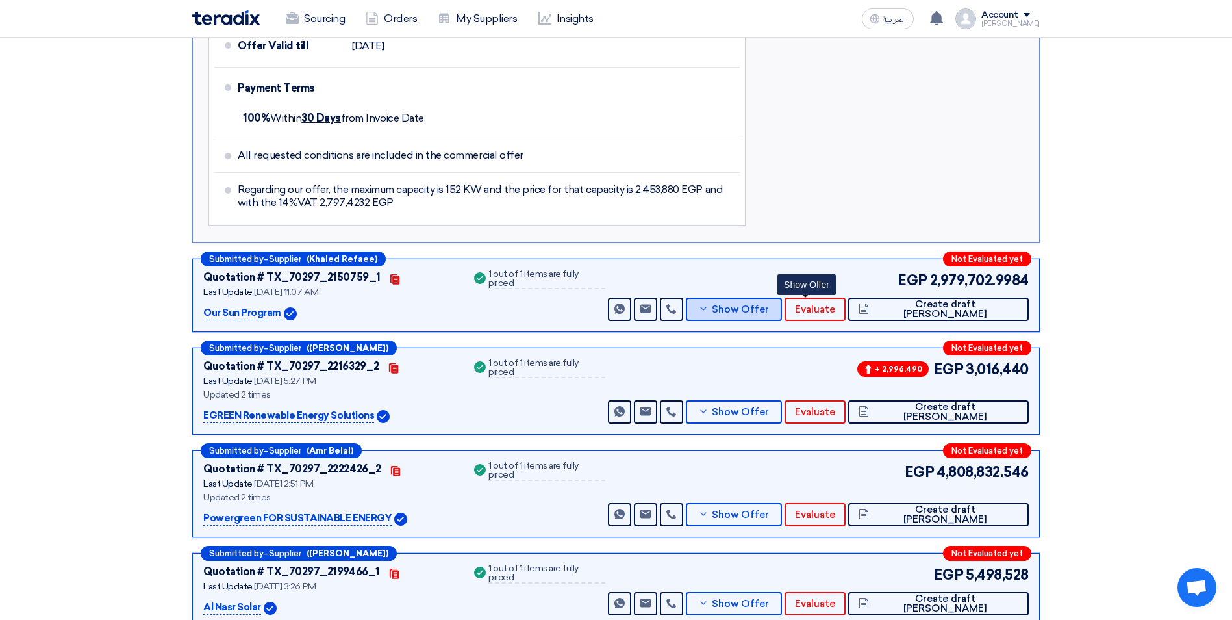
click at [769, 308] on span "Show Offer" at bounding box center [740, 310] width 57 height 10
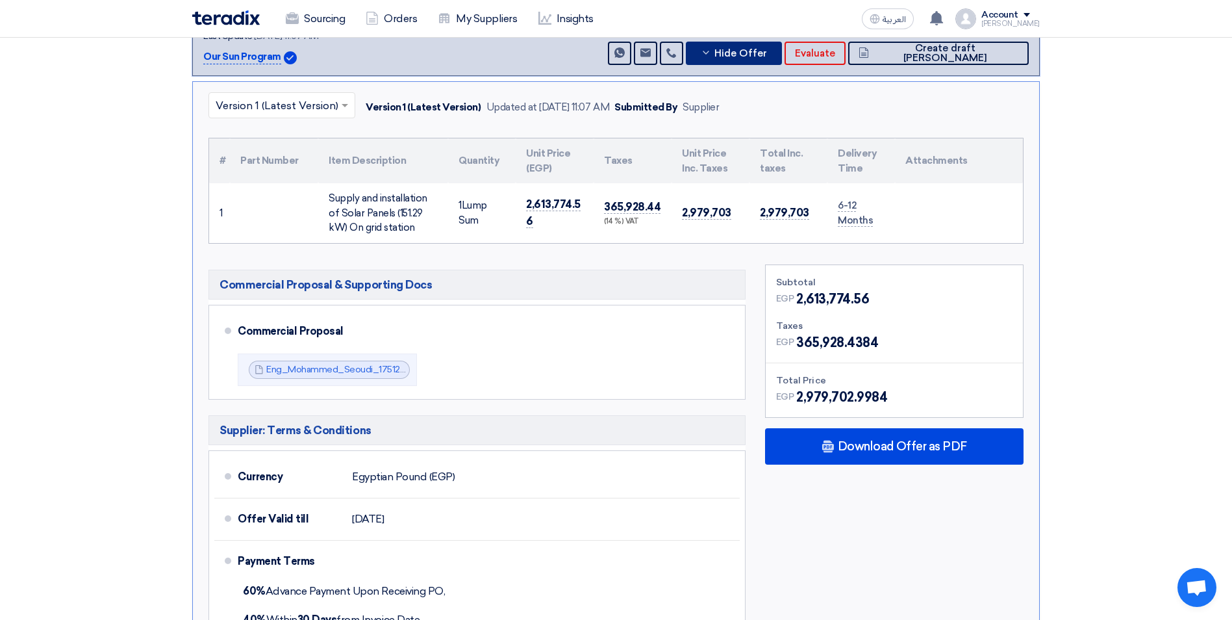
scroll to position [390, 0]
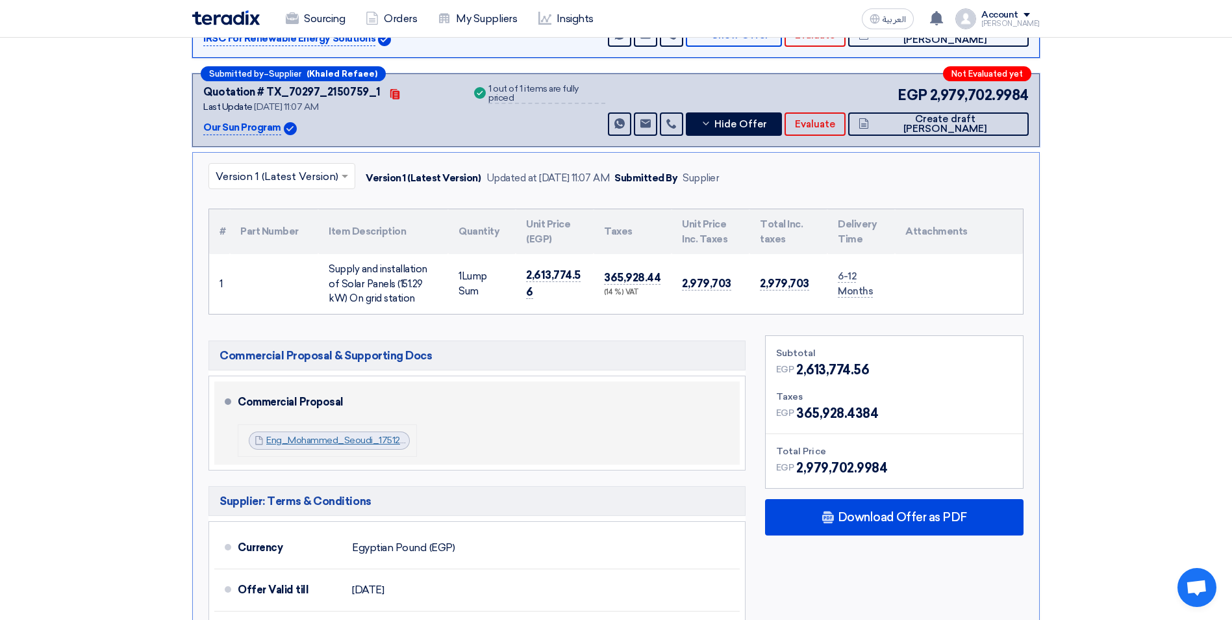
click at [334, 444] on link "Eng_Mohammed_Seoudi_1751270589906.pdf" at bounding box center [363, 439] width 194 height 11
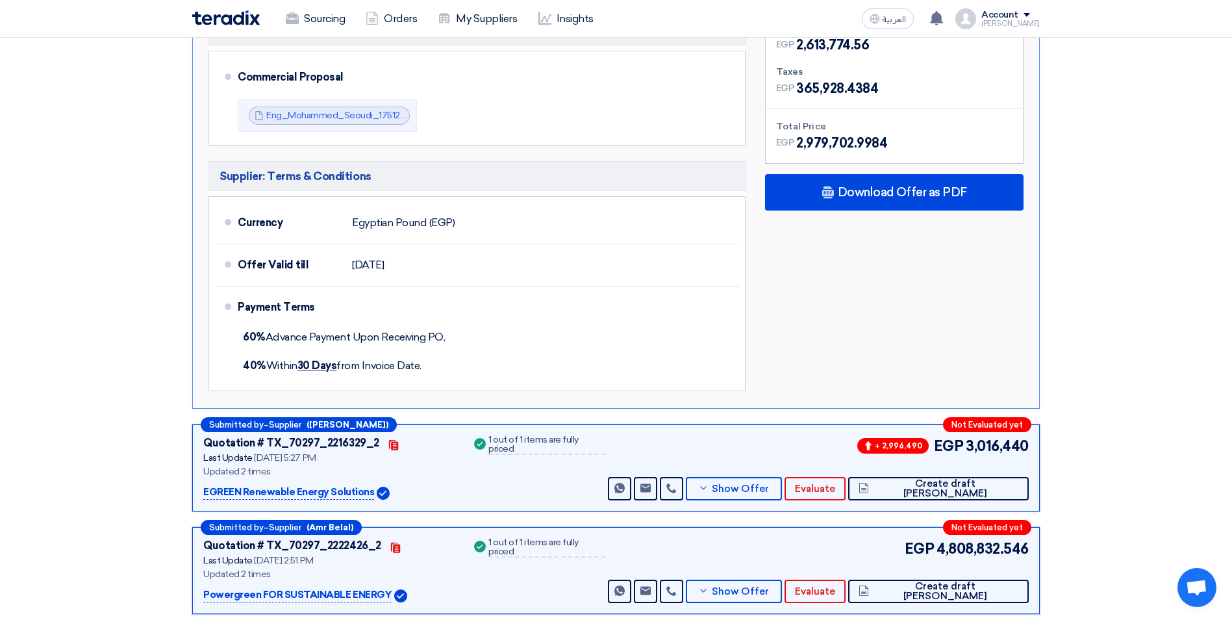
scroll to position [909, 0]
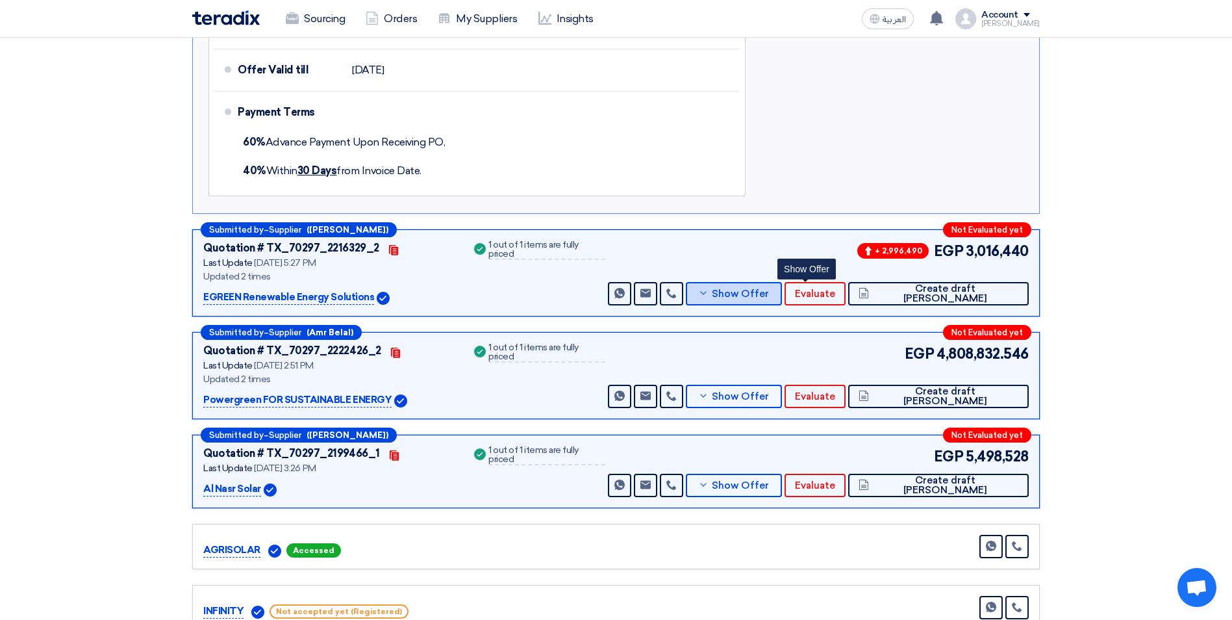
click at [769, 297] on span "Show Offer" at bounding box center [740, 294] width 57 height 10
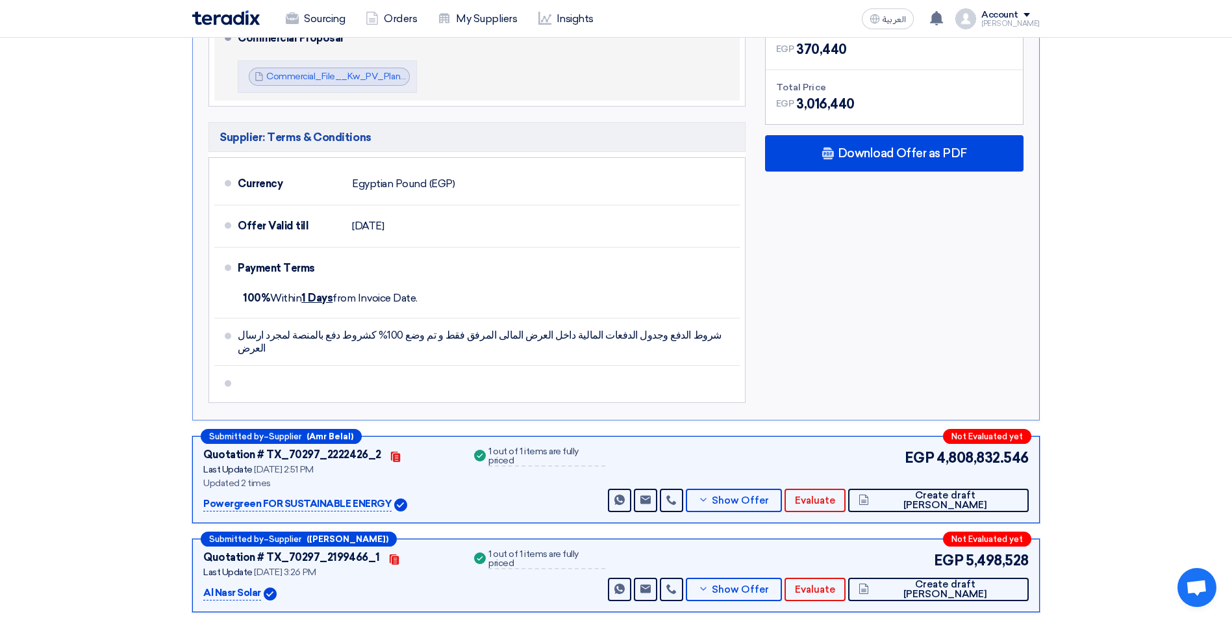
scroll to position [649, 0]
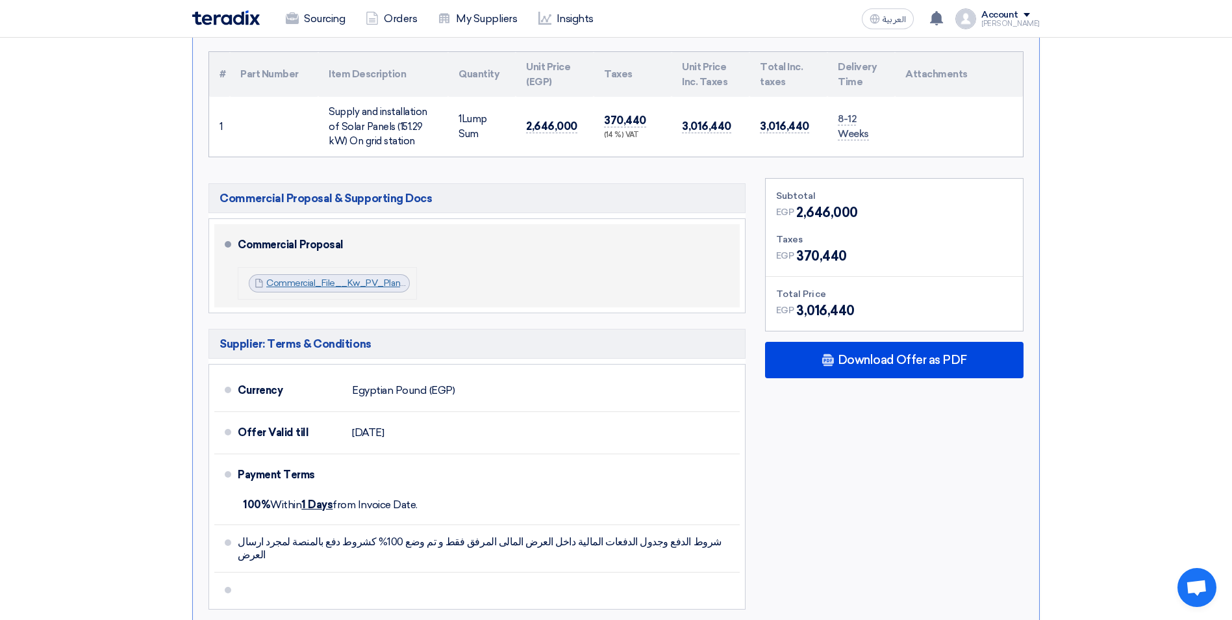
click at [349, 281] on link "Commercial_File__Kw_PV_Plant__Volkswagen_Obour_Branch__Kayan_Group_compressed_1…" at bounding box center [501, 282] width 471 height 11
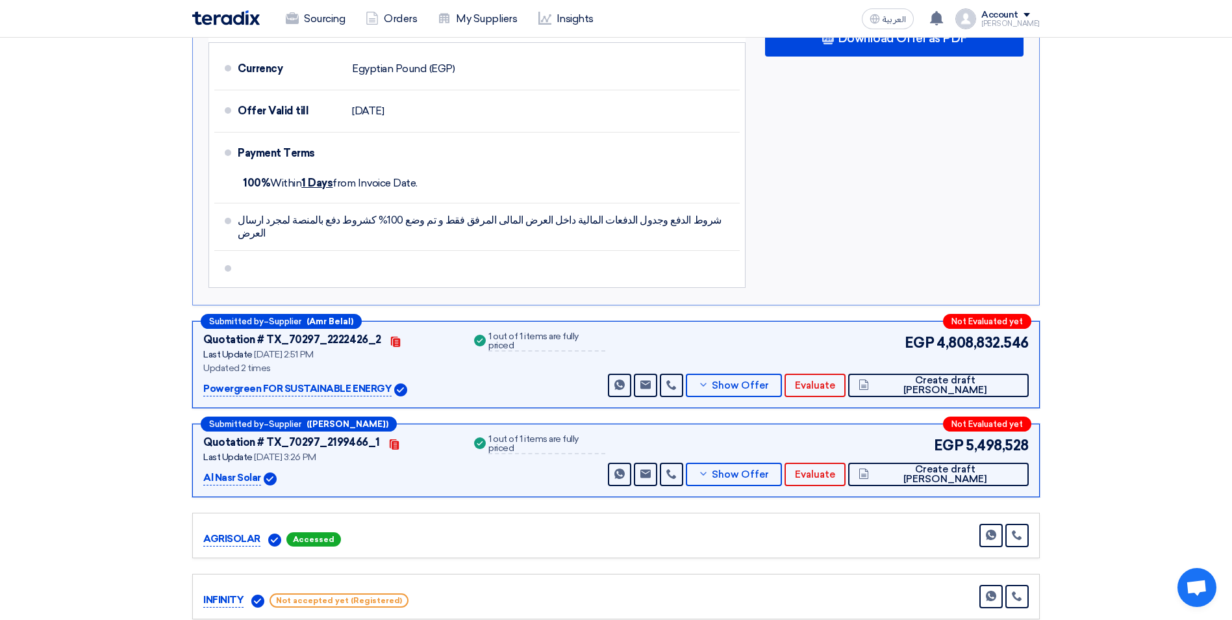
scroll to position [974, 0]
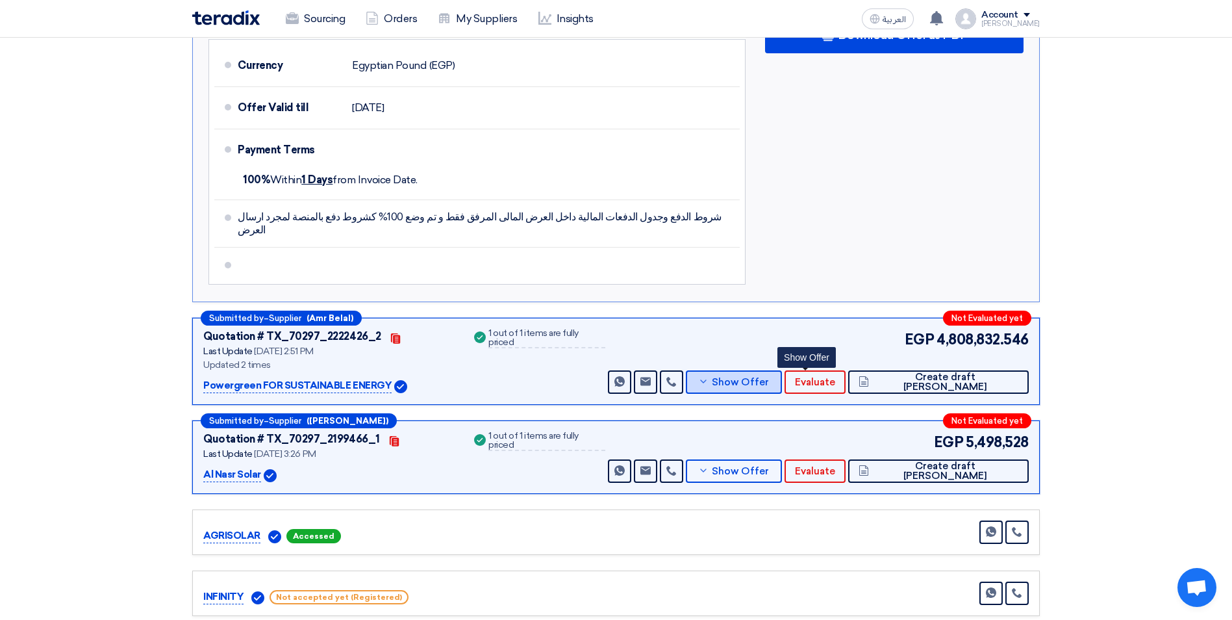
click at [769, 377] on span "Show Offer" at bounding box center [740, 382] width 57 height 10
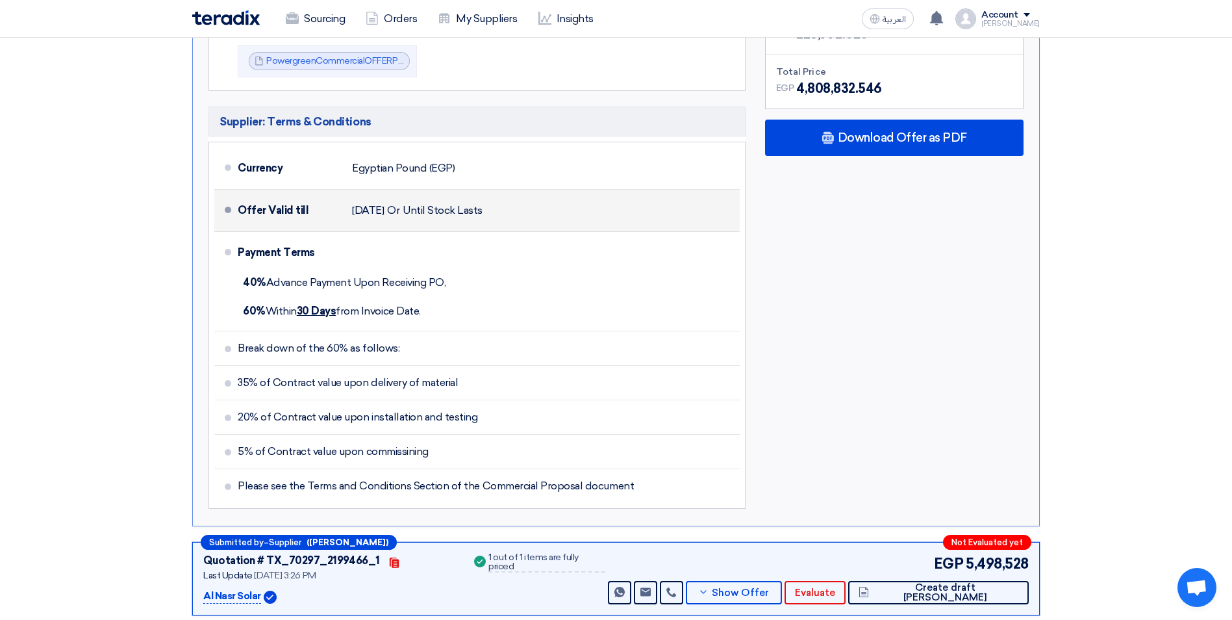
scroll to position [779, 0]
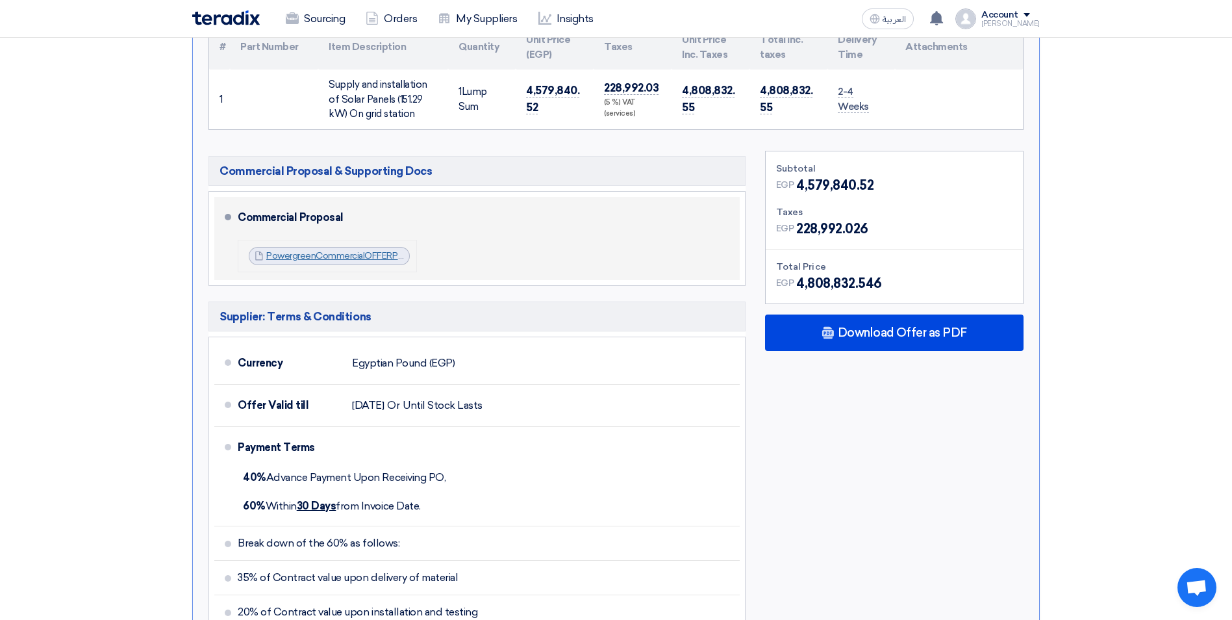
click at [366, 254] on link "PowergreenCommercialOFFERPVSystemKAYANJULY_1753183757184.pdf" at bounding box center [416, 255] width 301 height 11
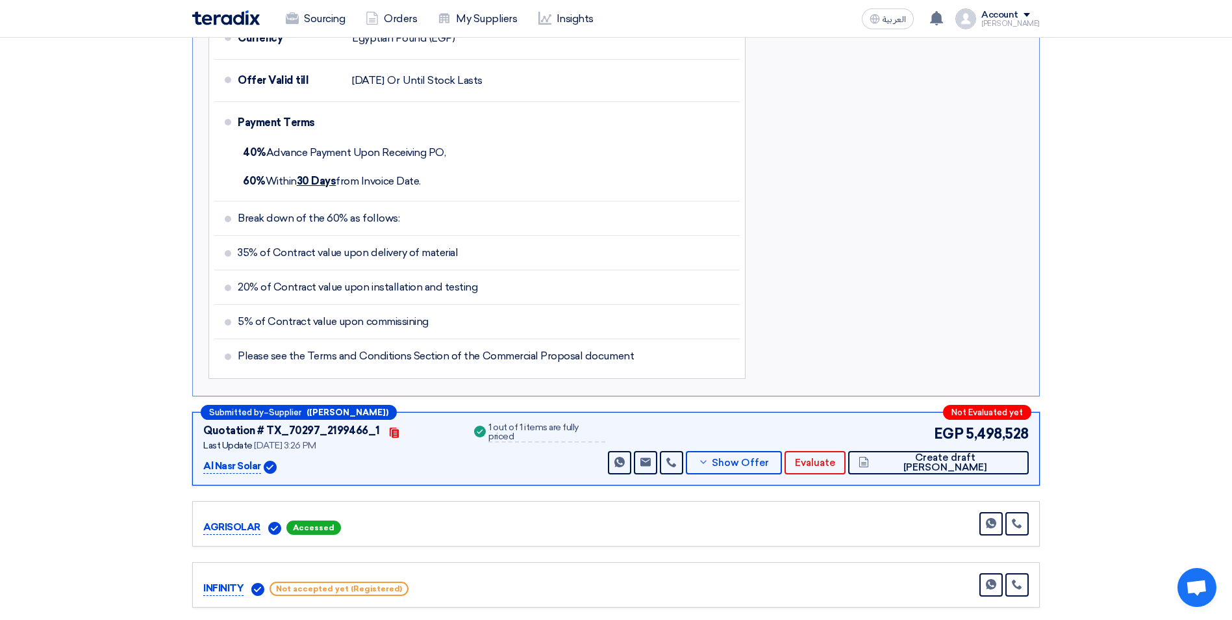
scroll to position [1169, 0]
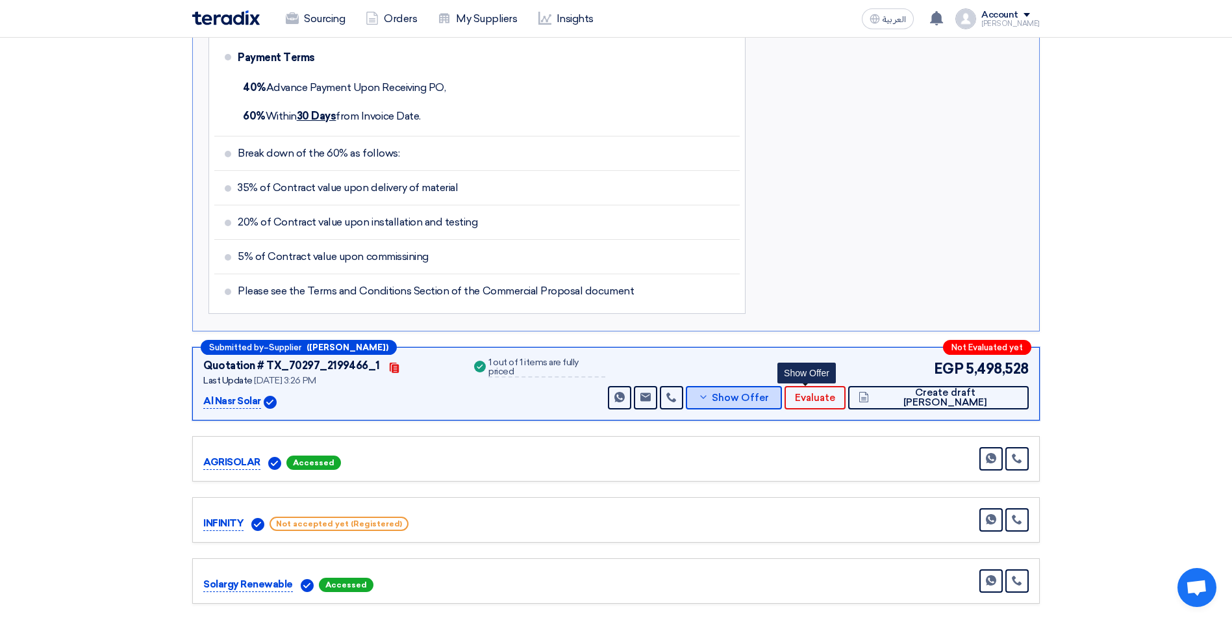
click at [769, 395] on span "Show Offer" at bounding box center [740, 398] width 57 height 10
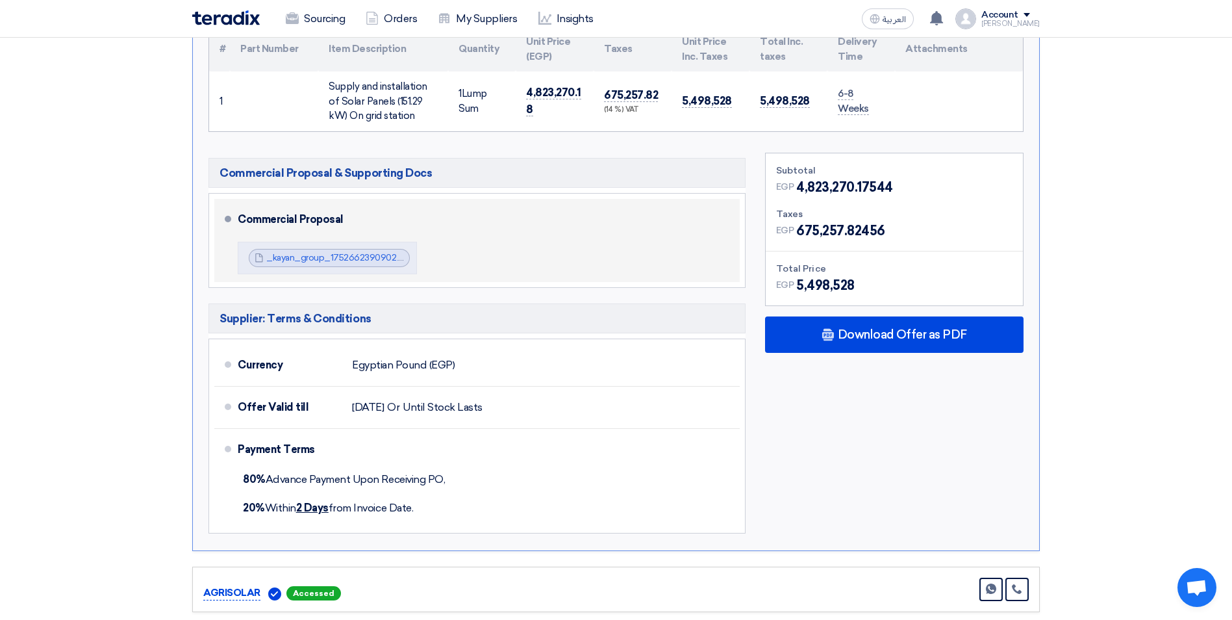
scroll to position [844, 0]
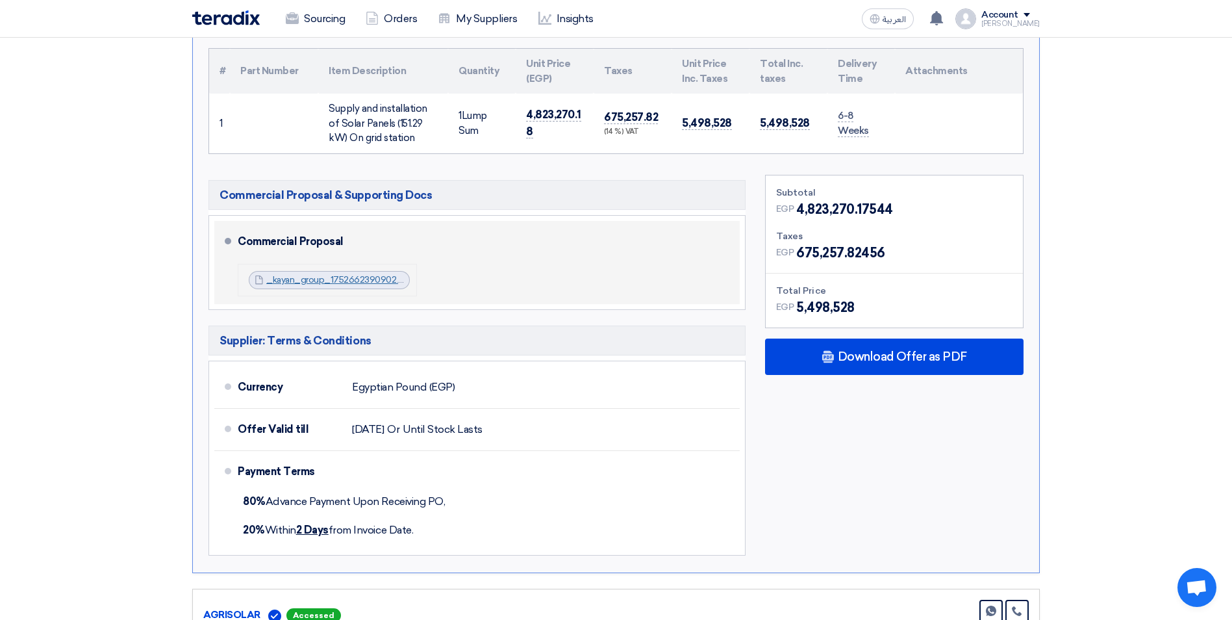
click at [359, 275] on link "_kayan_group_1752662390902.pdf" at bounding box center [339, 279] width 147 height 11
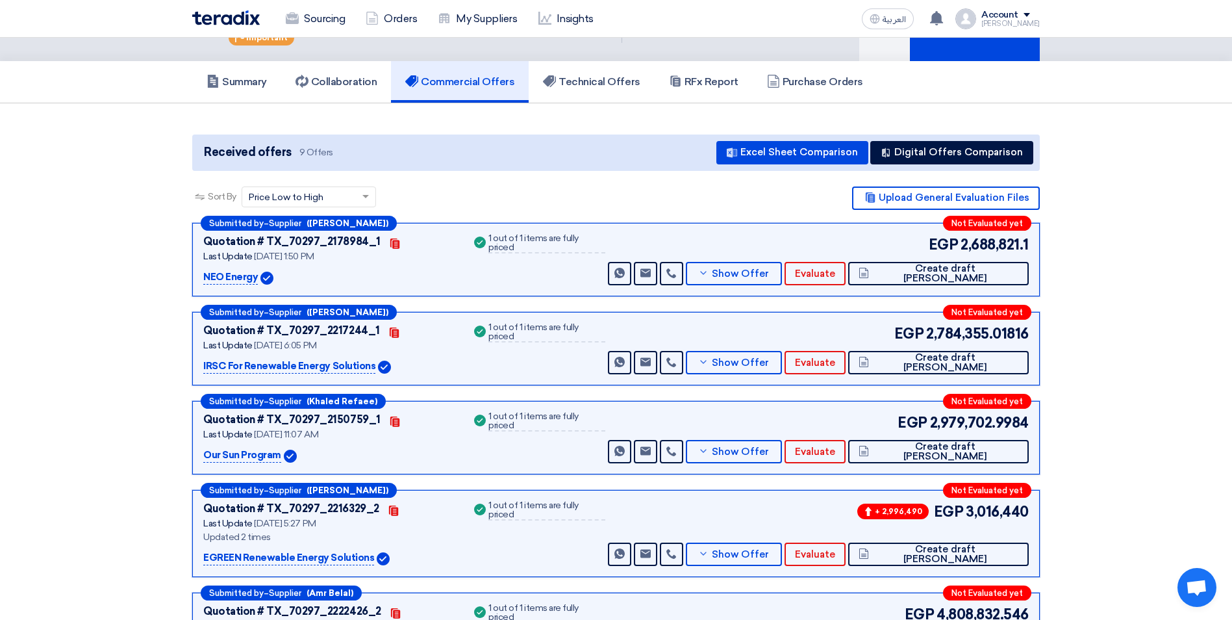
scroll to position [0, 0]
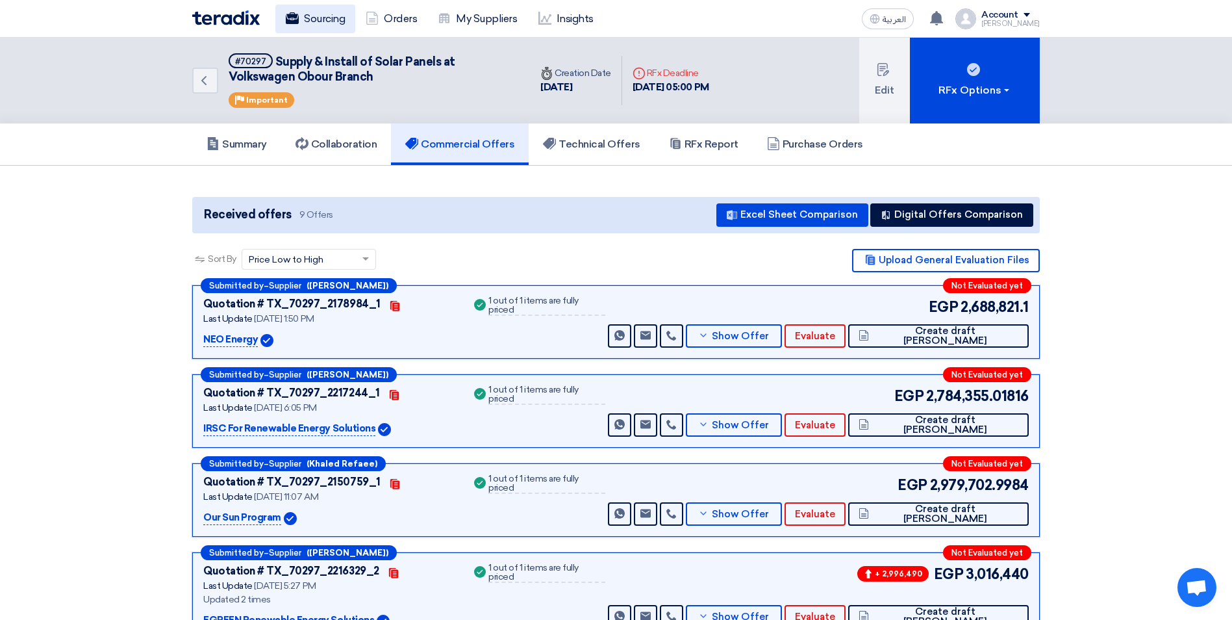
click at [327, 19] on link "Sourcing" at bounding box center [315, 19] width 80 height 29
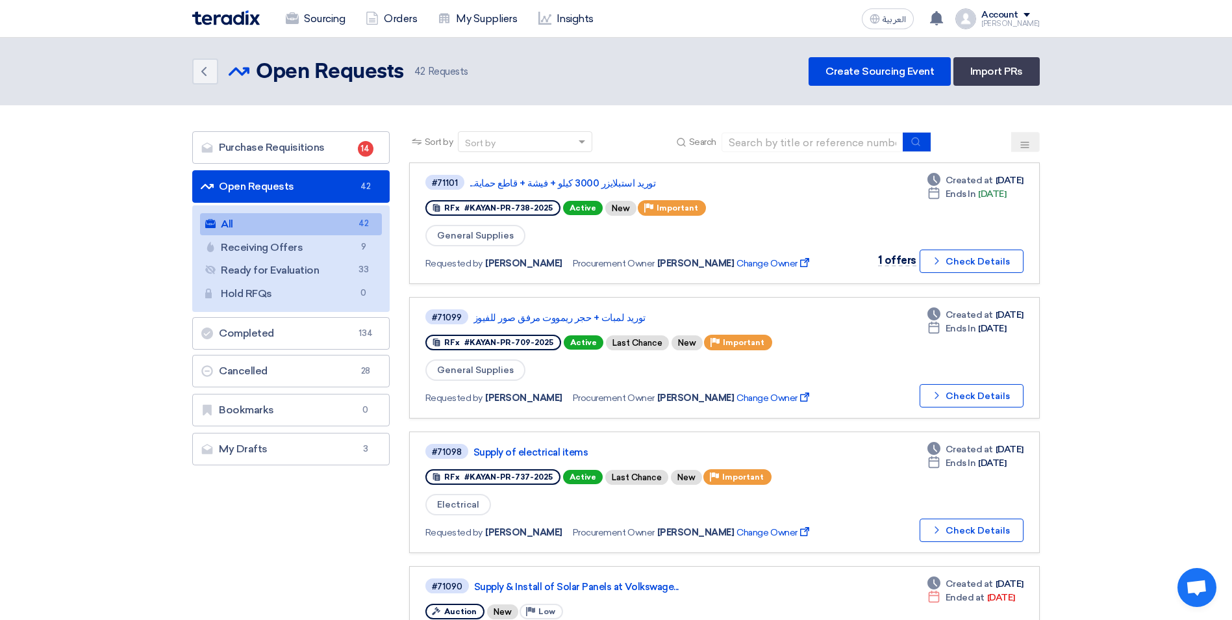
click at [1025, 142] on use at bounding box center [1025, 145] width 8 height 6
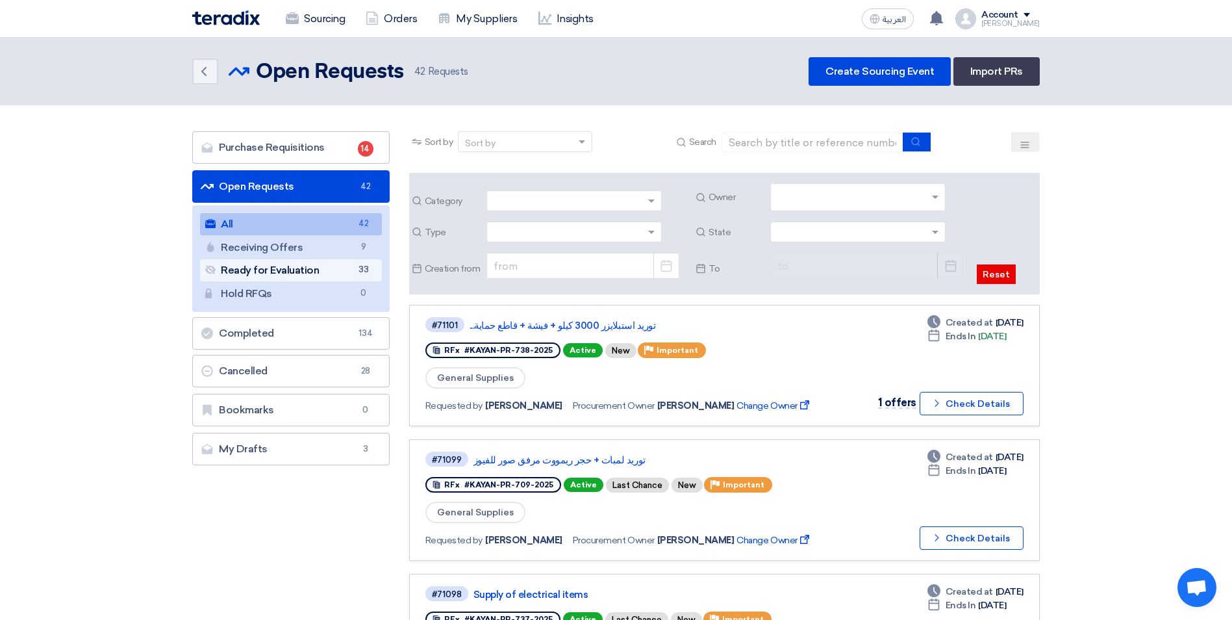
click at [296, 270] on link "Ready for Evaluation Ready for Evaluation 33" at bounding box center [291, 270] width 182 height 22
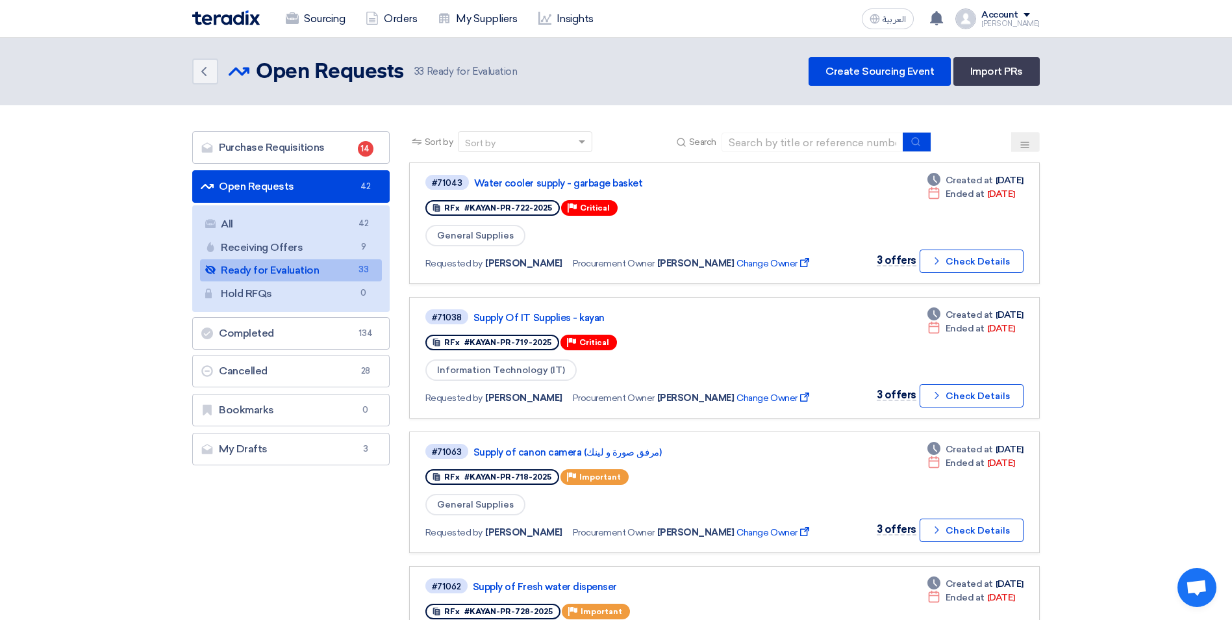
click at [1024, 144] on icon at bounding box center [1025, 145] width 10 height 10
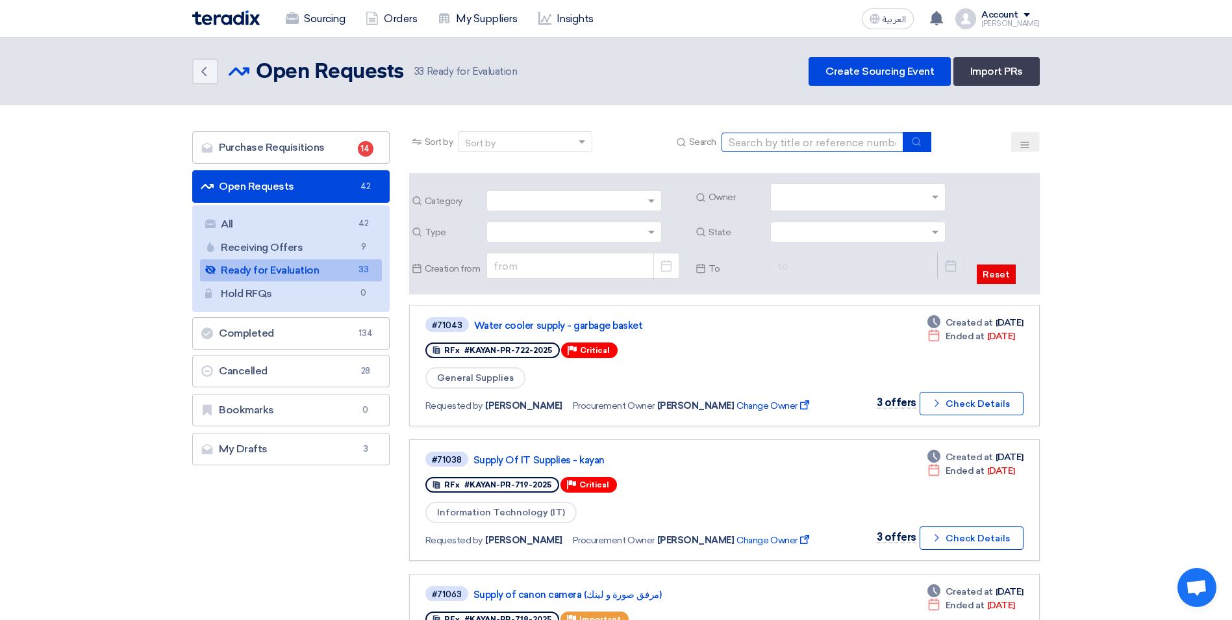
click at [829, 138] on input at bounding box center [812, 141] width 182 height 19
click at [1027, 144] on use at bounding box center [1025, 145] width 8 height 6
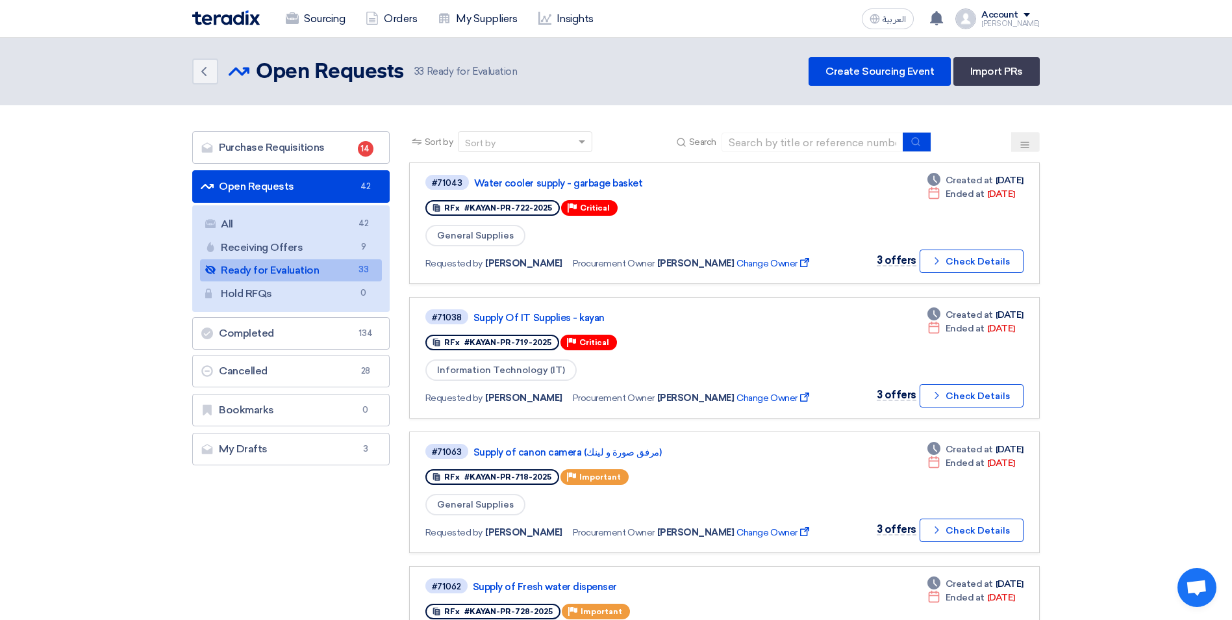
click at [1025, 146] on icon at bounding box center [1025, 145] width 10 height 10
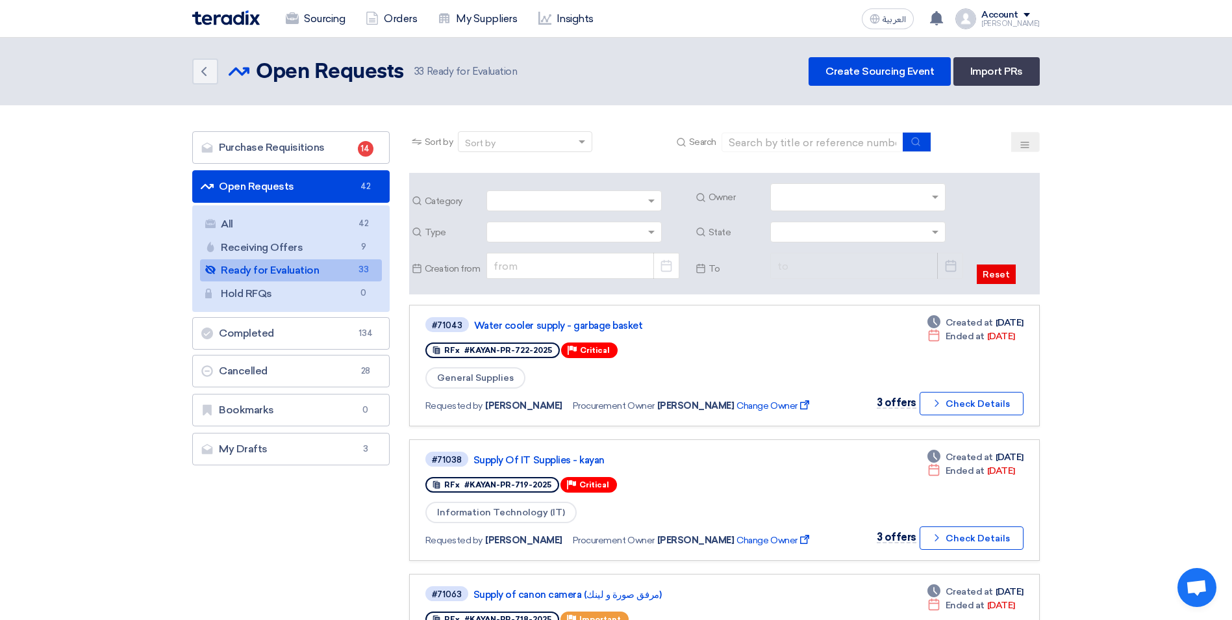
click at [872, 203] on input "text" at bounding box center [859, 198] width 164 height 21
type input "saud"
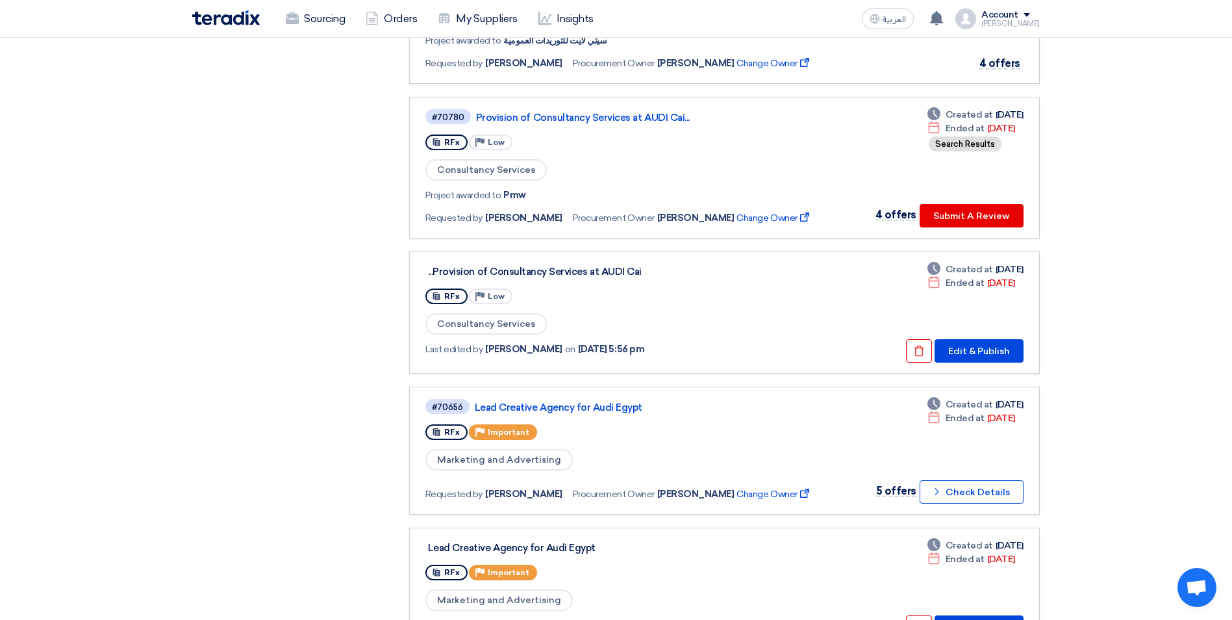
scroll to position [844, 0]
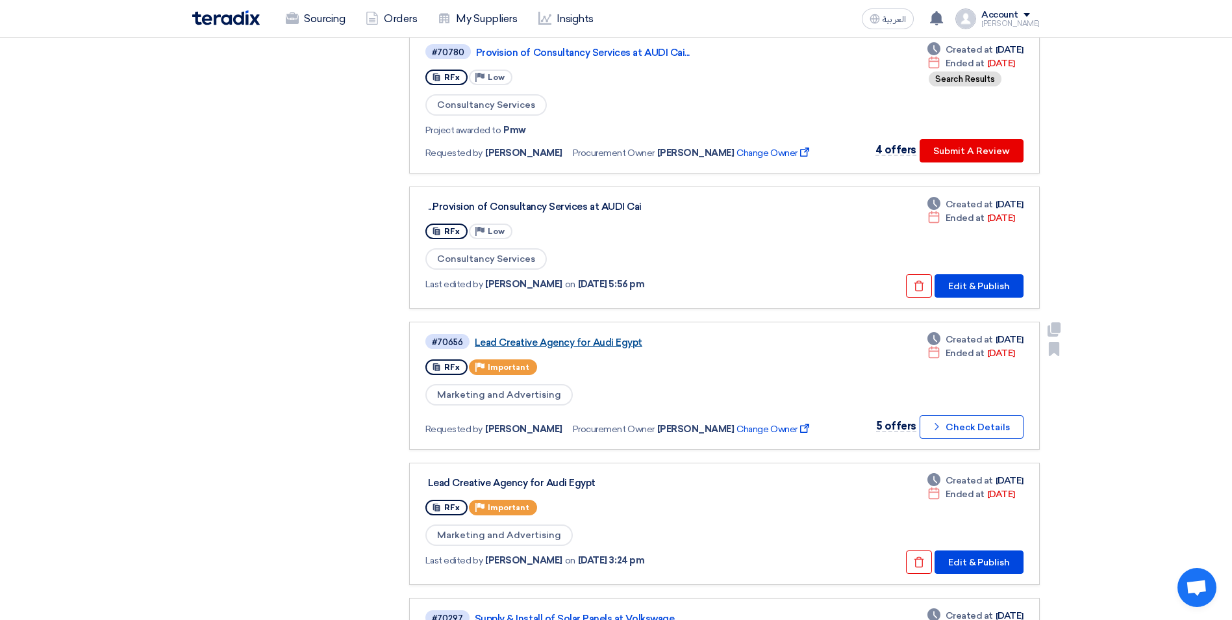
click at [594, 343] on link "Lead Creative Agency for Audi Egypt" at bounding box center [637, 342] width 325 height 12
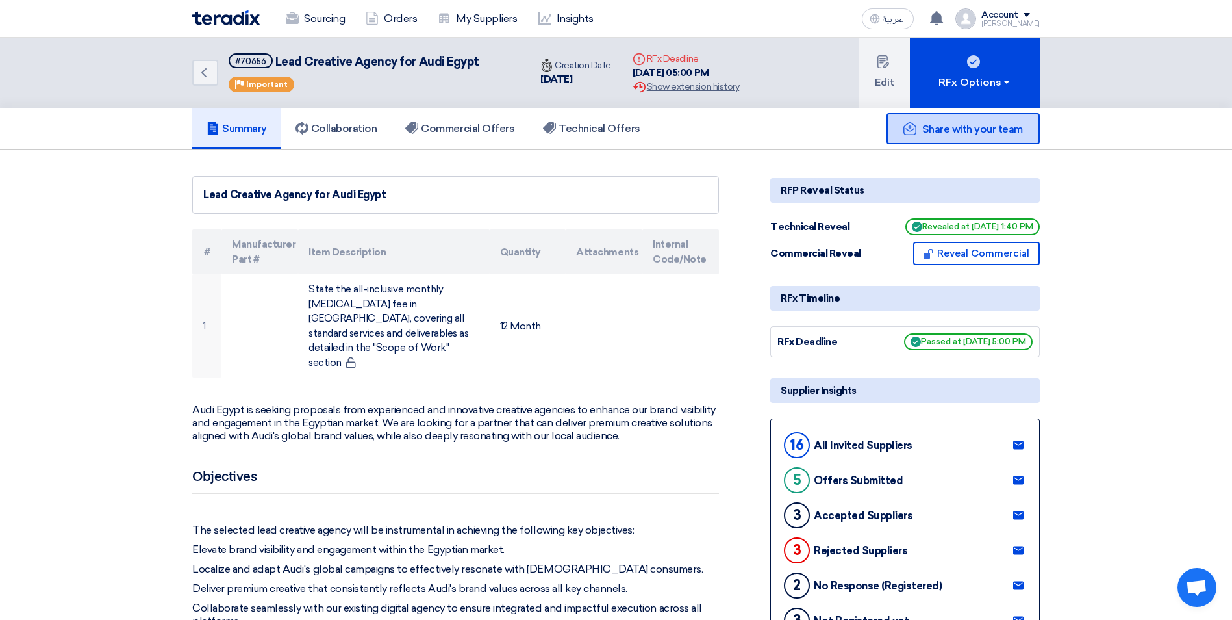
click at [962, 127] on span "Share with your team" at bounding box center [972, 129] width 101 height 12
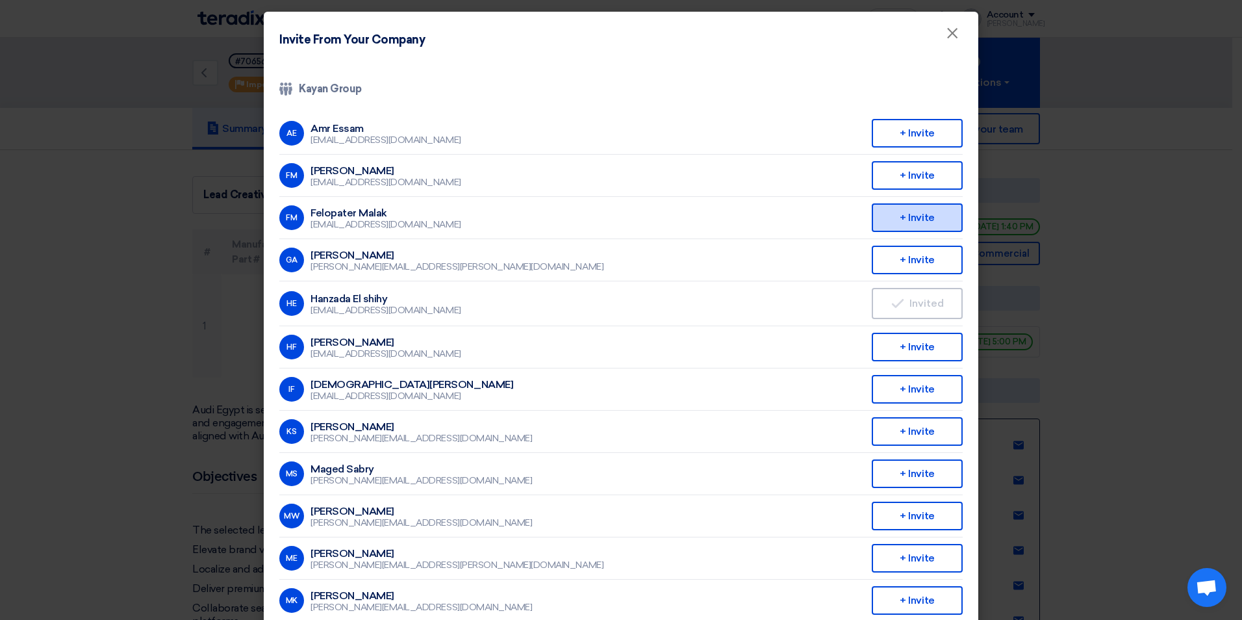
click at [890, 213] on div "+ Invite" at bounding box center [916, 217] width 91 height 29
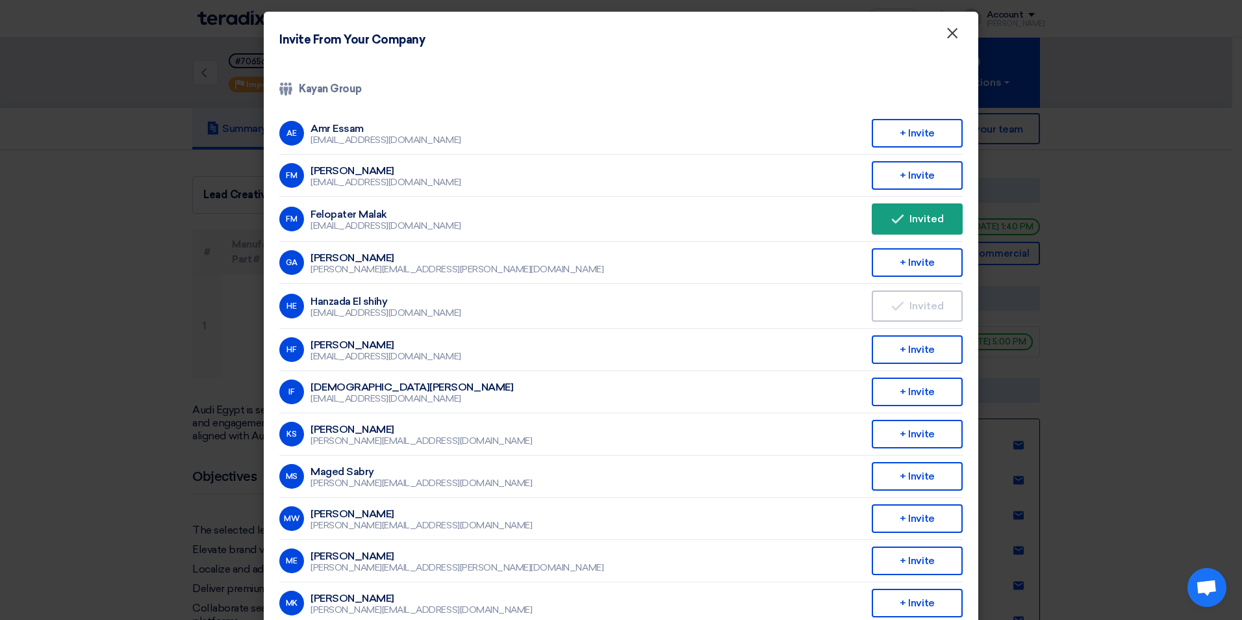
click at [946, 42] on span "×" at bounding box center [952, 36] width 13 height 26
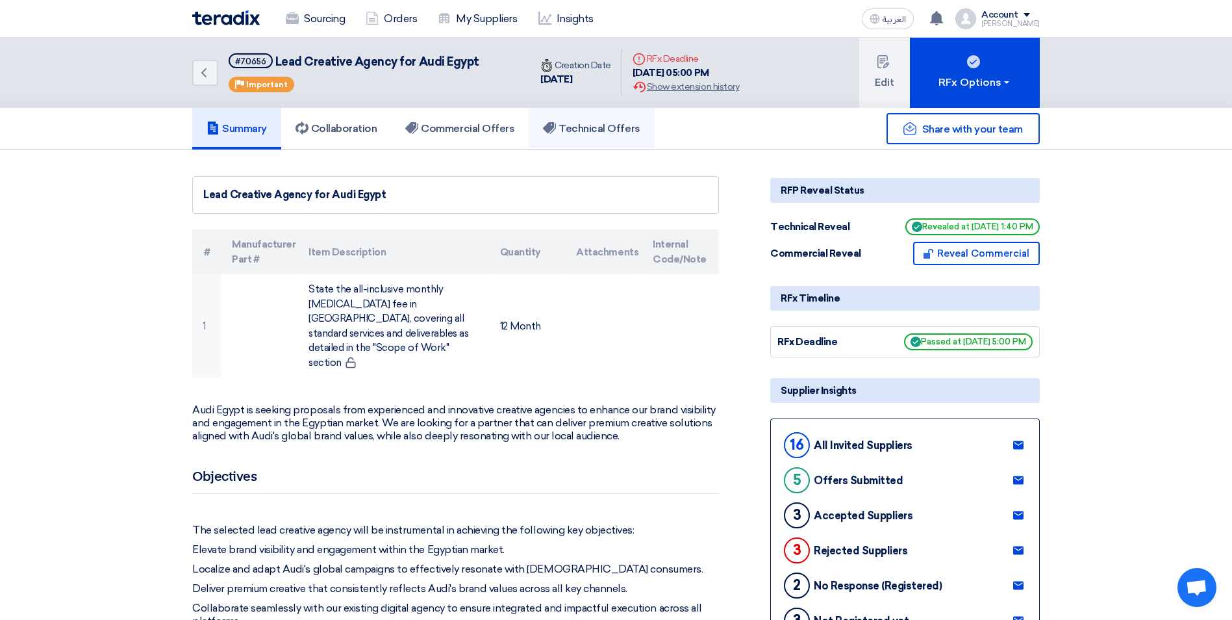
click at [596, 123] on h5 "Technical Offers" at bounding box center [591, 128] width 97 height 13
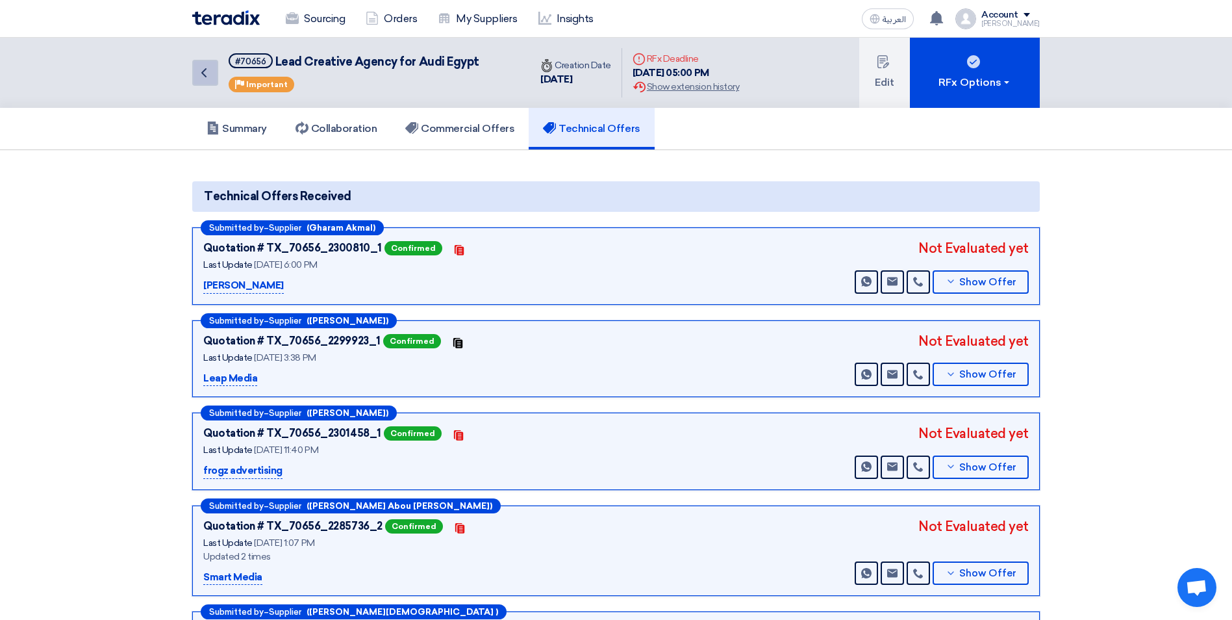
click at [210, 77] on icon "Back" at bounding box center [204, 73] width 16 height 16
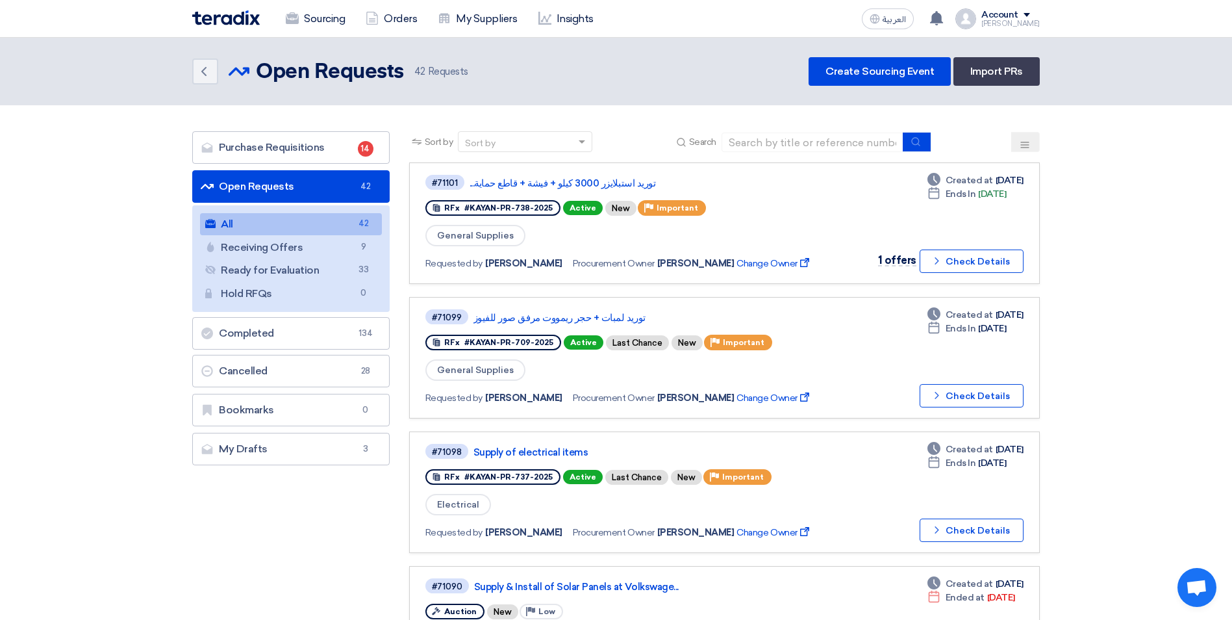
click at [1031, 136] on button at bounding box center [1025, 142] width 29 height 20
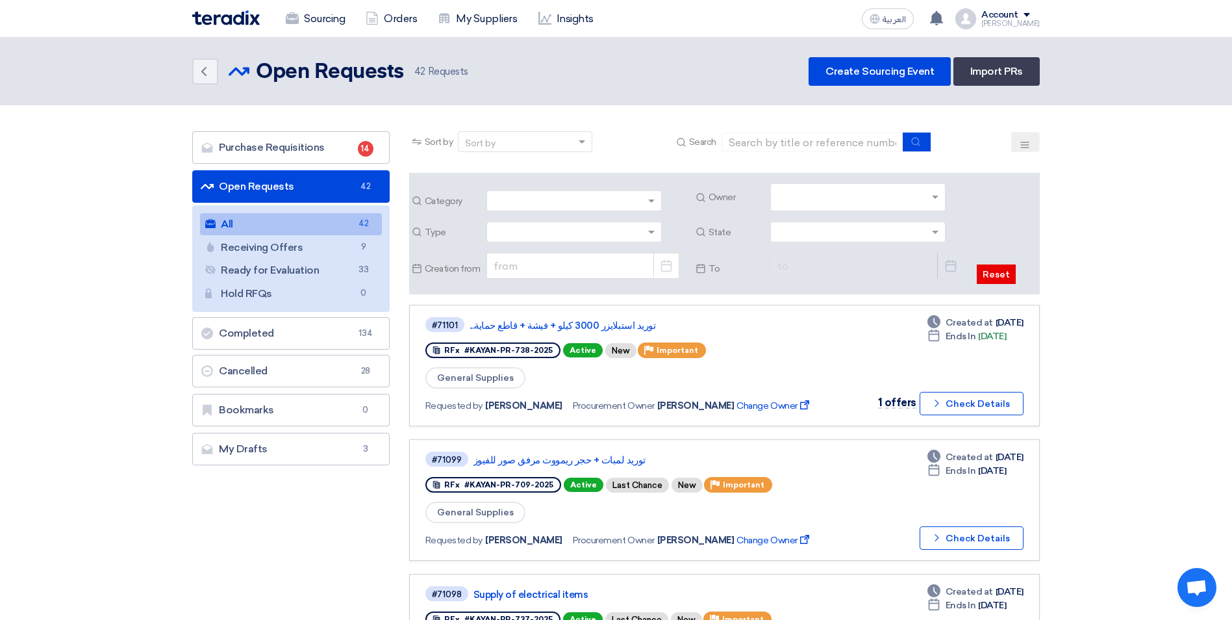
click at [877, 197] on input "text" at bounding box center [859, 198] width 164 height 21
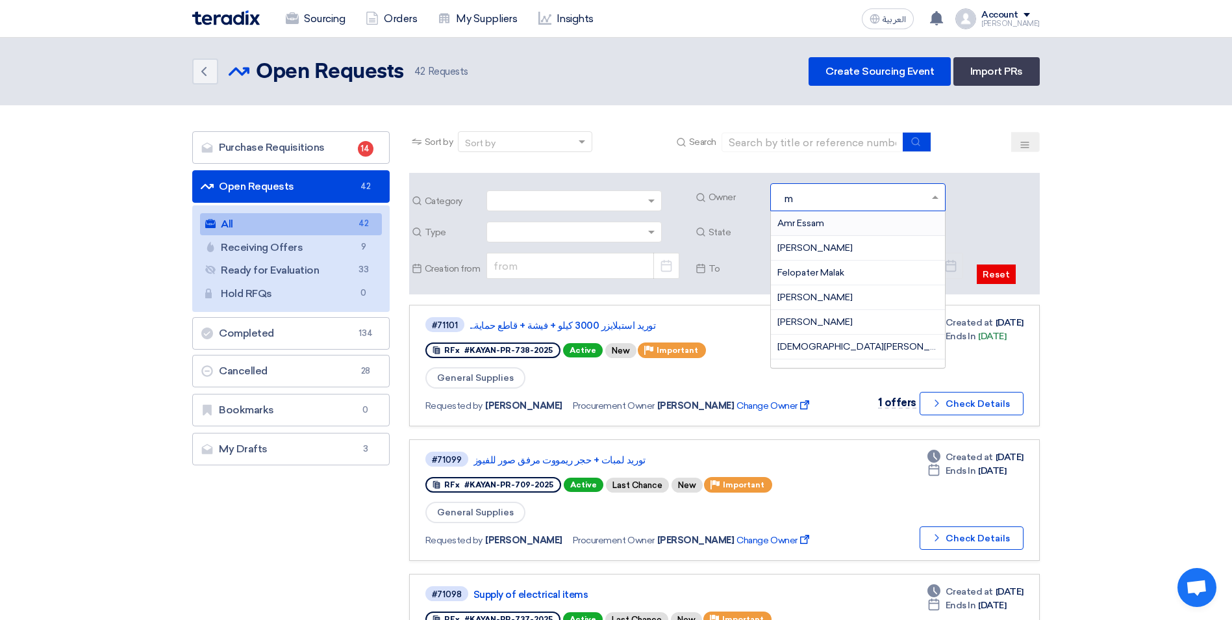
type input "mo"
click at [827, 246] on span "[PERSON_NAME]" at bounding box center [814, 247] width 75 height 11
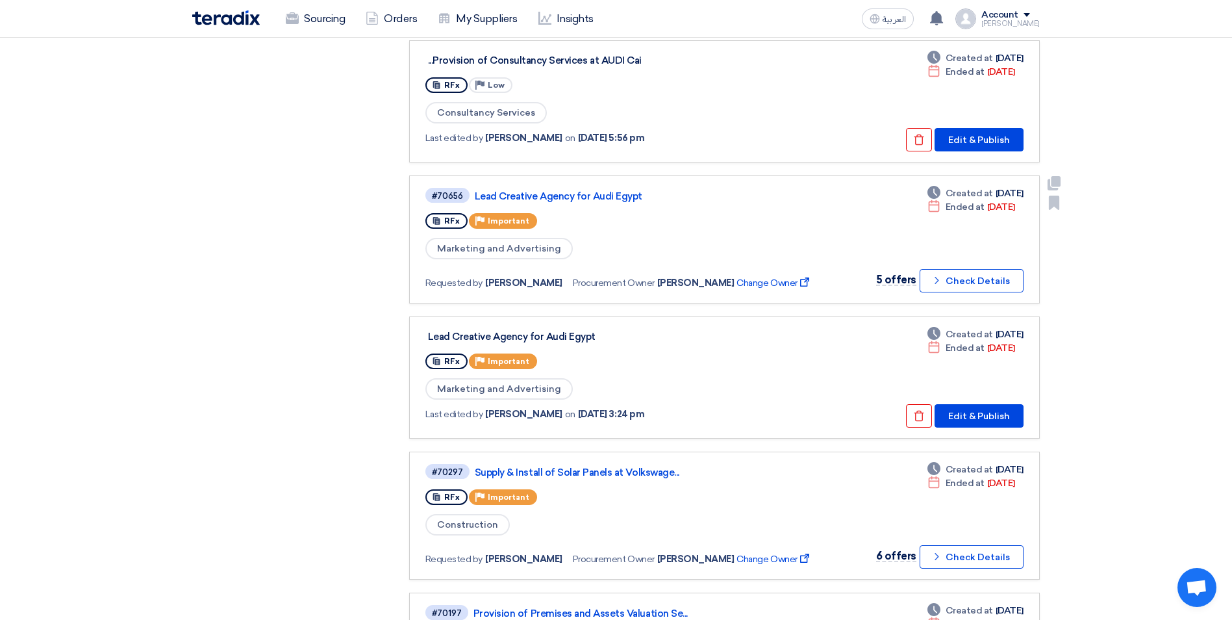
scroll to position [1104, 0]
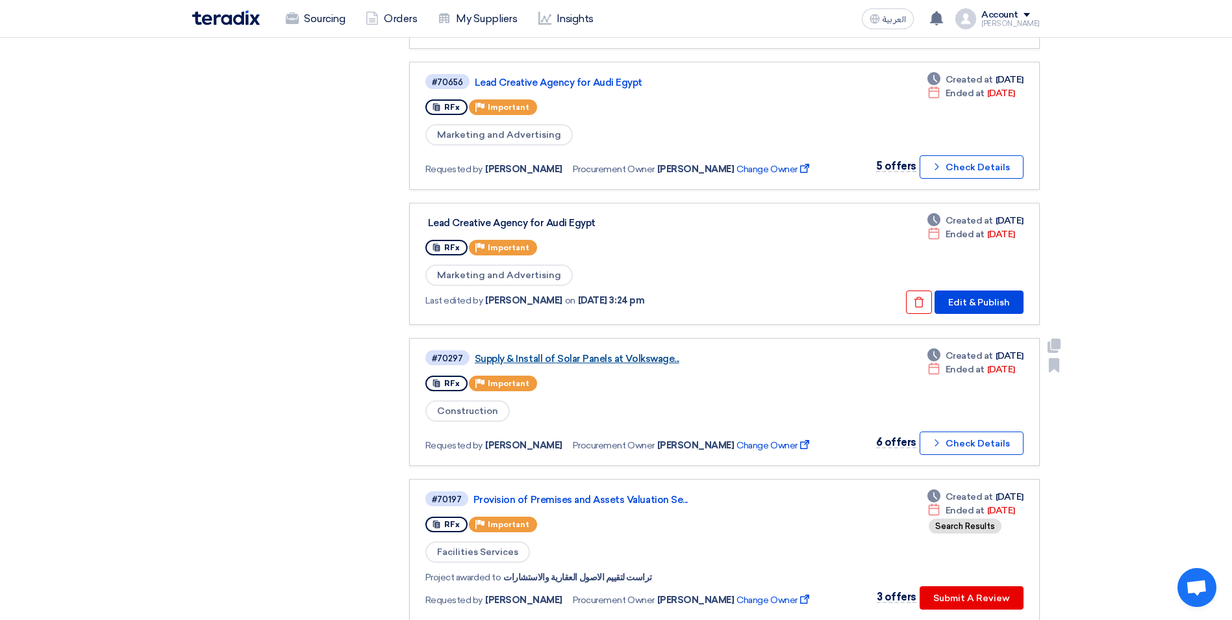
click at [588, 358] on link "Supply & Install of Solar Panels at Volkswage..." at bounding box center [637, 359] width 325 height 12
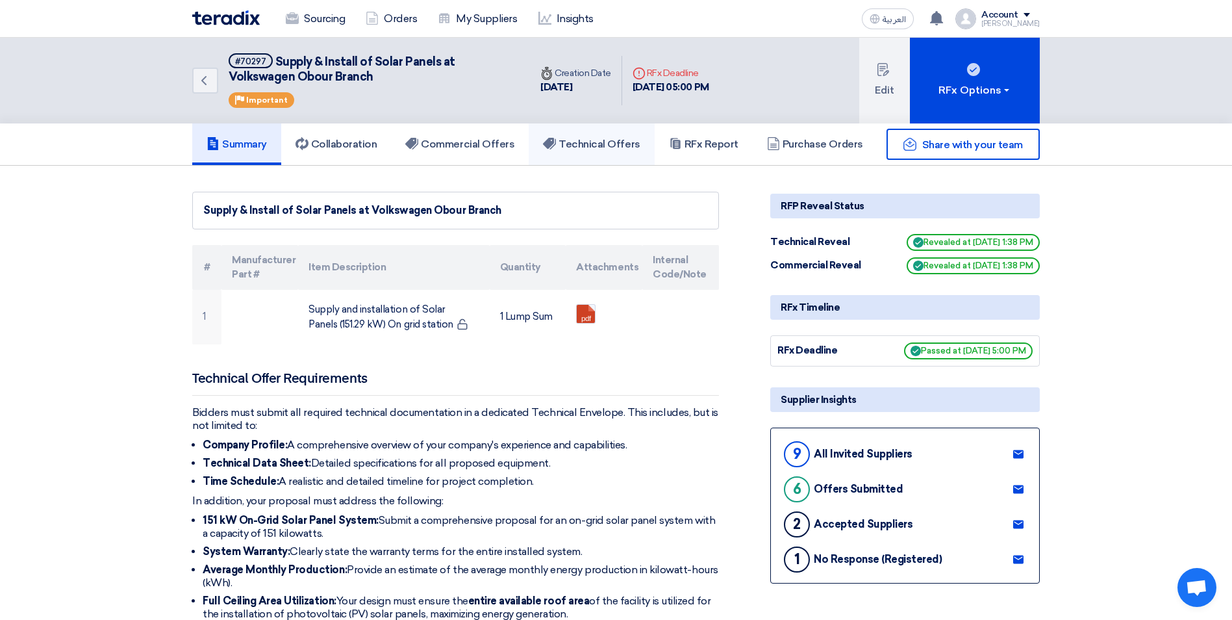
click at [620, 139] on h5 "Technical Offers" at bounding box center [591, 144] width 97 height 13
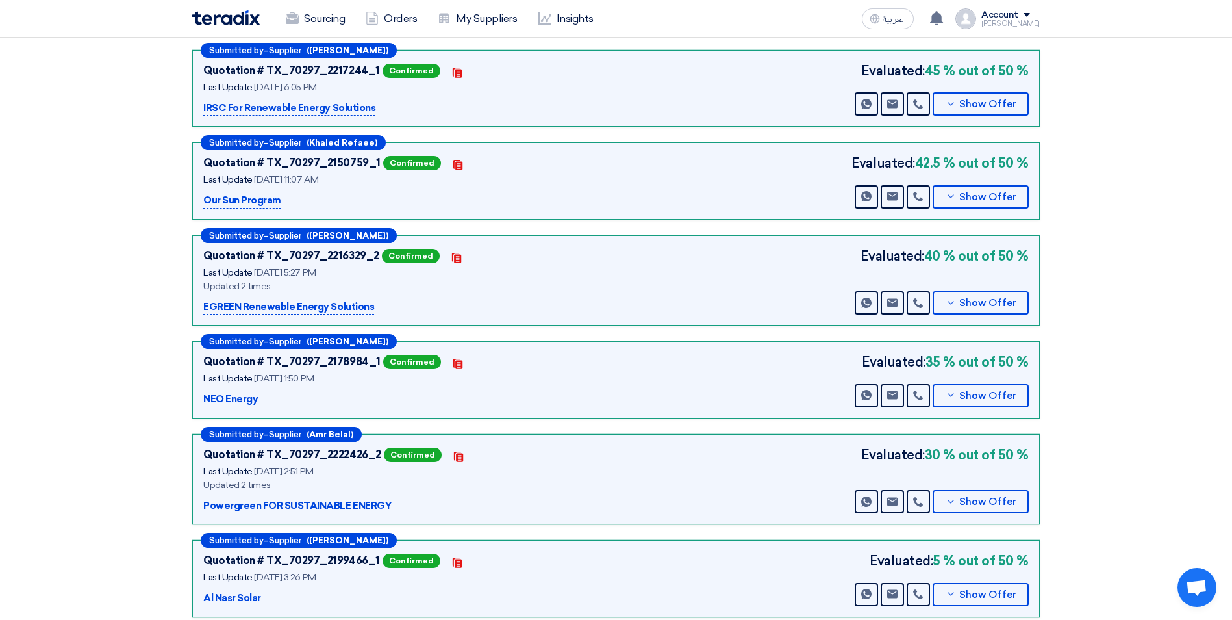
scroll to position [193, 0]
